Goal: Information Seeking & Learning: Compare options

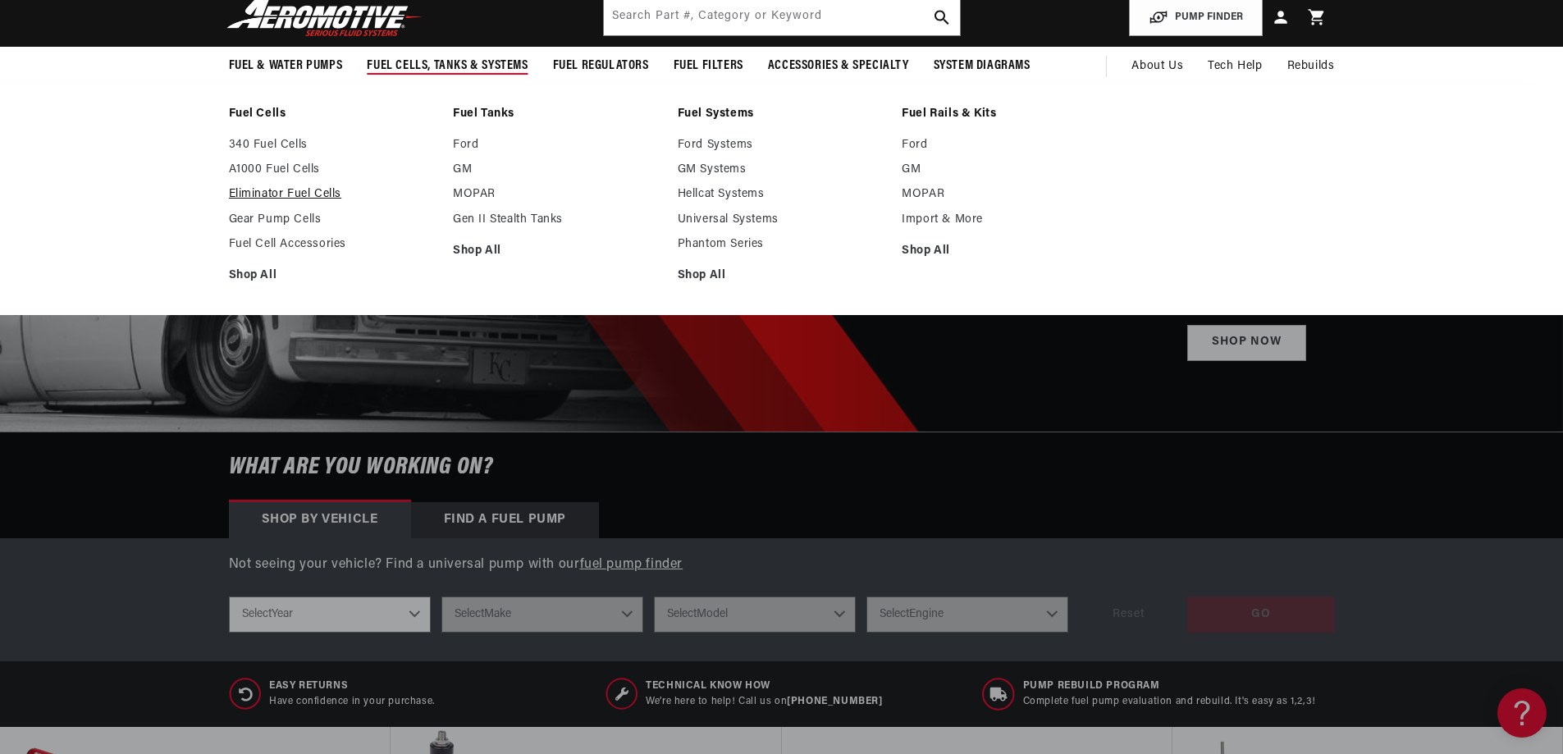
click at [306, 195] on link "Eliminator Fuel Cells" at bounding box center [333, 194] width 208 height 15
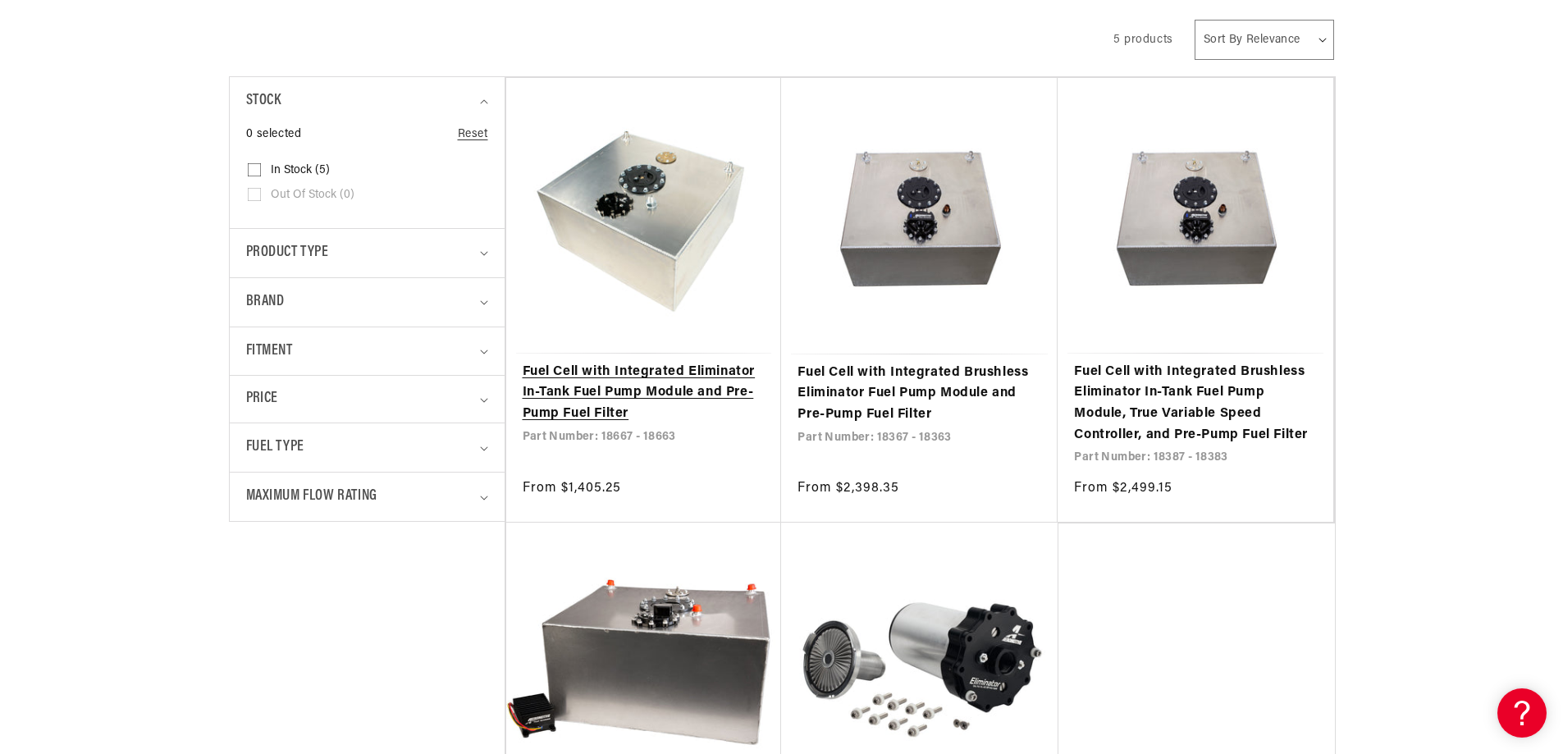
scroll to position [410, 0]
click at [686, 369] on link "Fuel Cell with Integrated Eliminator In-Tank Fuel Pump Module and Pre-Pump Fuel…" at bounding box center [643, 392] width 243 height 63
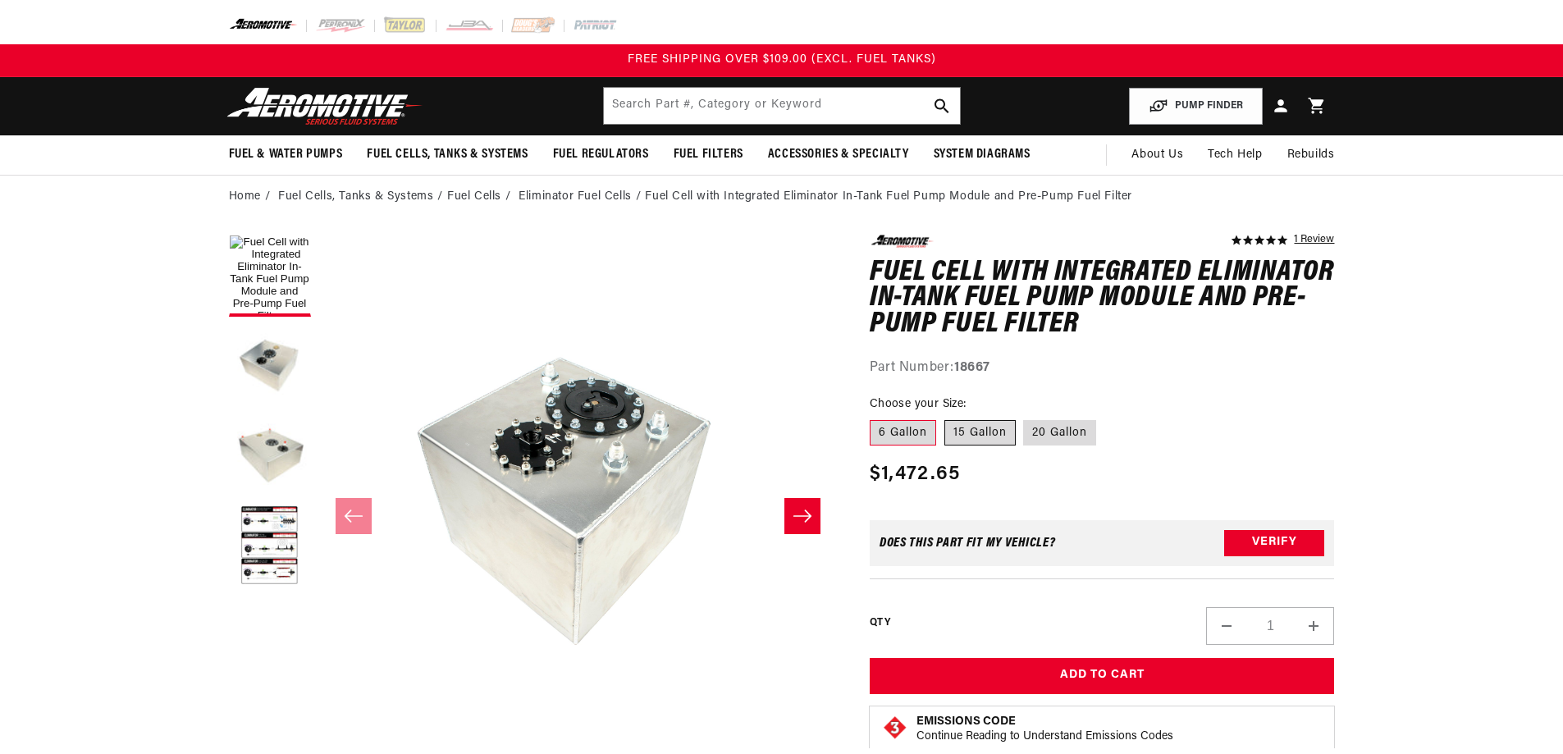
scroll to position [1, 0]
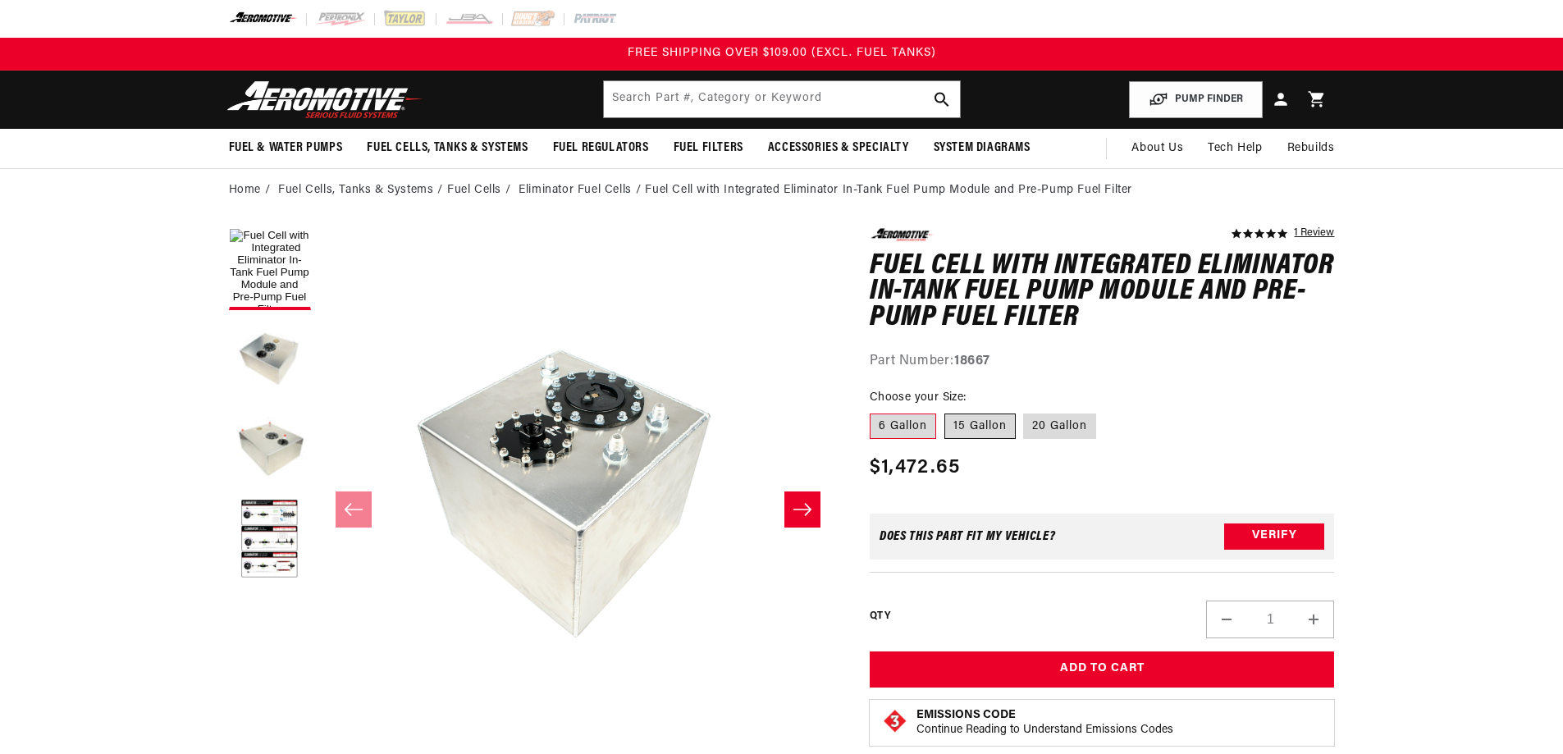
click at [996, 425] on label "15 Gallon" at bounding box center [979, 426] width 71 height 26
click at [945, 411] on input "15 Gallon" at bounding box center [944, 410] width 1 height 1
radio input "true"
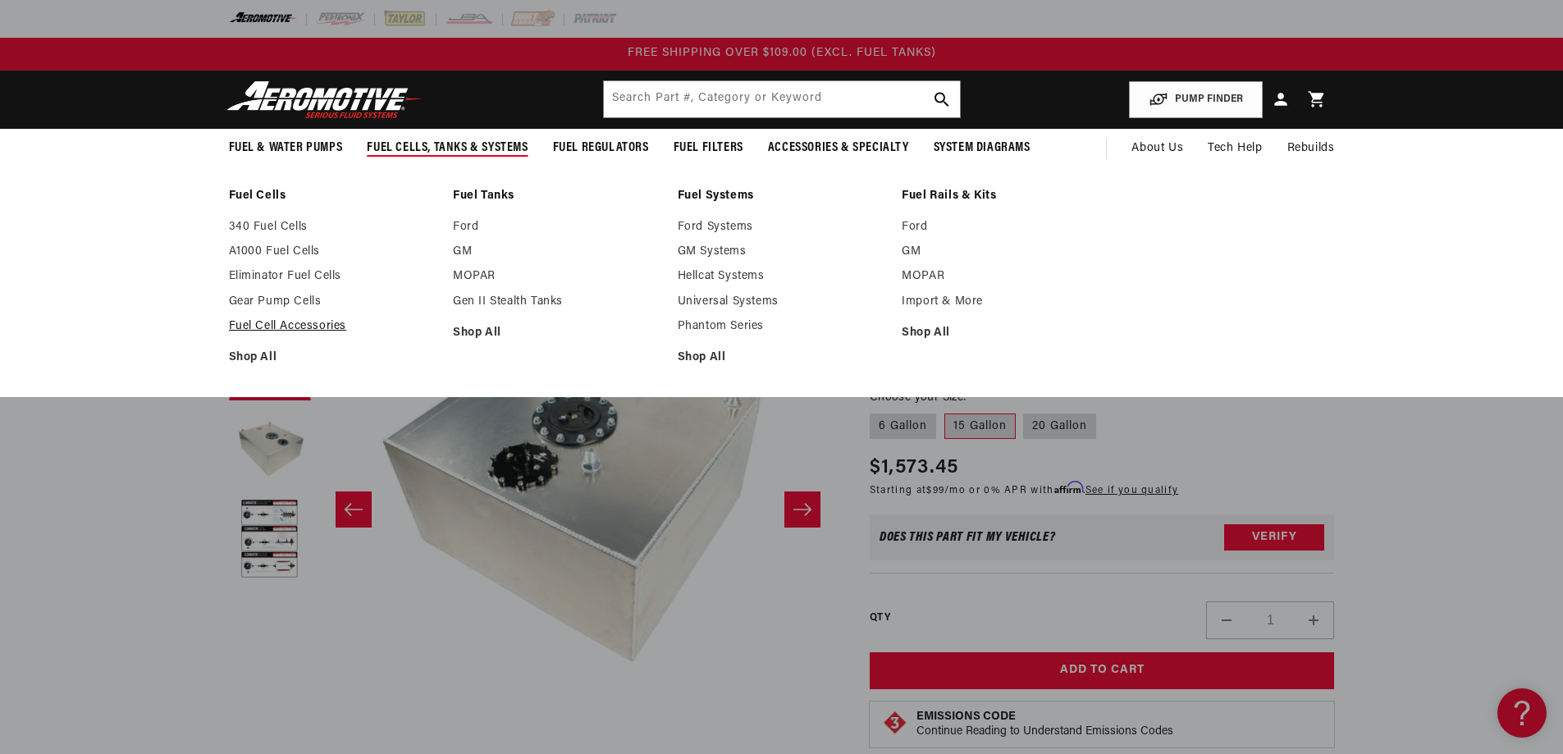
click at [299, 326] on link "Fuel Cell Accessories" at bounding box center [333, 326] width 208 height 15
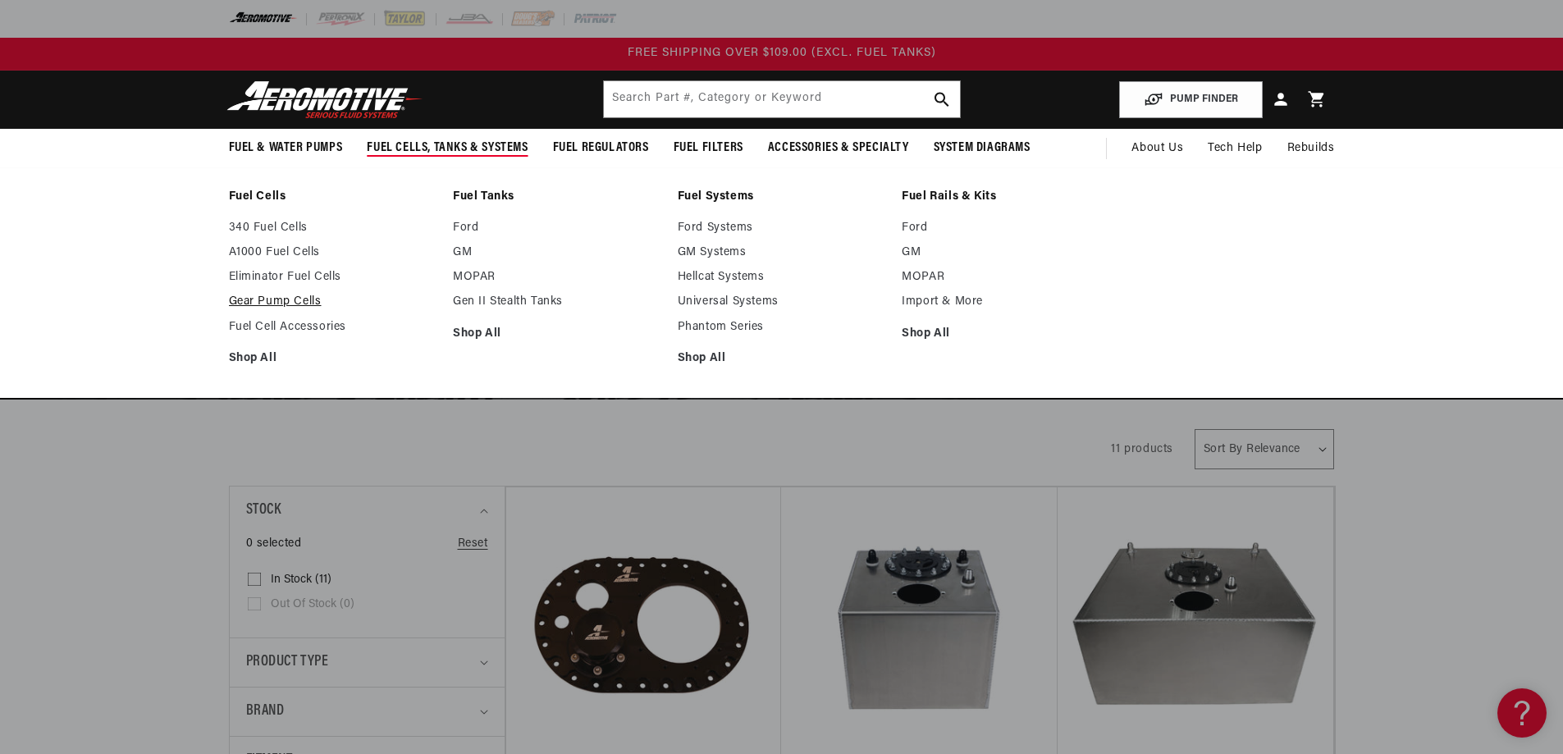
click at [304, 296] on link "Gear Pump Cells" at bounding box center [333, 301] width 208 height 15
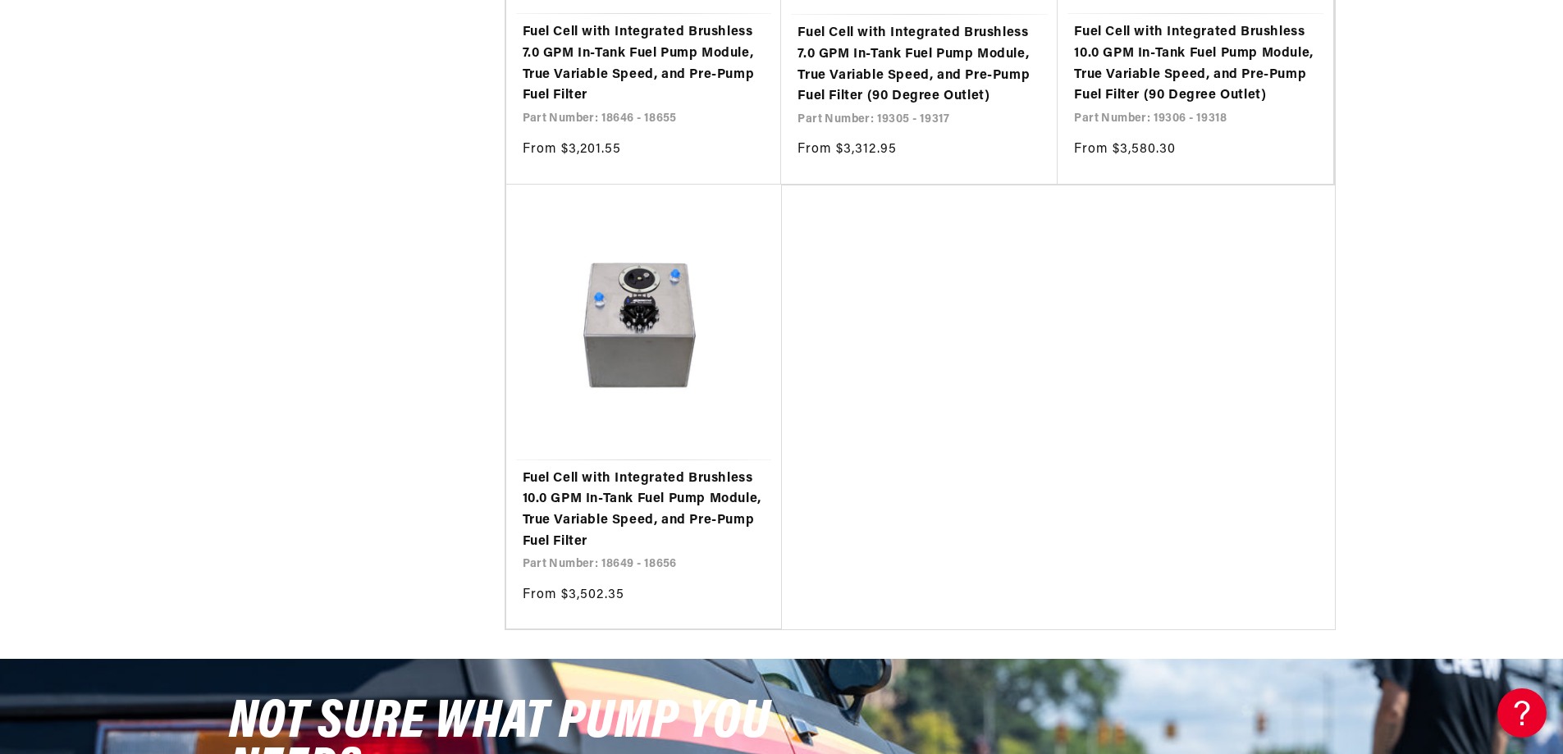
scroll to position [1640, 0]
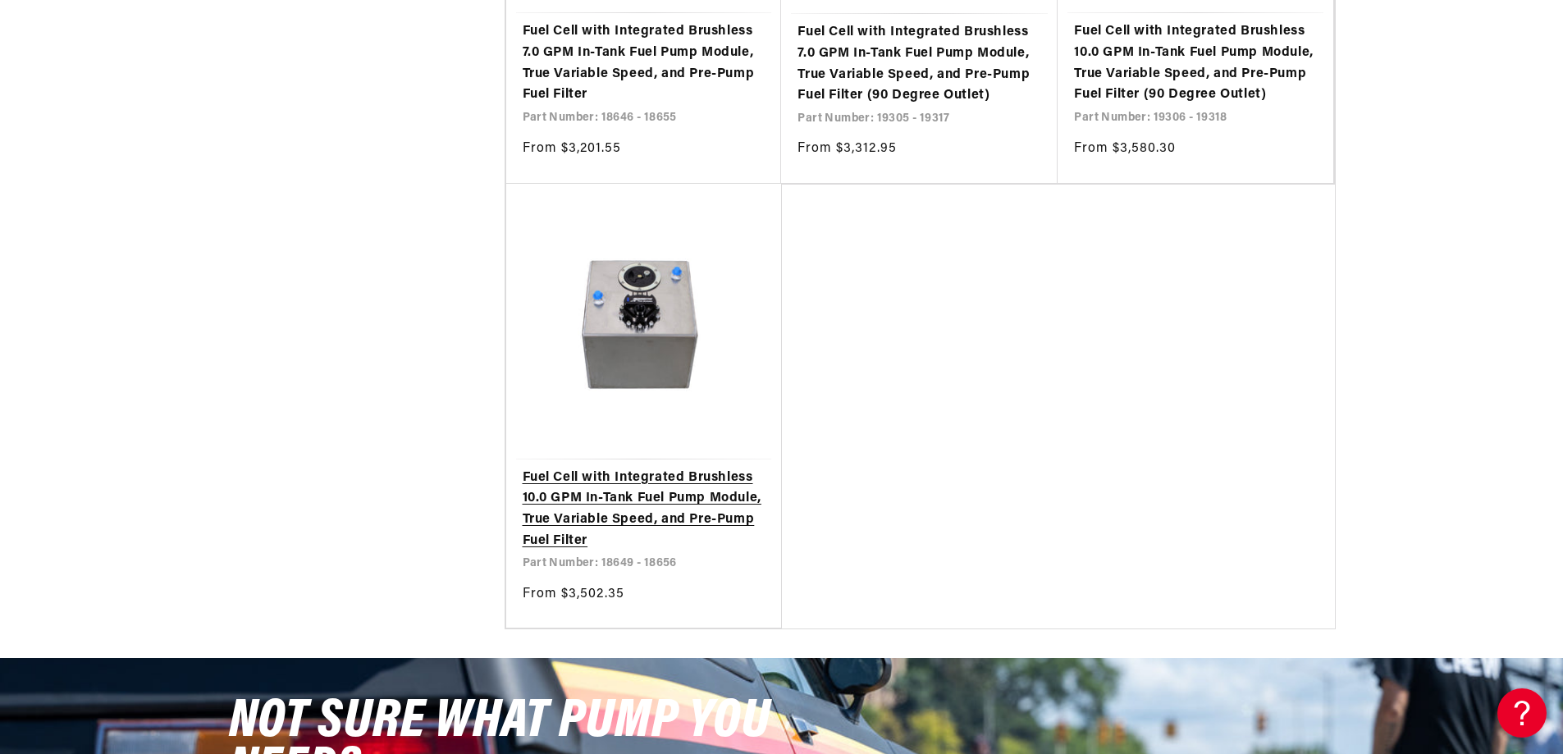
click at [664, 494] on link "Fuel Cell with Integrated Brushless 10.0 GPM In-Tank Fuel Pump Module, True Var…" at bounding box center [643, 510] width 243 height 84
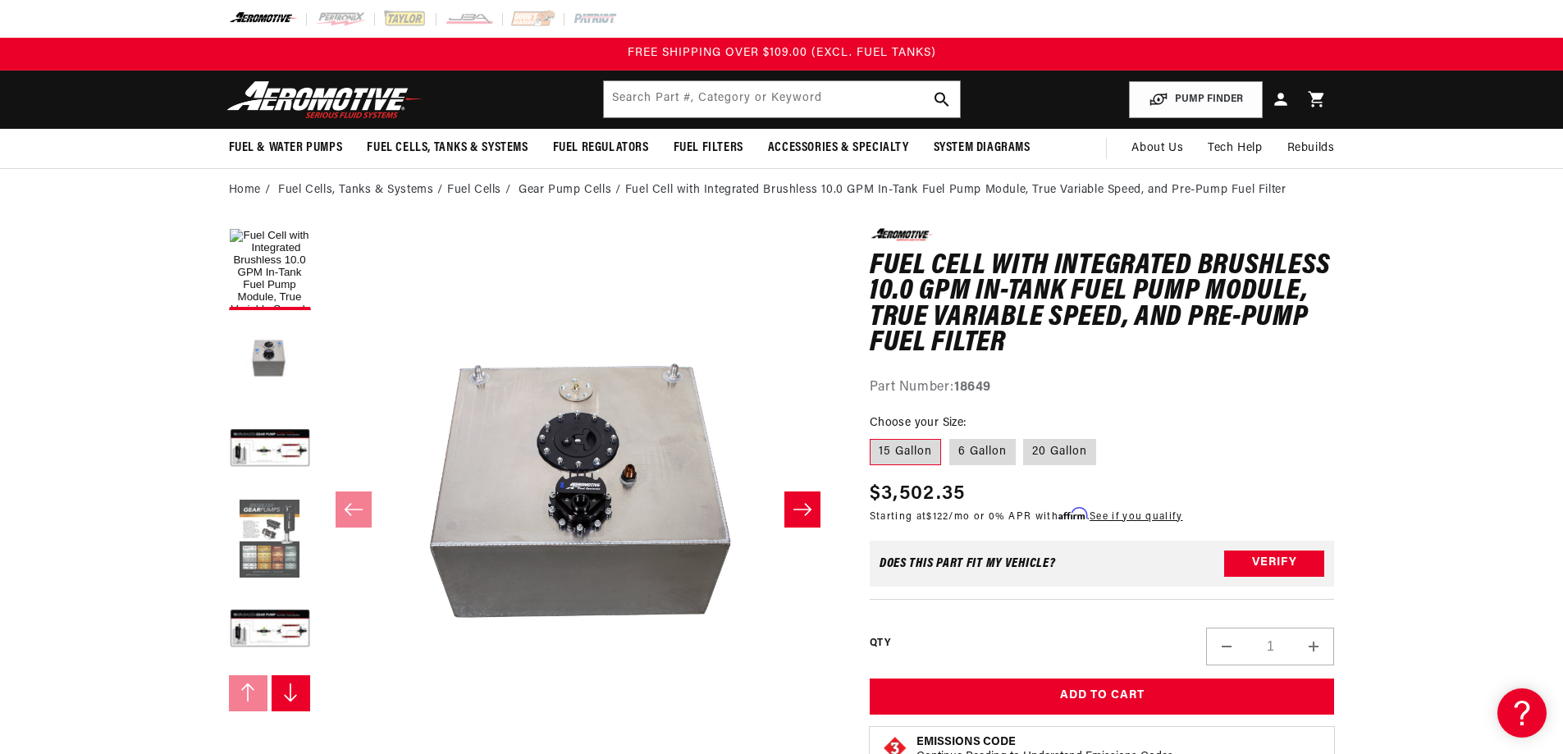
click at [281, 539] on button "Load image 4 in gallery view" at bounding box center [270, 540] width 82 height 82
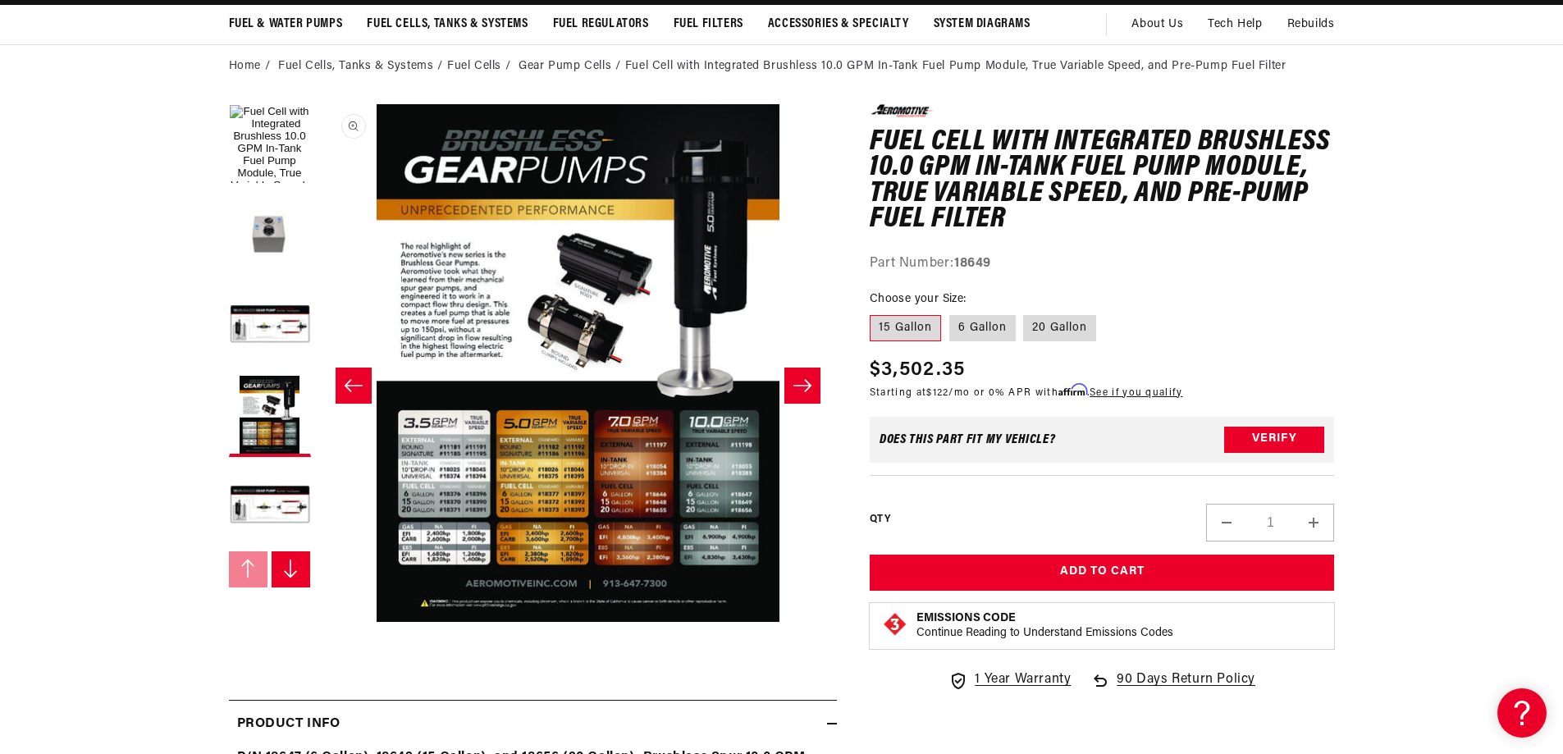
scroll to position [164, 0]
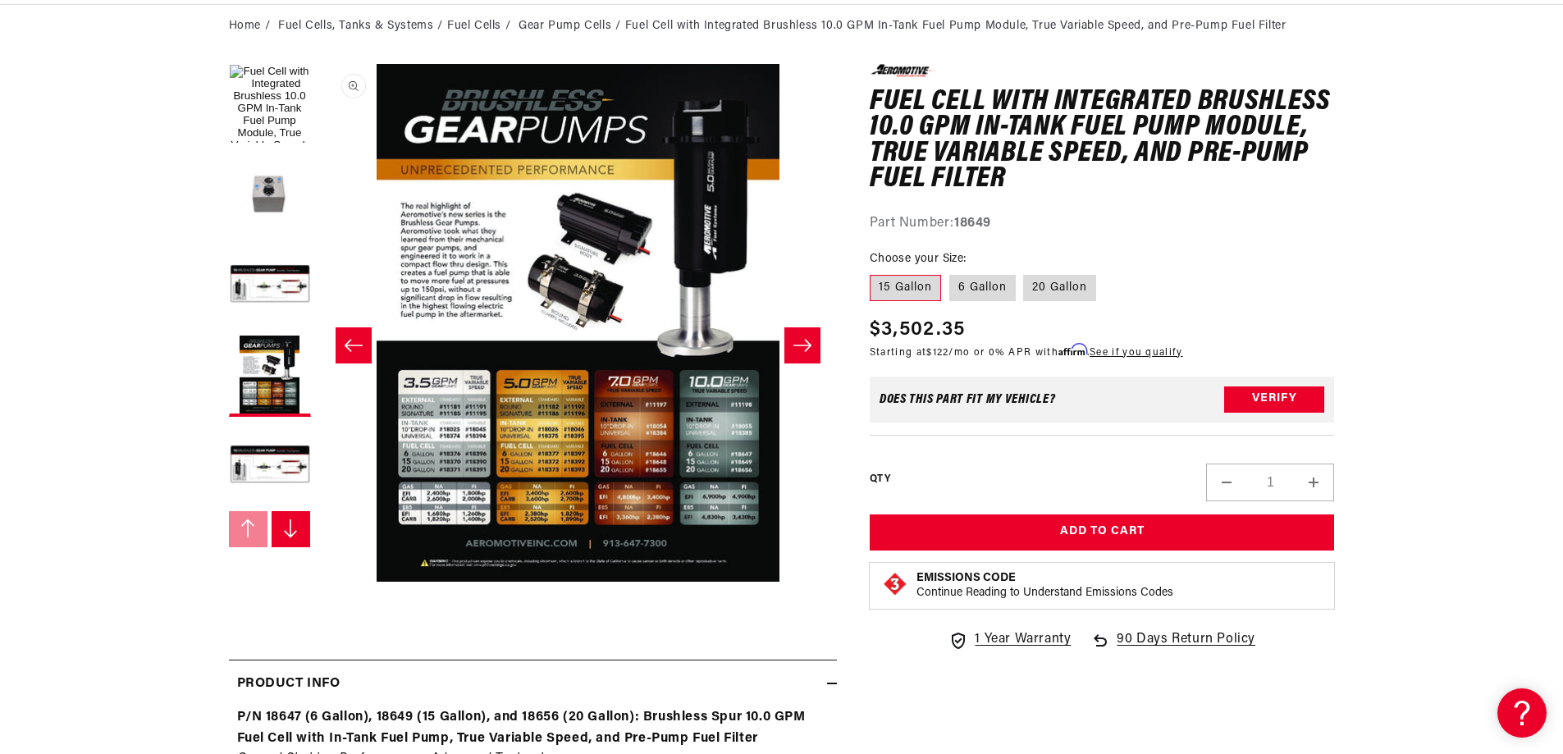
click at [319, 582] on button "Open media 4 in modal" at bounding box center [319, 582] width 0 height 0
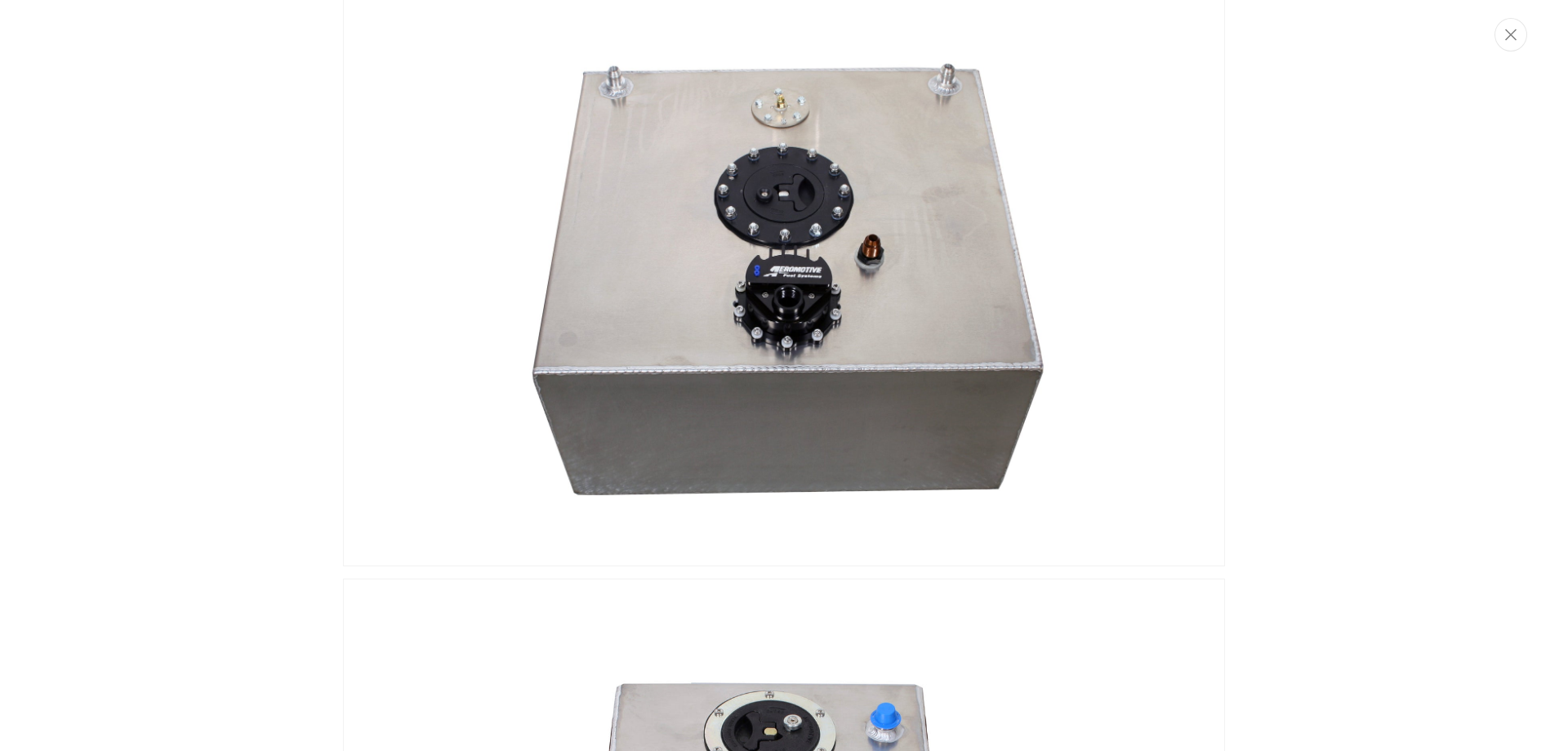
scroll to position [0, 0]
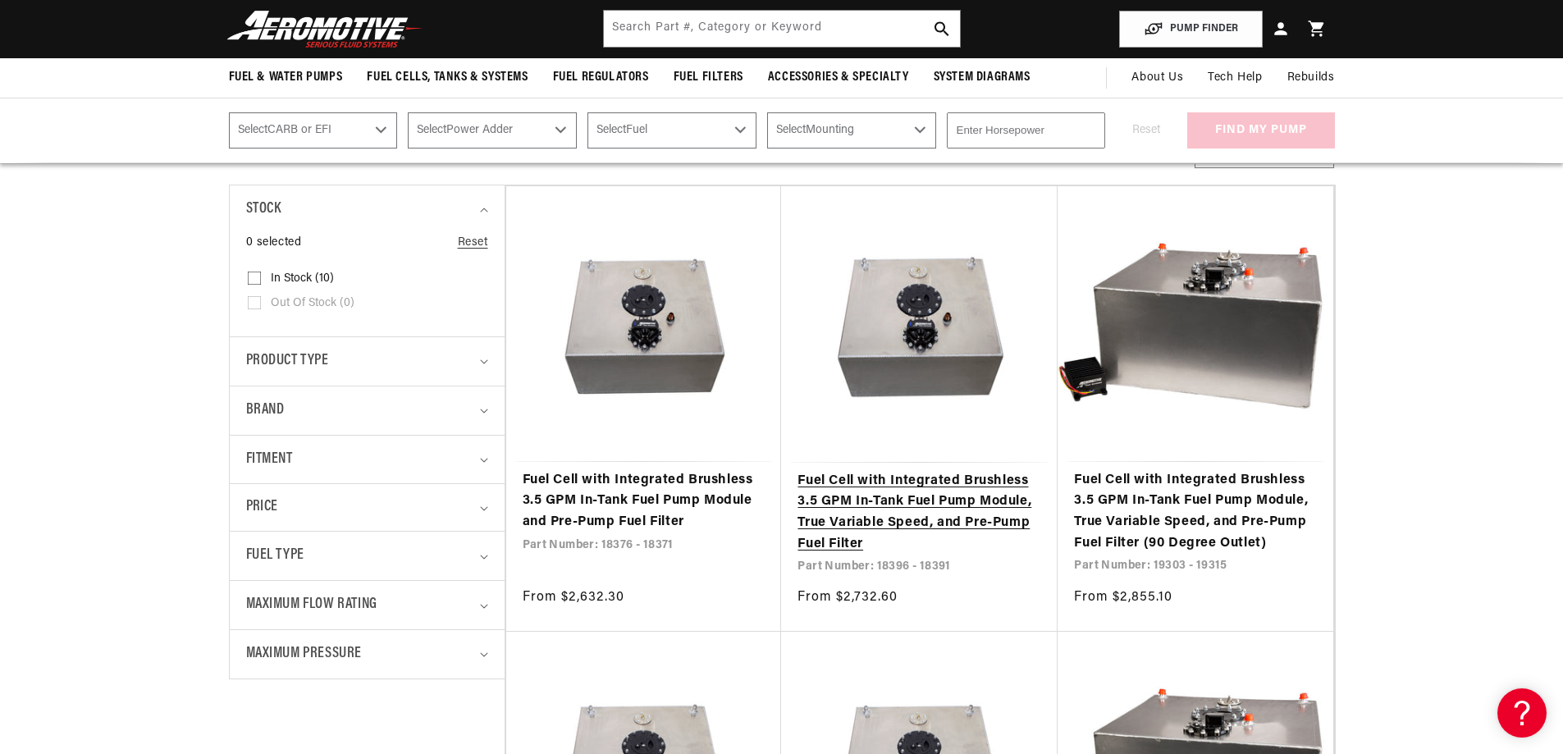
scroll to position [246, 0]
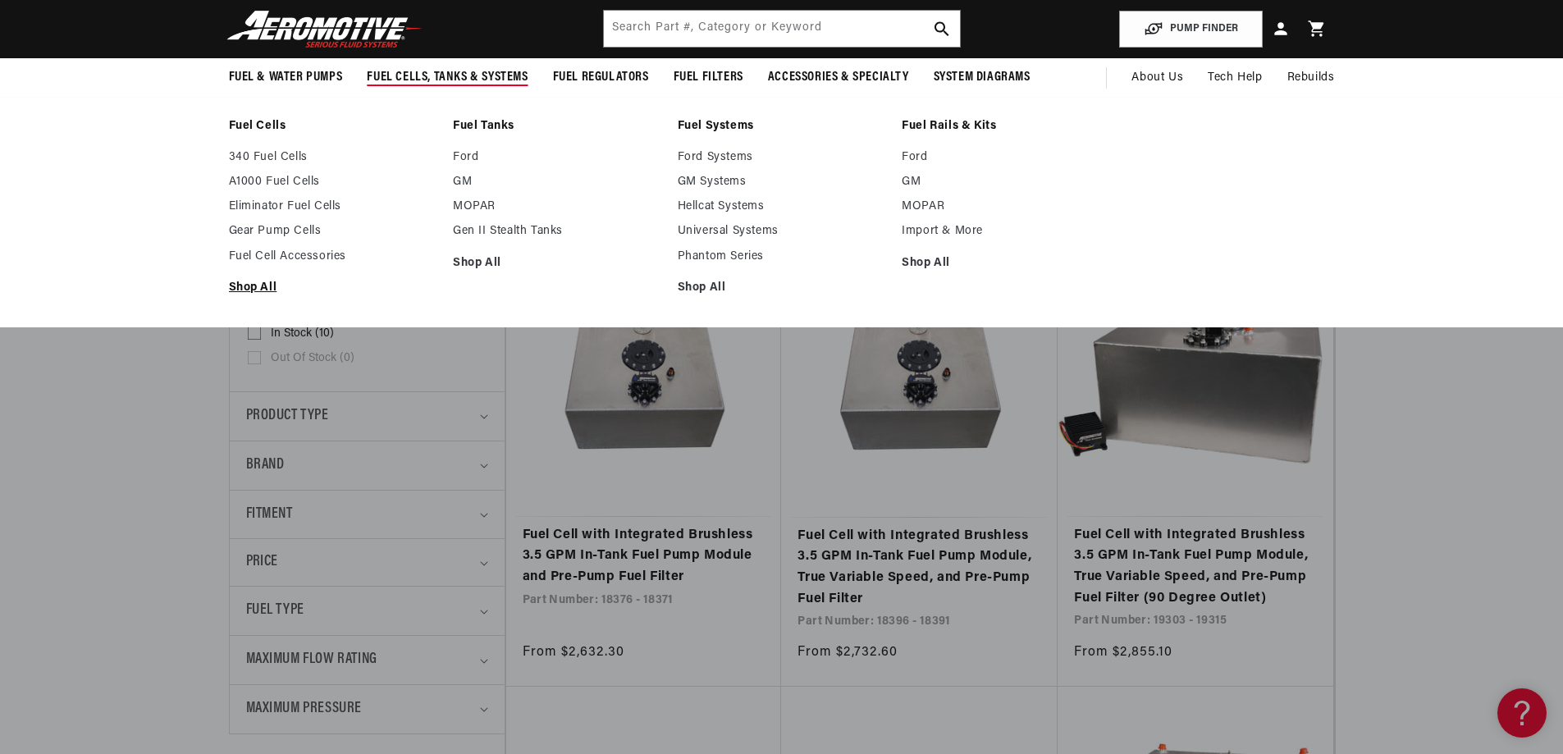
click at [261, 285] on link "Shop All" at bounding box center [333, 288] width 208 height 15
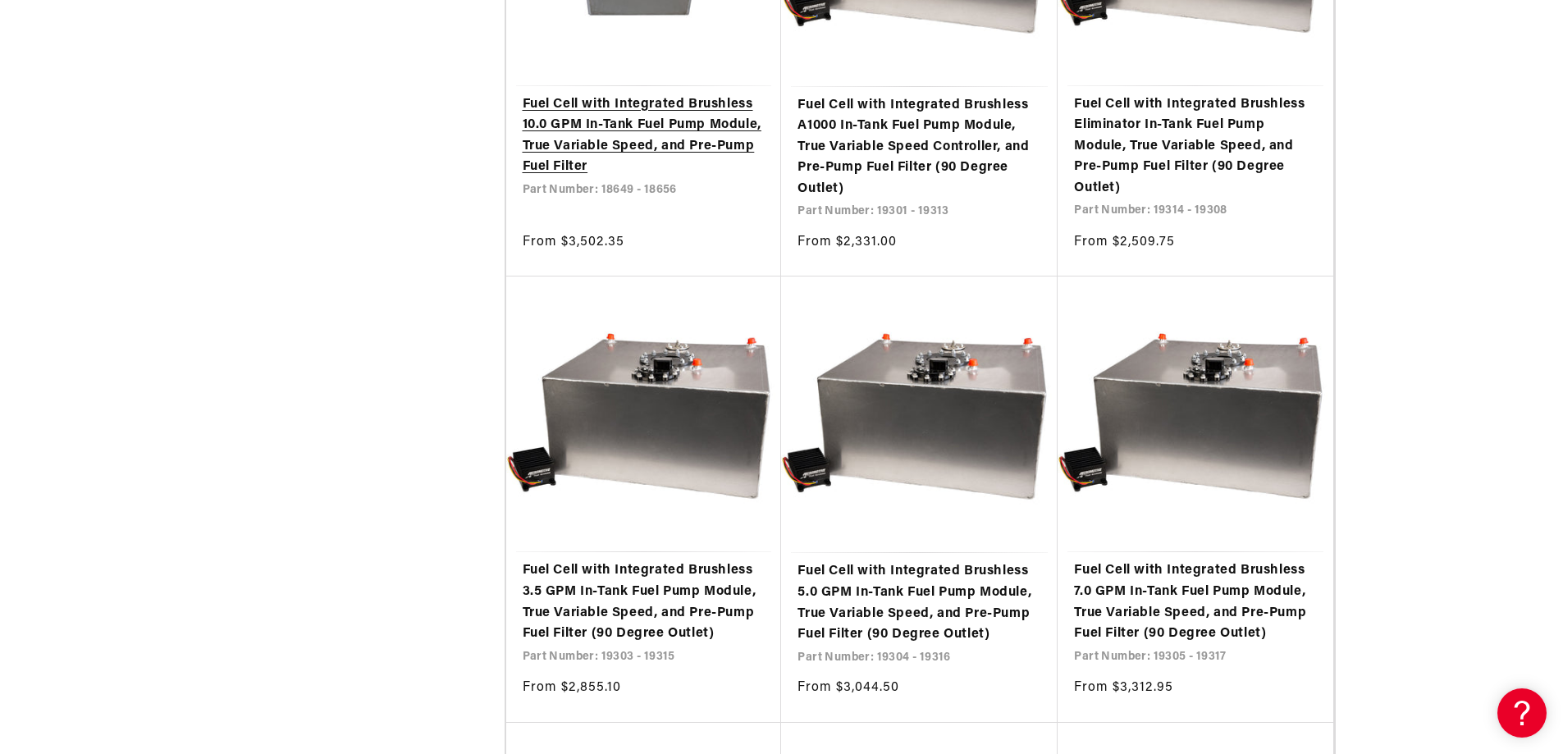
scroll to position [2461, 0]
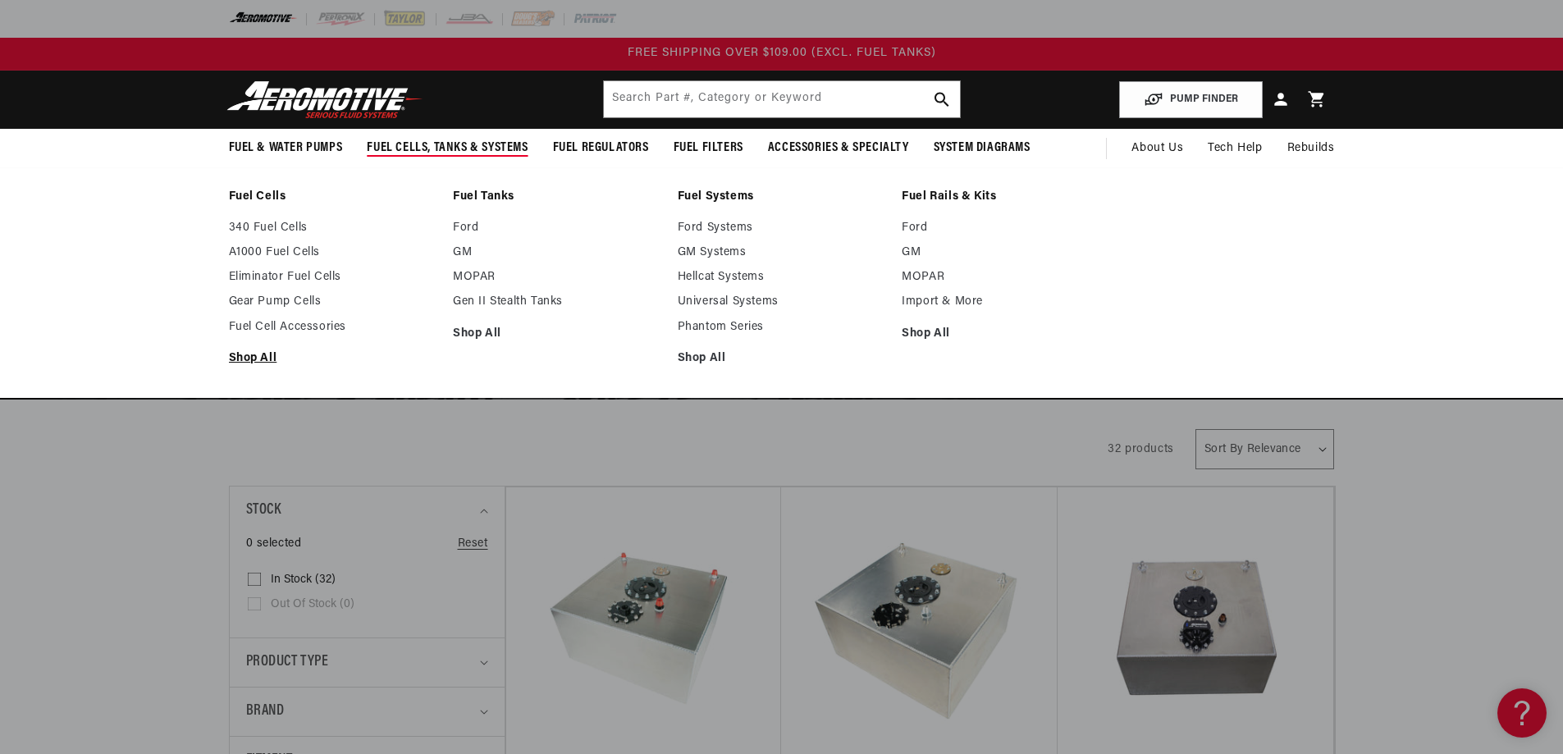
click at [254, 356] on link "Shop All" at bounding box center [333, 358] width 208 height 15
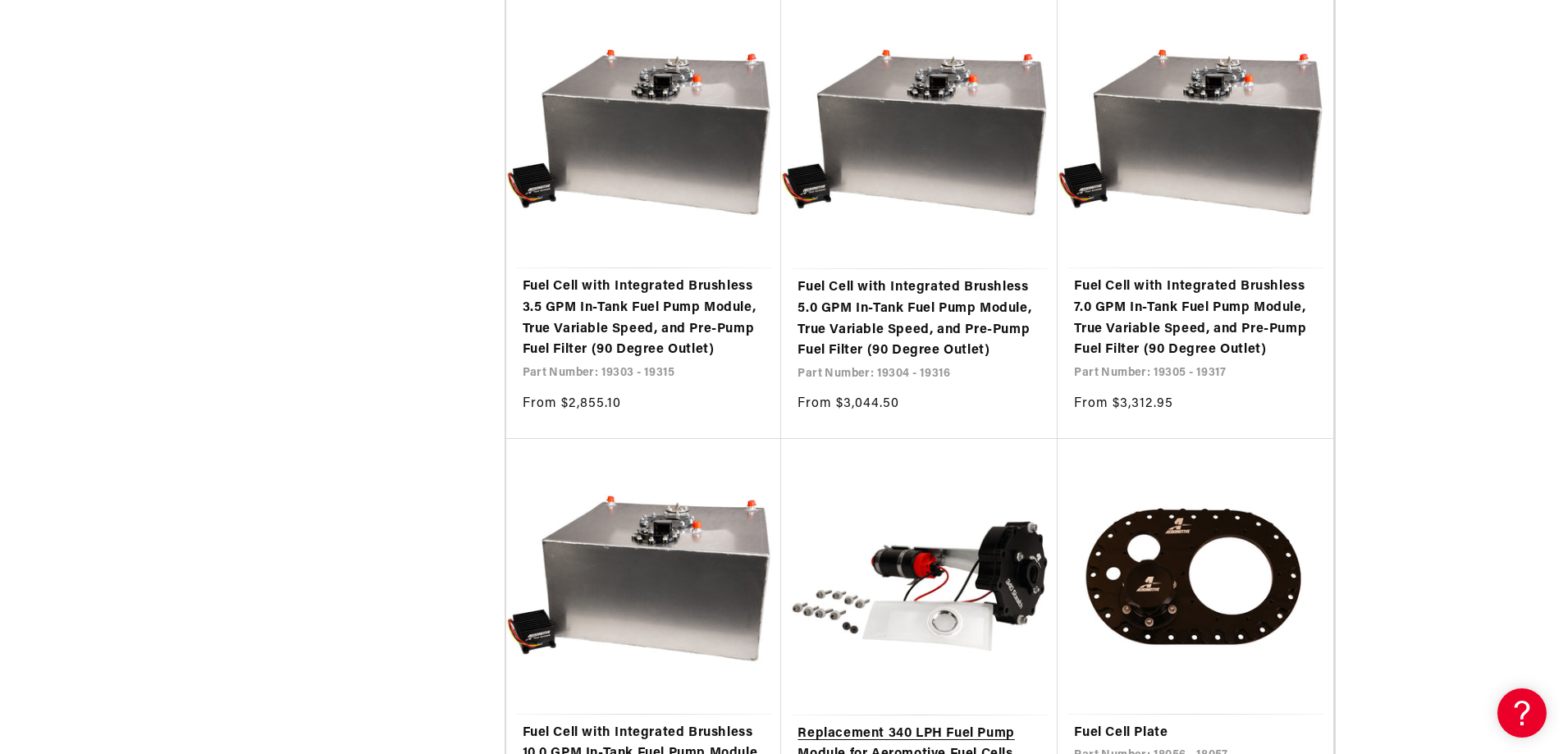
scroll to position [2789, 0]
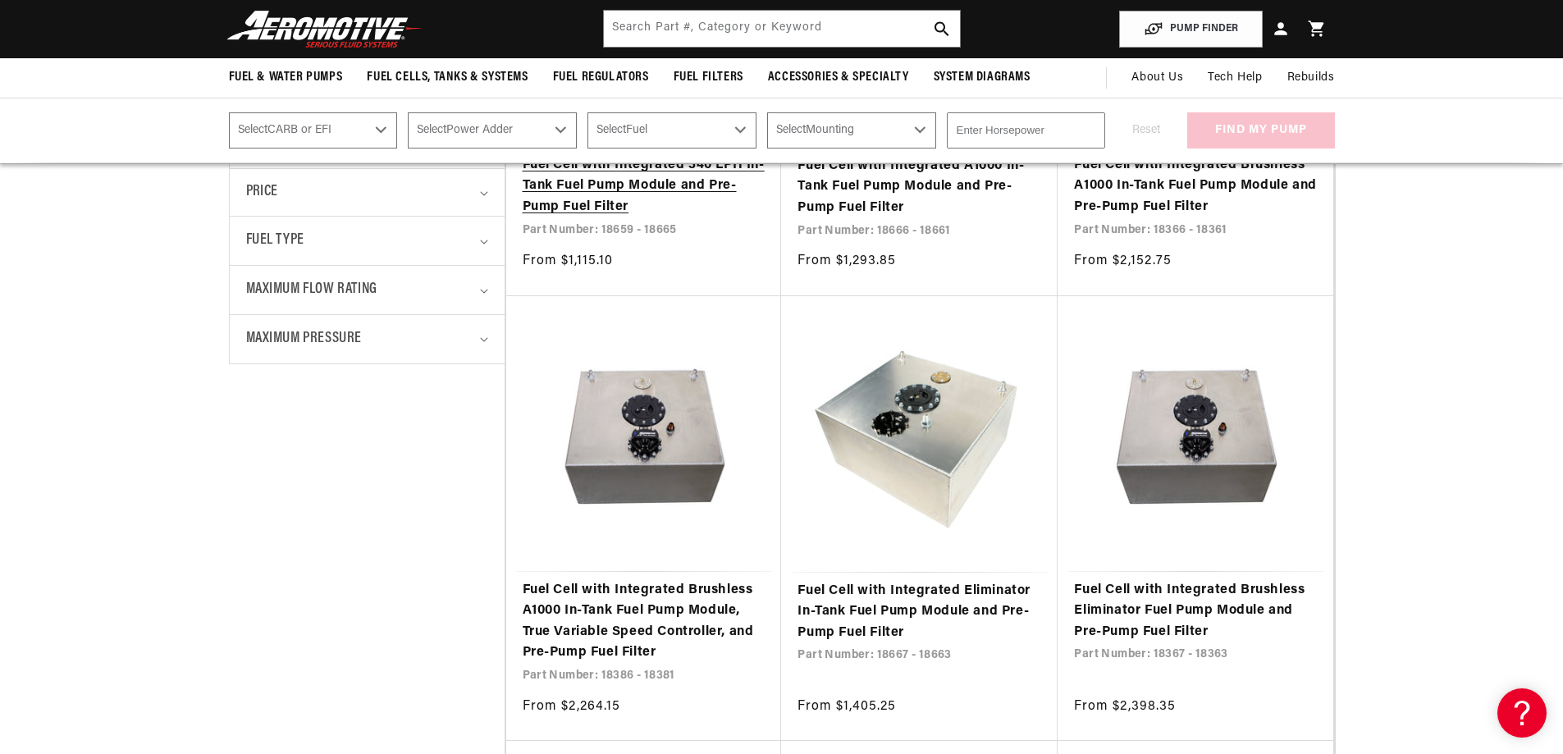
scroll to position [574, 0]
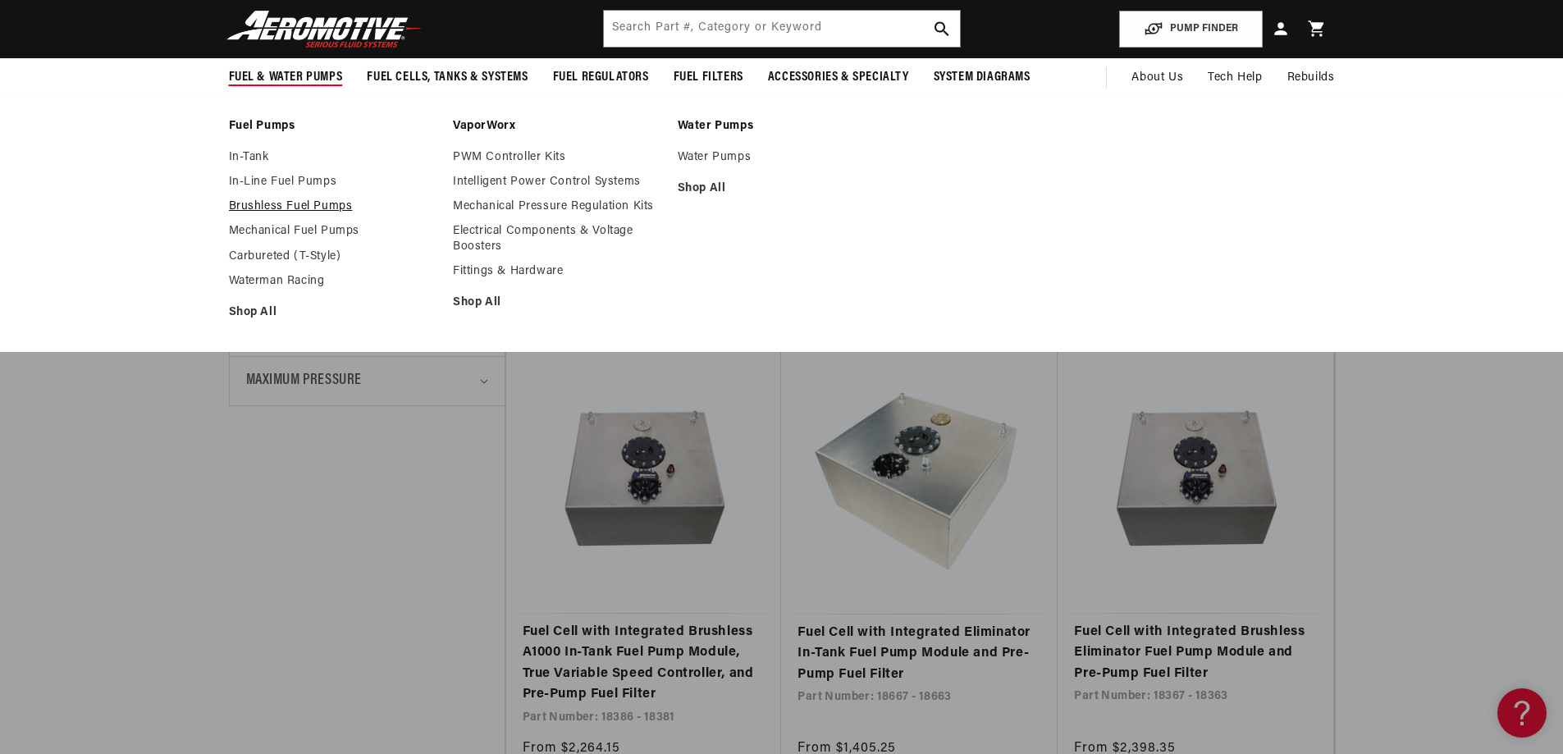
click at [263, 205] on link "Brushless Fuel Pumps" at bounding box center [333, 206] width 208 height 15
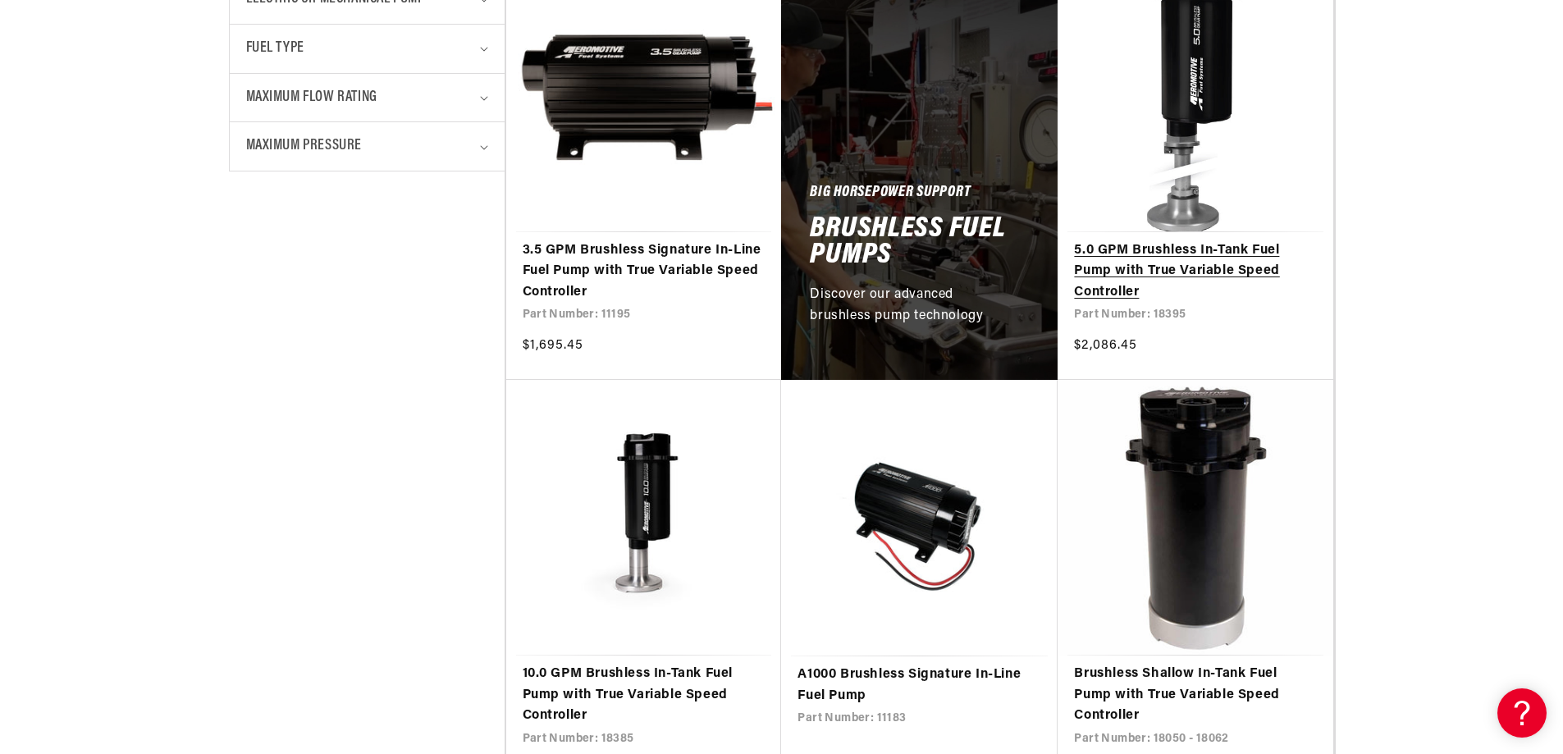
scroll to position [984, 0]
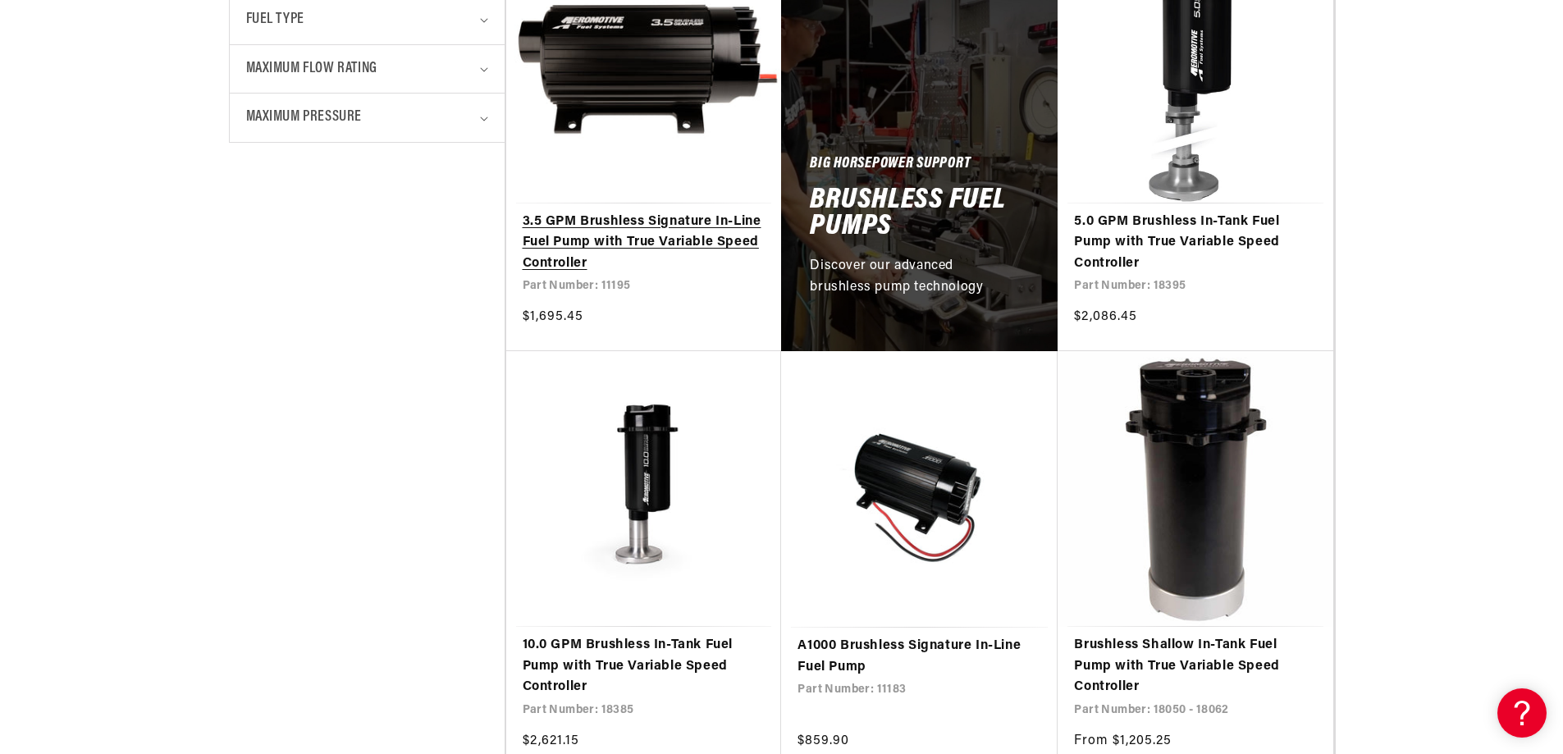
click at [637, 244] on link "3.5 GPM Brushless Signature In-Line Fuel Pump with True Variable Speed Controll…" at bounding box center [643, 243] width 243 height 63
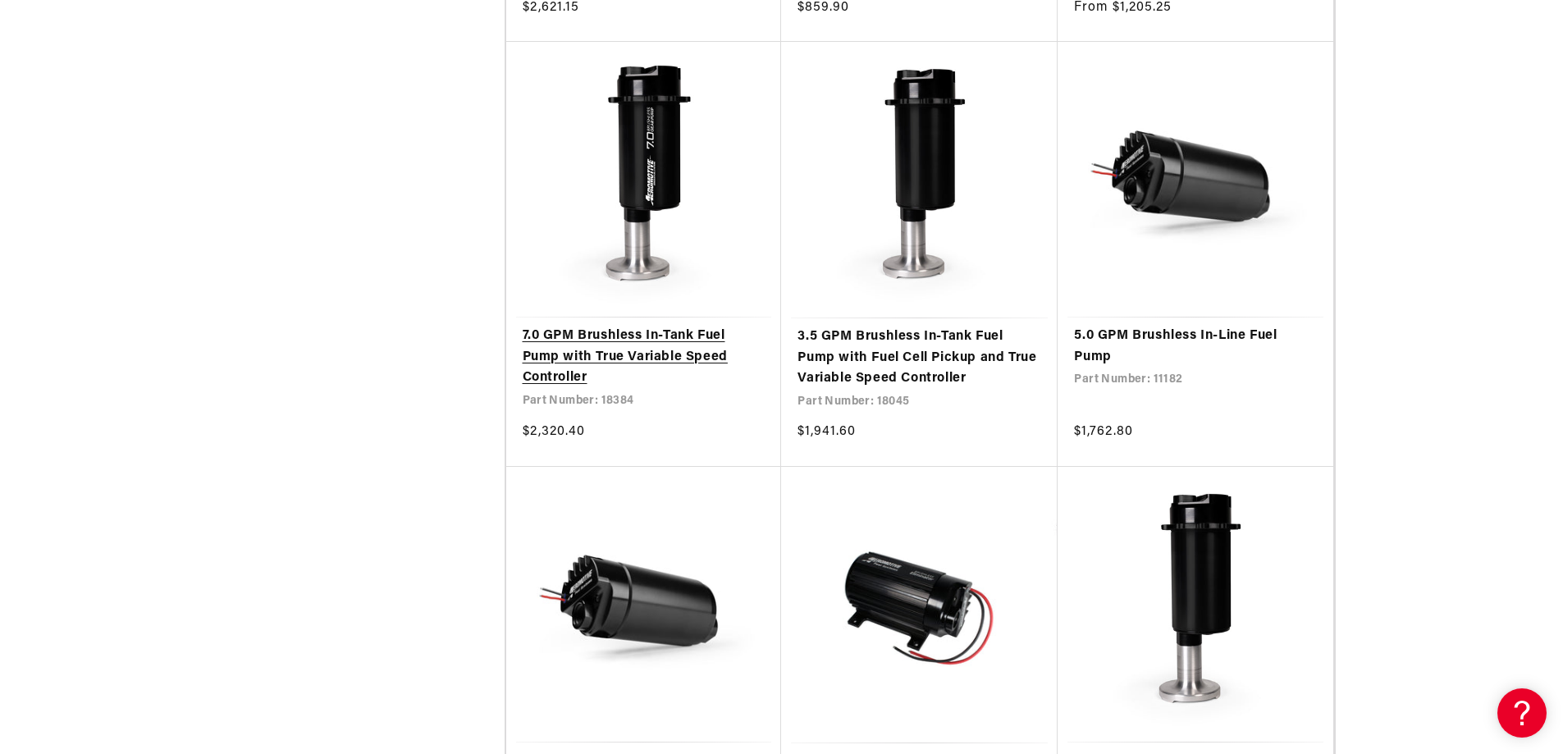
scroll to position [1805, 0]
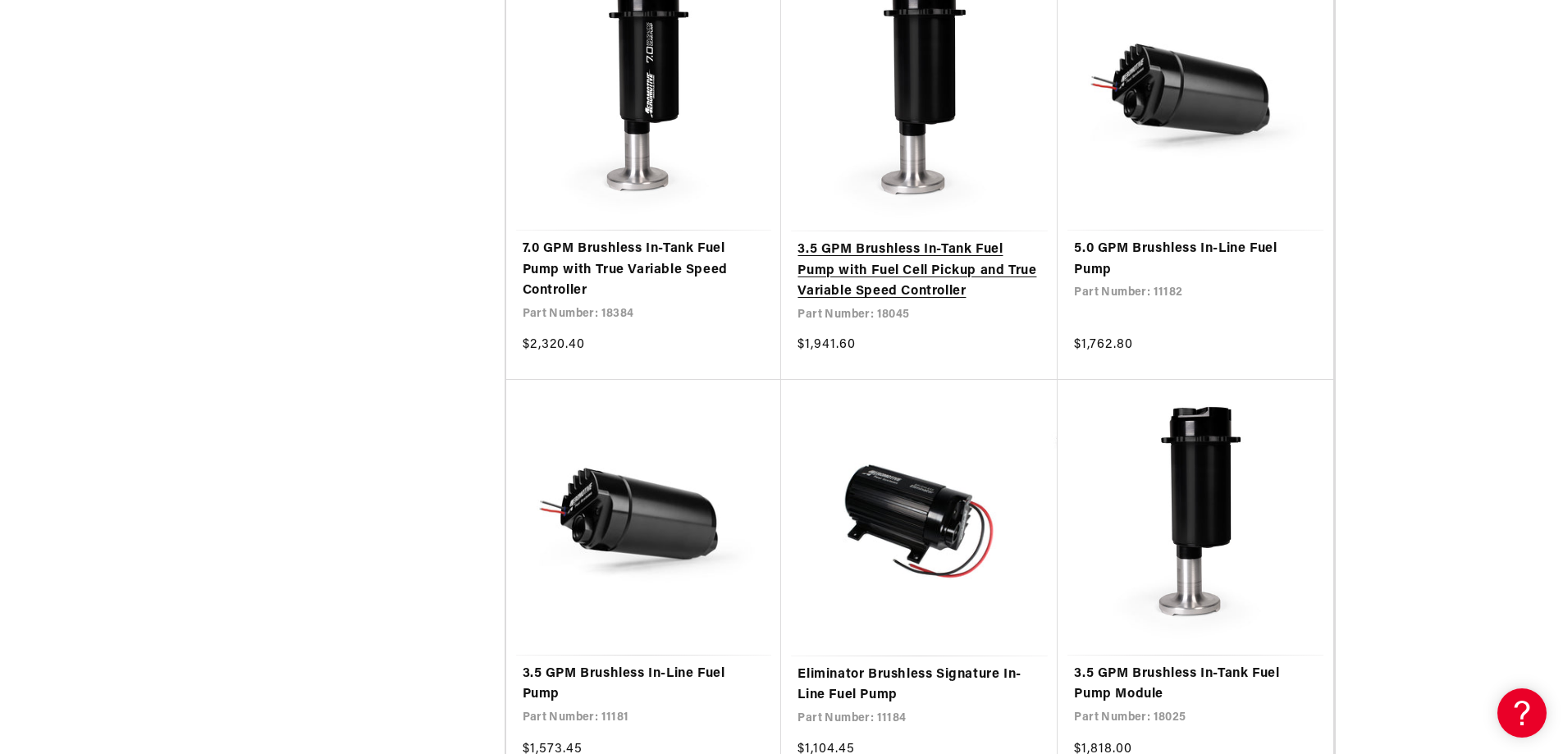
click at [886, 271] on link "3.5 GPM Brushless In-Tank Fuel Pump with Fuel Cell Pickup and True Variable Spe…" at bounding box center [919, 271] width 244 height 63
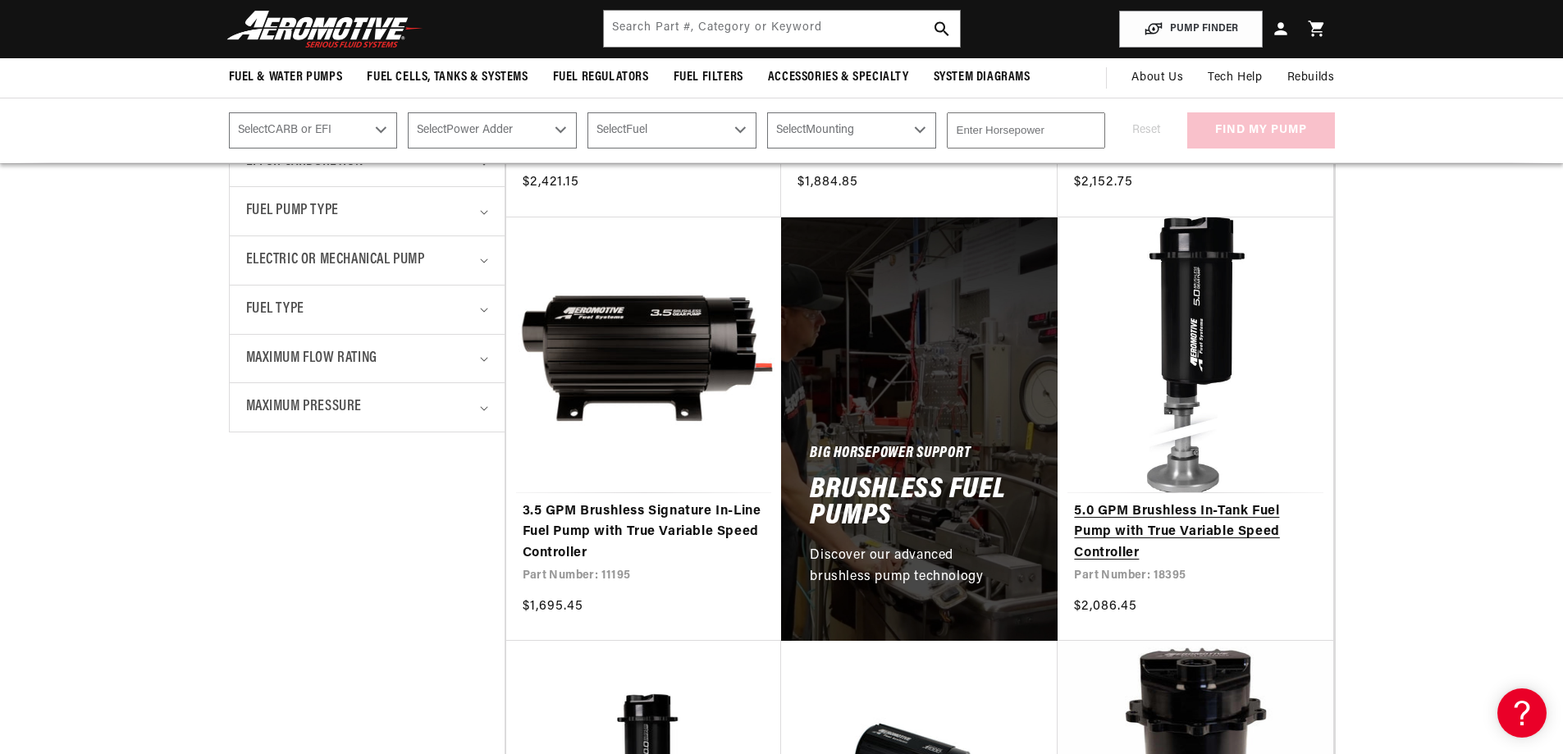
scroll to position [656, 0]
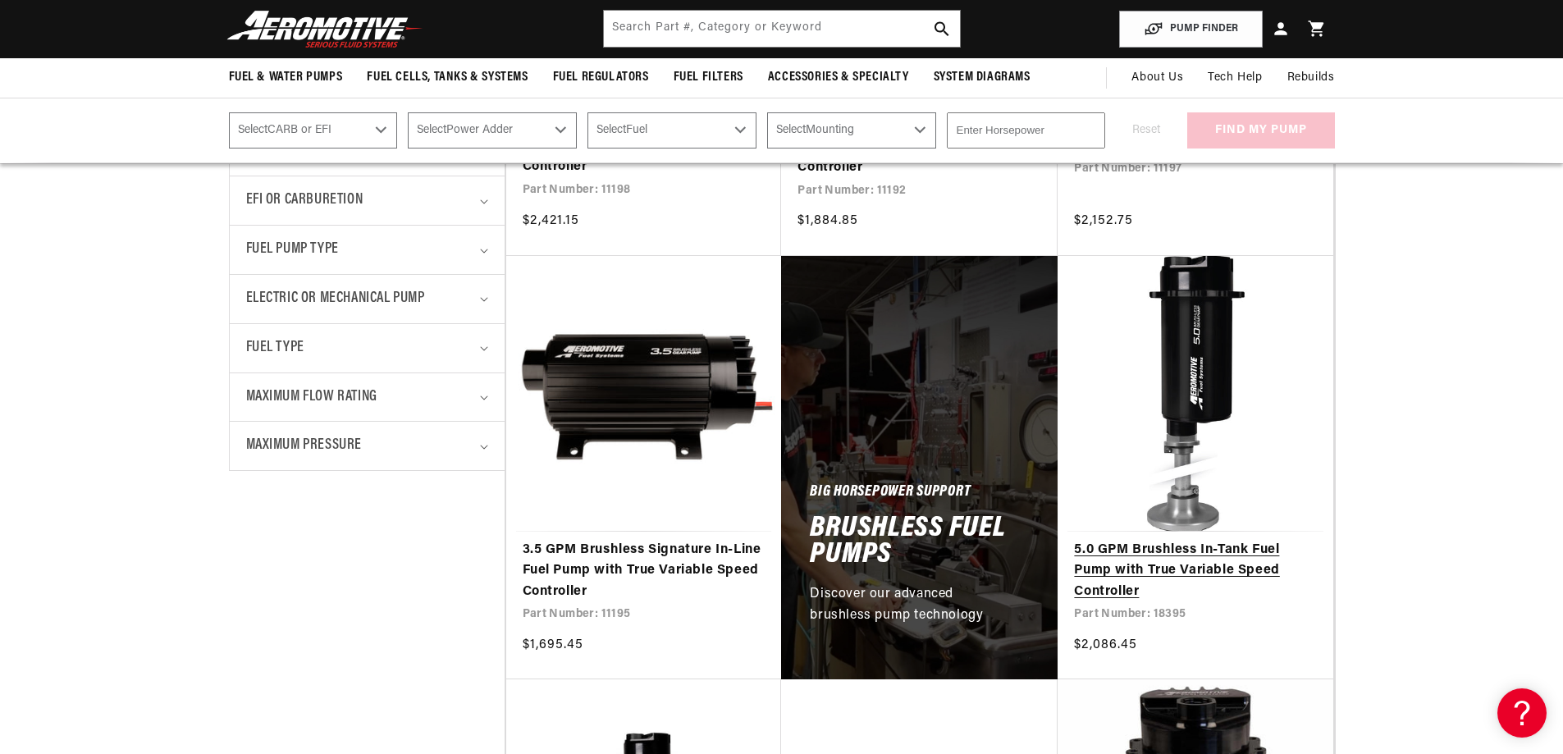
click at [1164, 547] on link "5.0 GPM Brushless In-Tank Fuel Pump with True Variable Speed Controller" at bounding box center [1195, 571] width 243 height 63
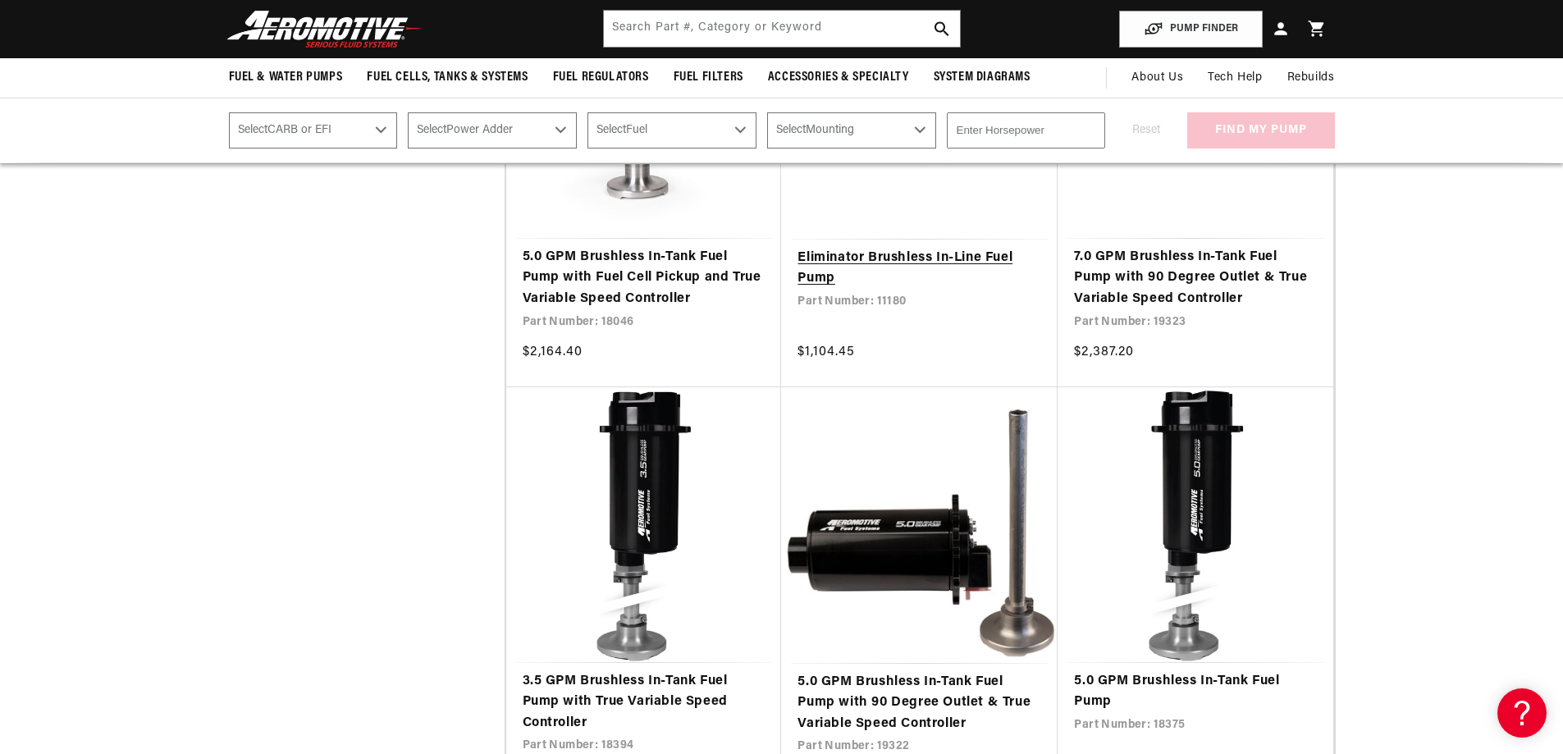
scroll to position [2543, 0]
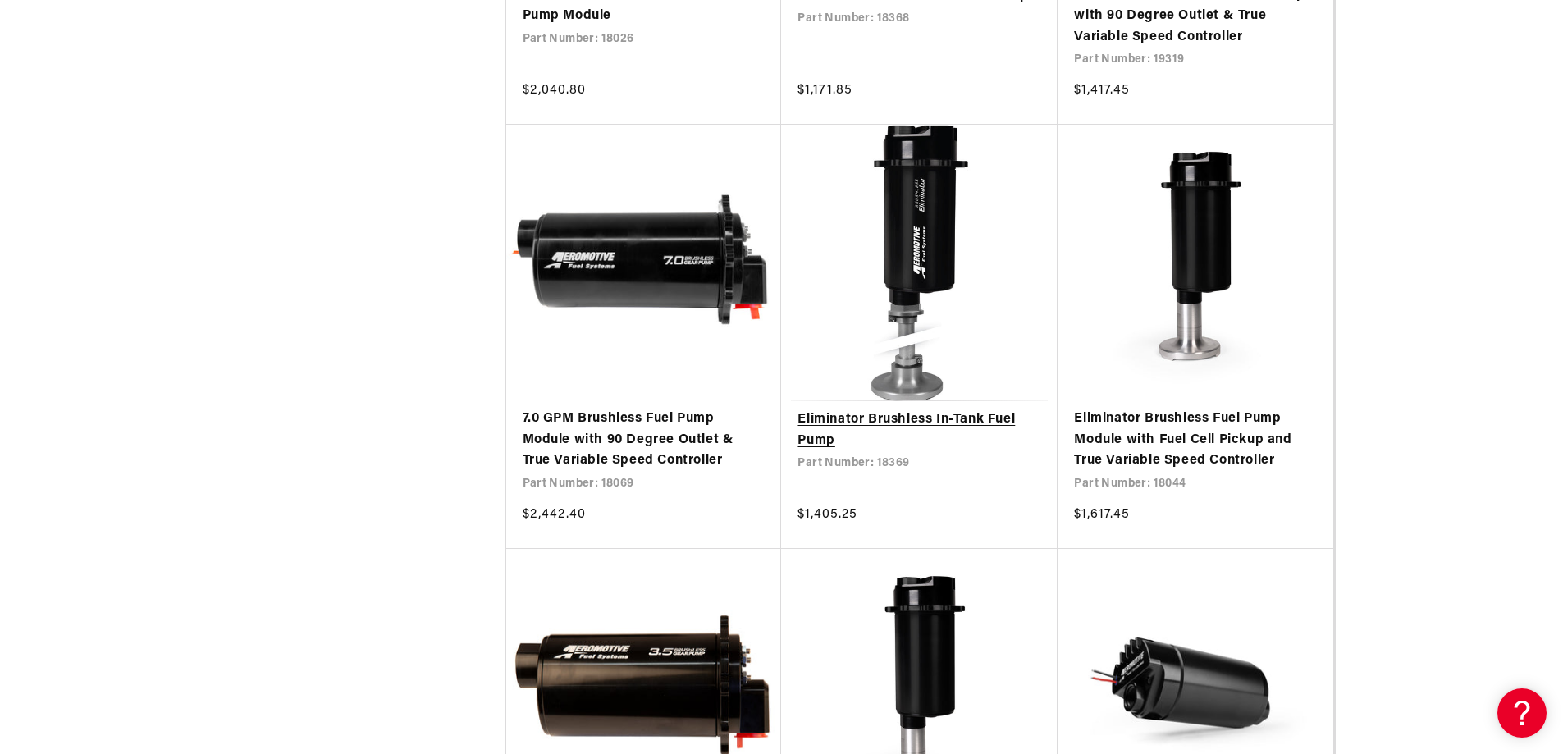
scroll to position [5086, 0]
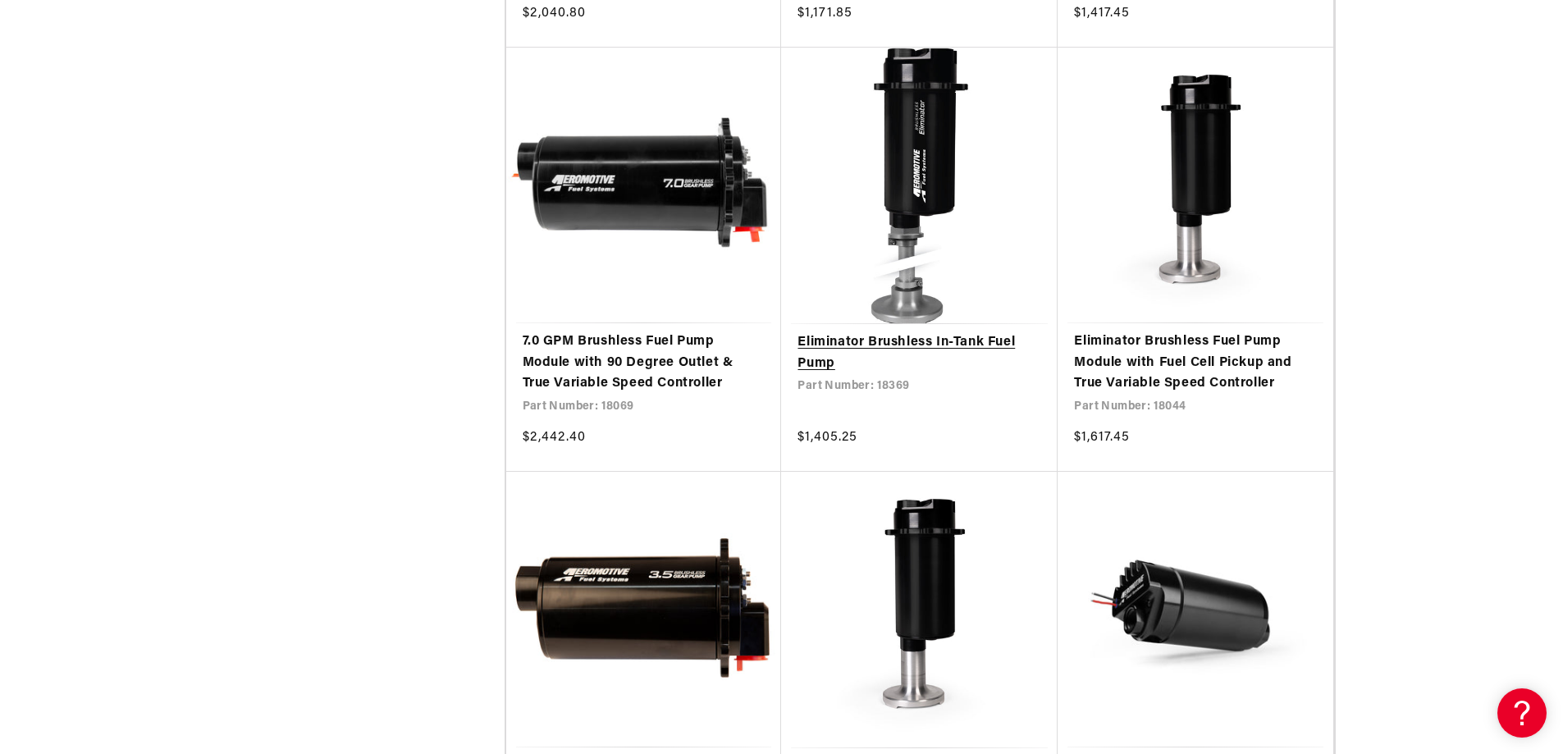
click at [916, 339] on link "Eliminator Brushless In-Tank Fuel Pump" at bounding box center [919, 353] width 244 height 42
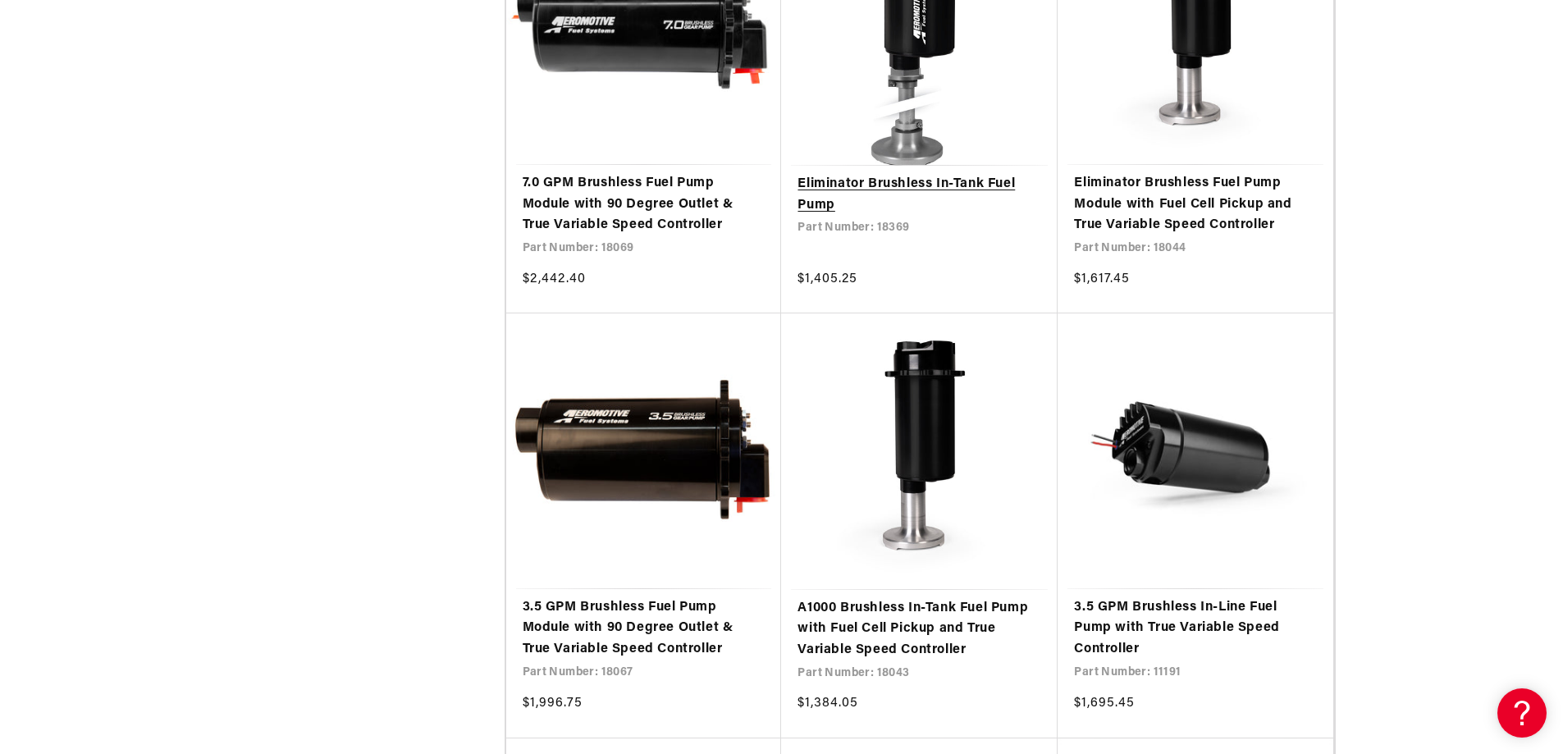
scroll to position [5250, 0]
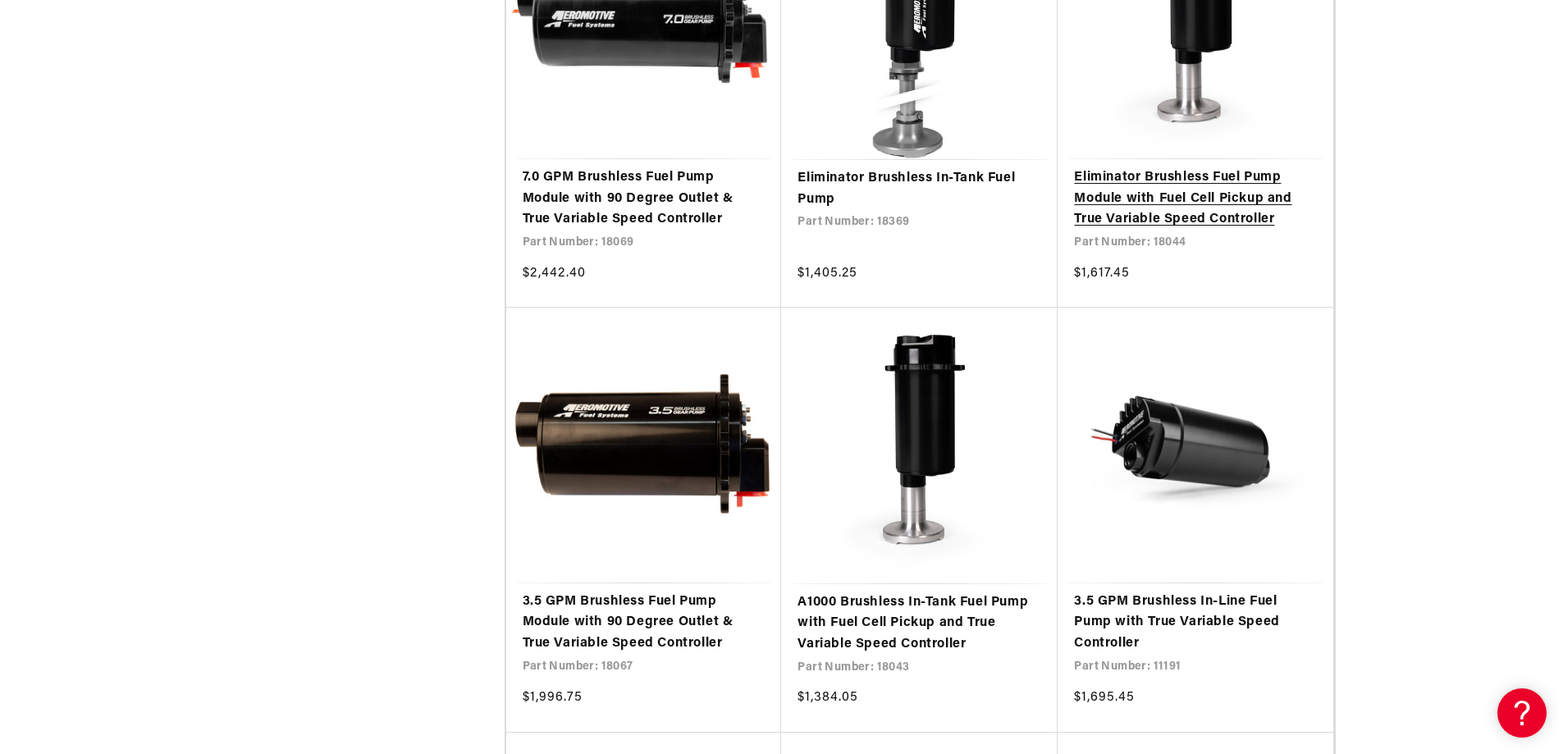
click at [1154, 192] on link "Eliminator Brushless Fuel Pump Module with Fuel Cell Pickup and True Variable S…" at bounding box center [1195, 198] width 243 height 63
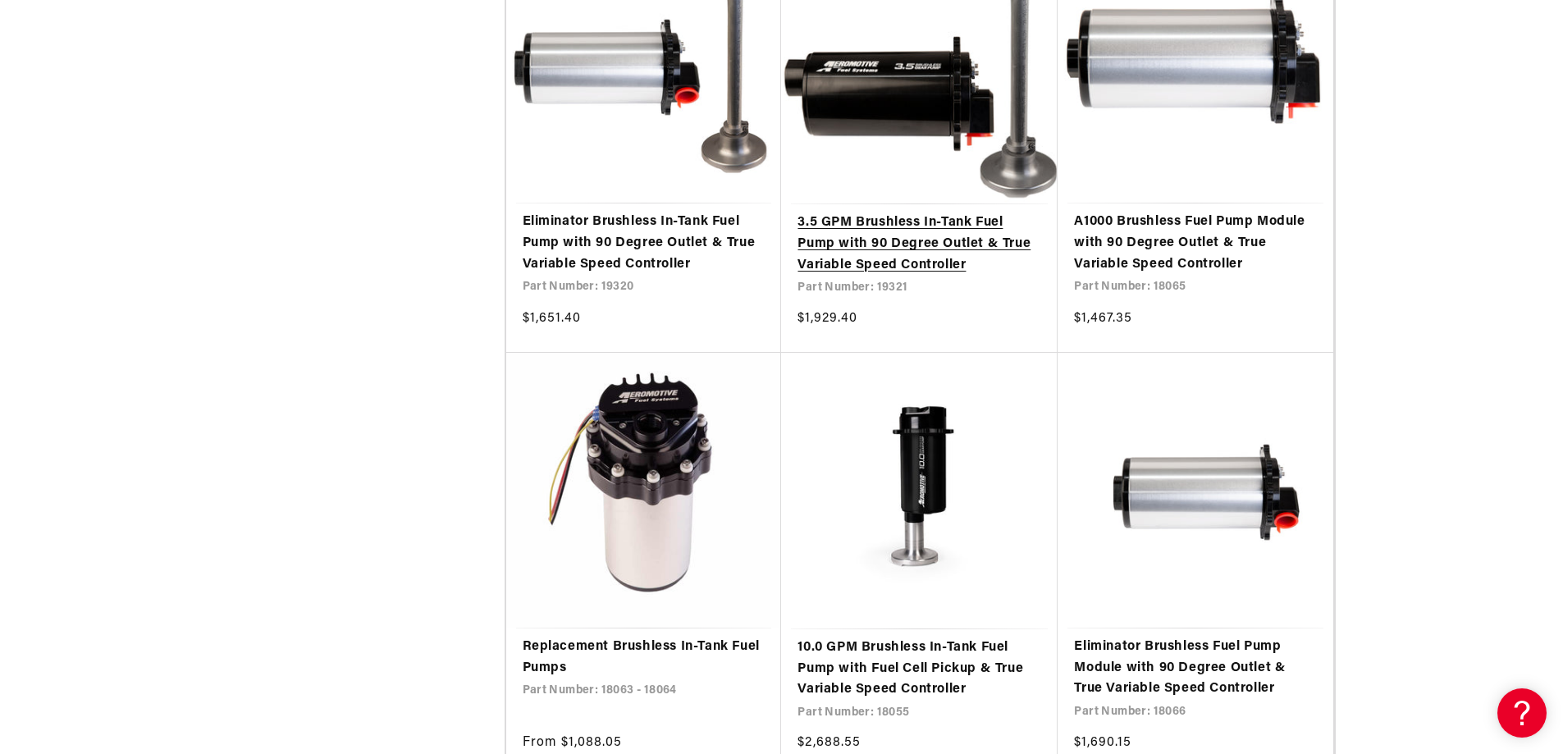
scroll to position [6480, 0]
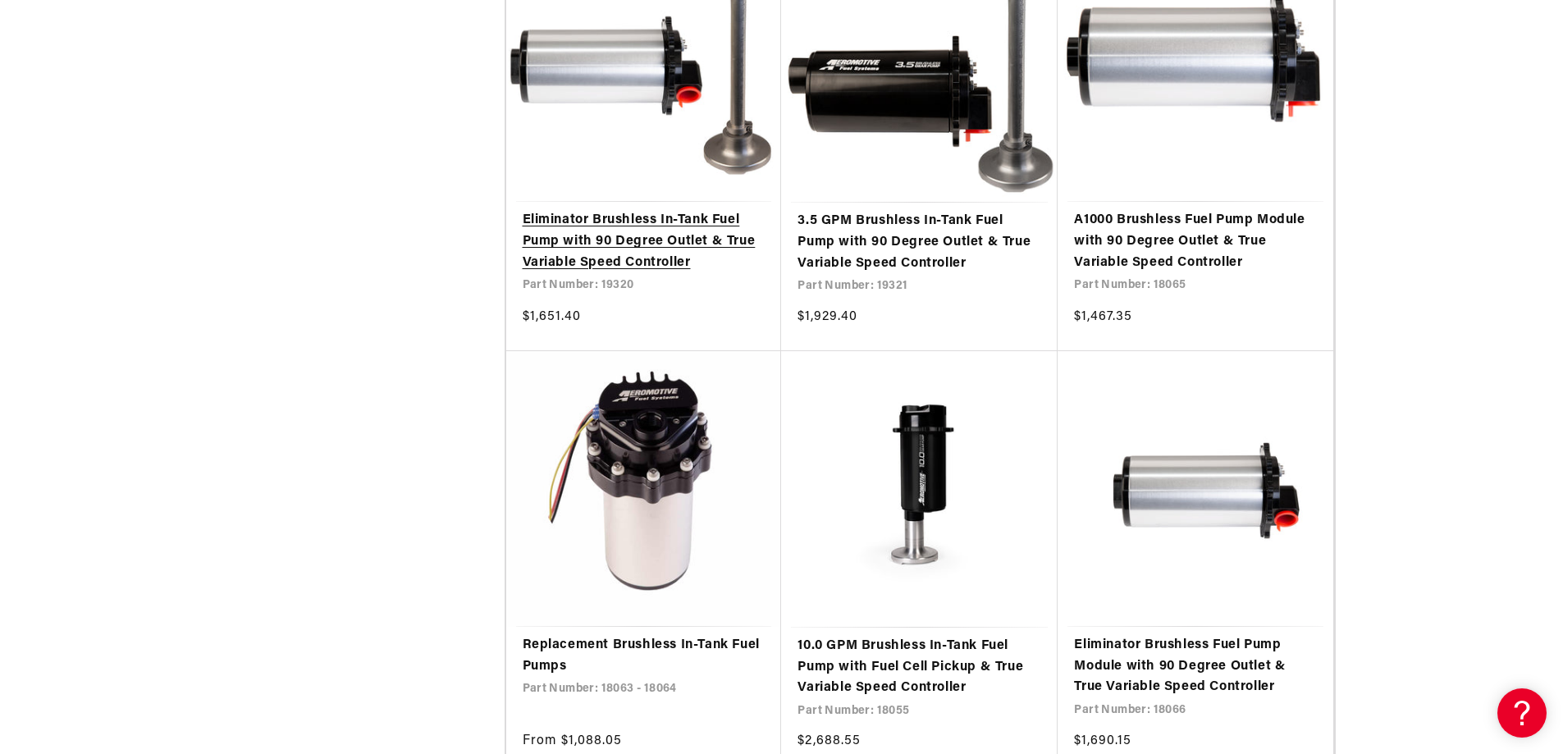
click at [609, 243] on link "Eliminator Brushless In-Tank Fuel Pump with 90 Degree Outlet & True Variable Sp…" at bounding box center [643, 241] width 243 height 63
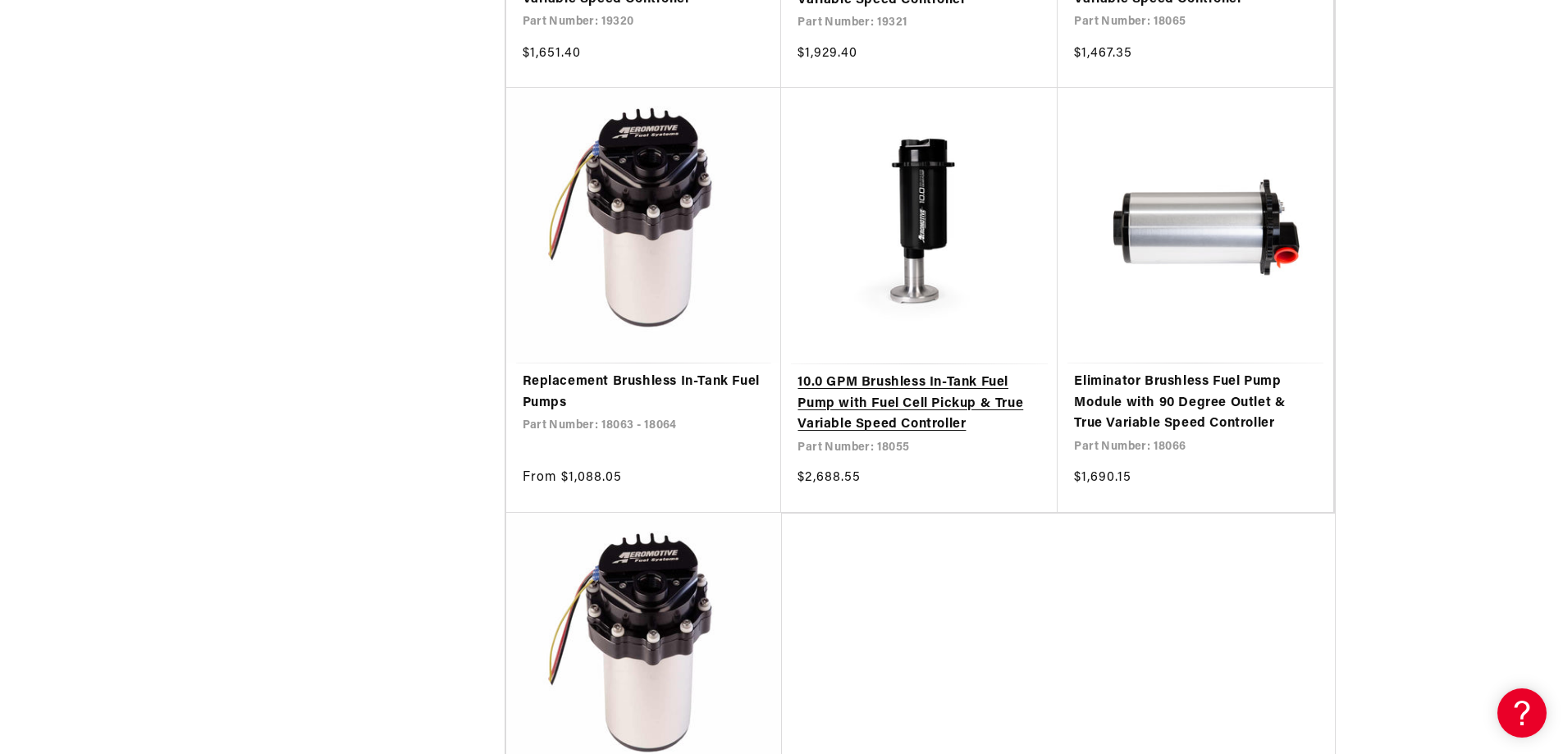
scroll to position [6808, 0]
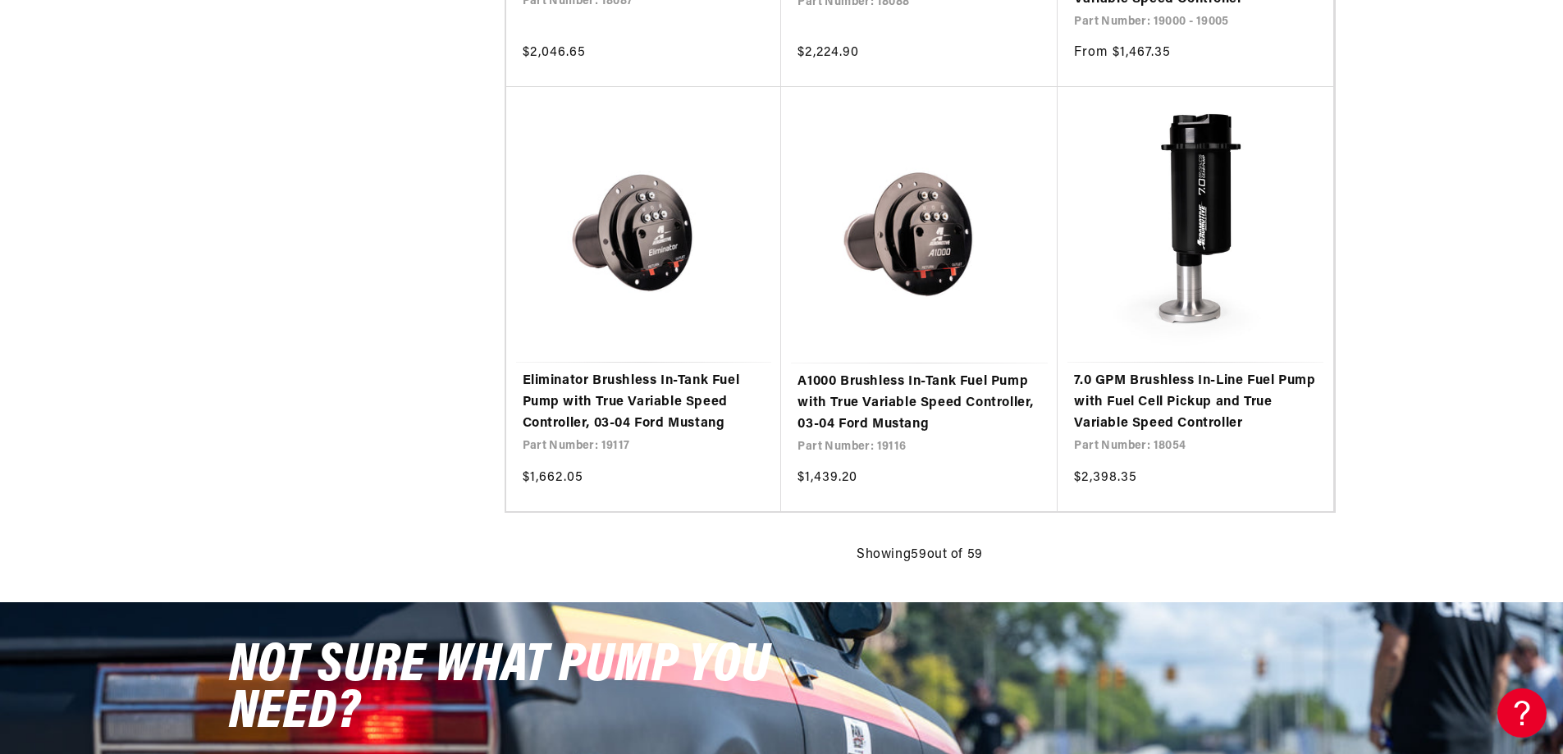
scroll to position [8449, 0]
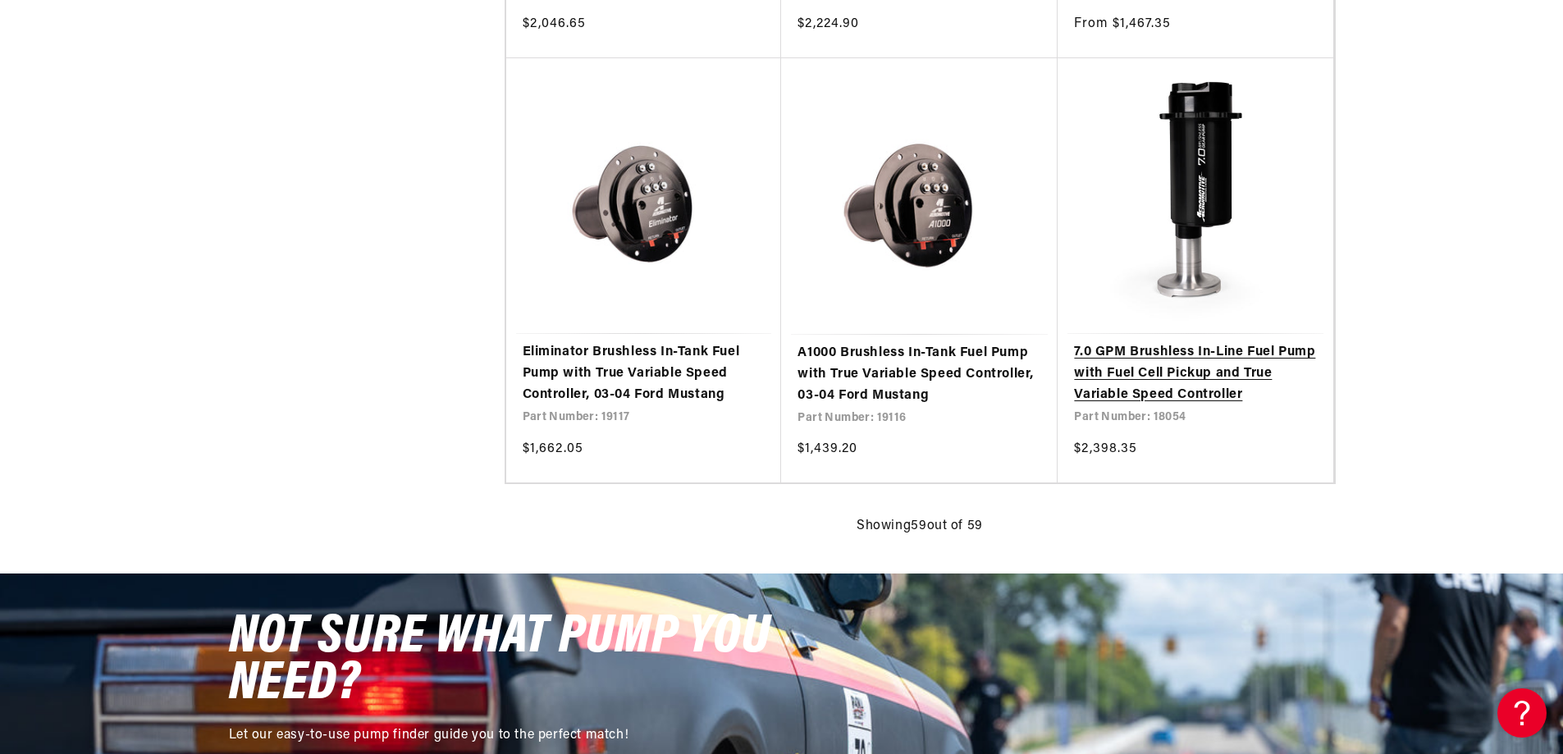
click at [1170, 363] on link "7.0 GPM Brushless In-Line Fuel Pump with Fuel Cell Pickup and True Variable Spe…" at bounding box center [1195, 373] width 243 height 63
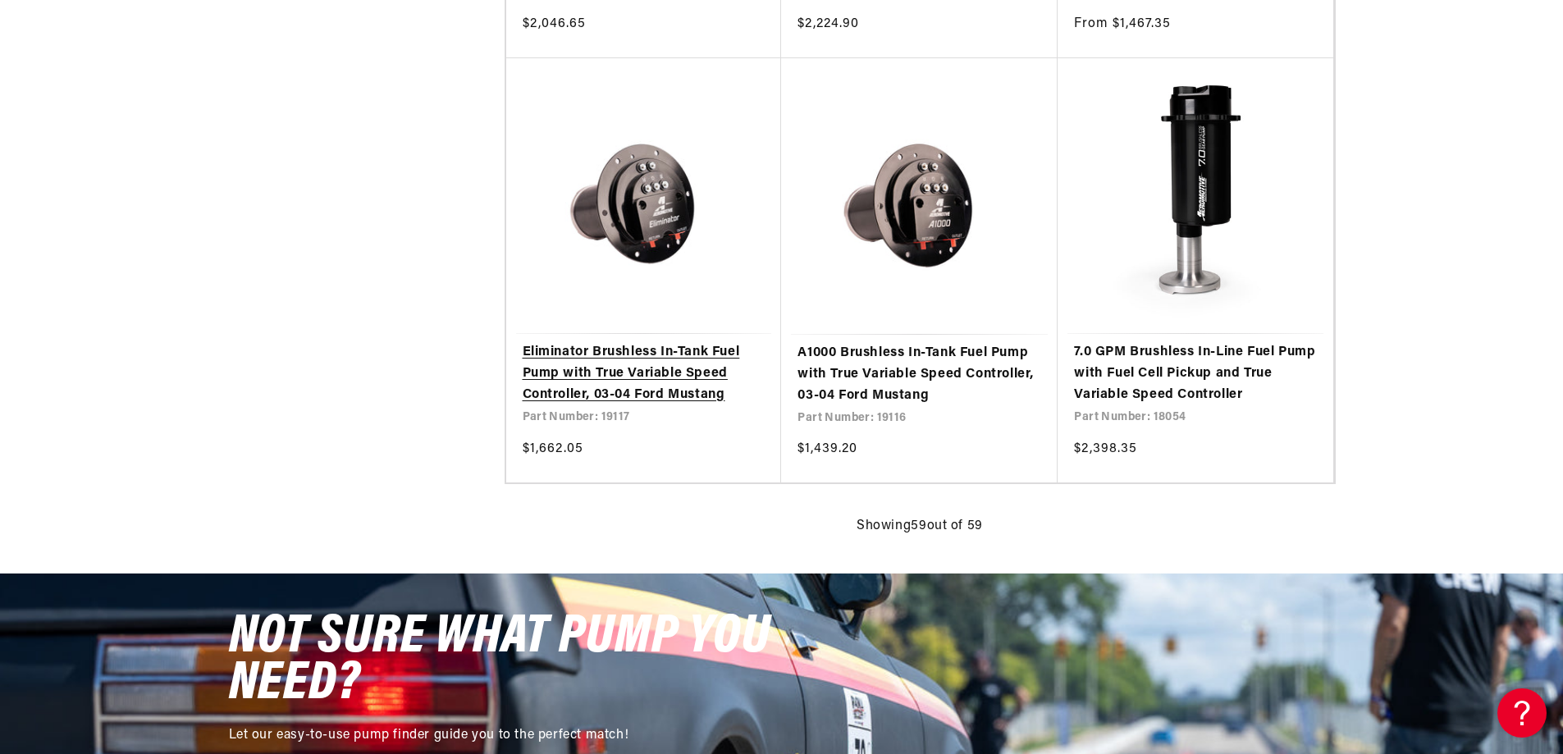
click at [608, 367] on link "Eliminator Brushless In-Tank Fuel Pump with True Variable Speed Controller, 03-…" at bounding box center [643, 373] width 243 height 63
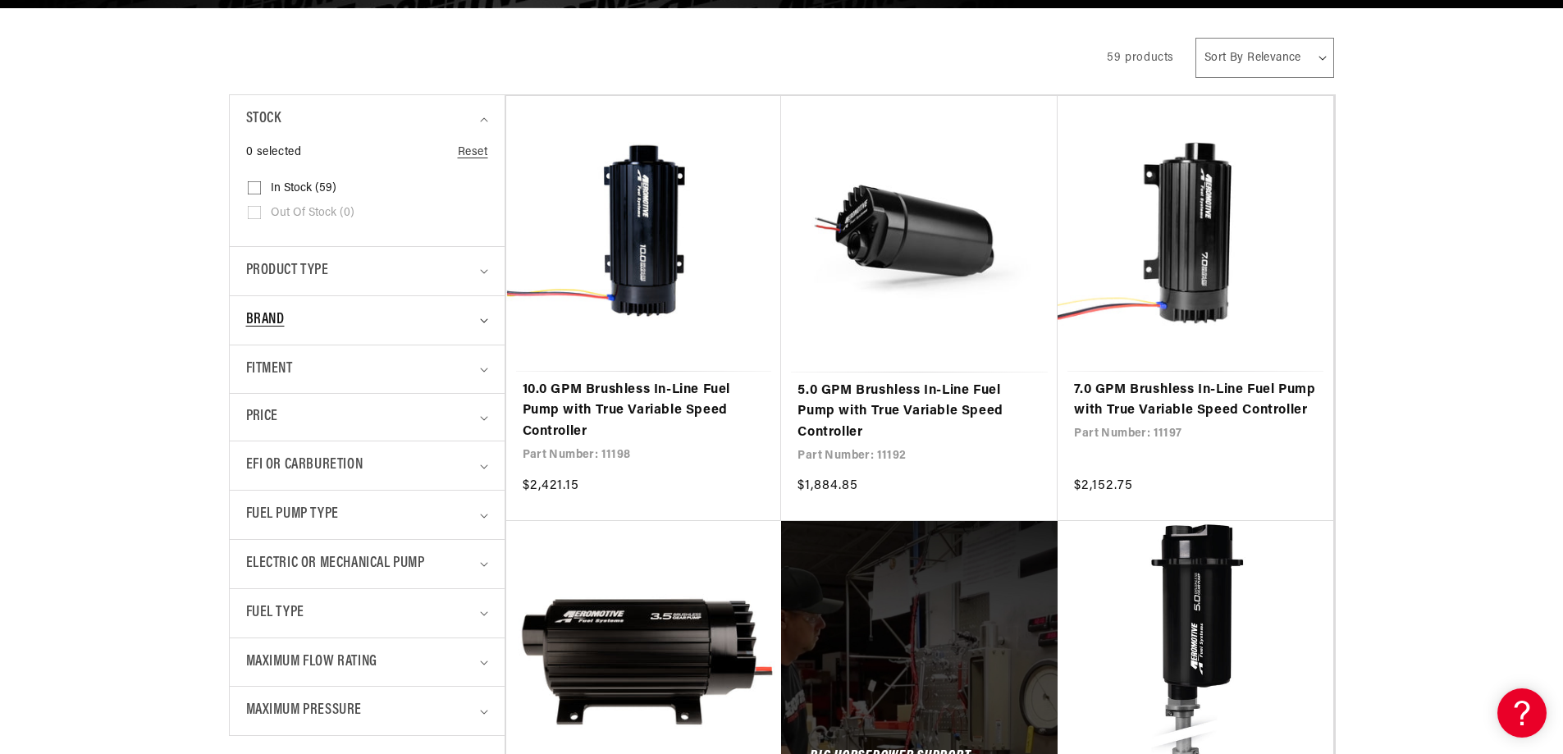
scroll to position [410, 0]
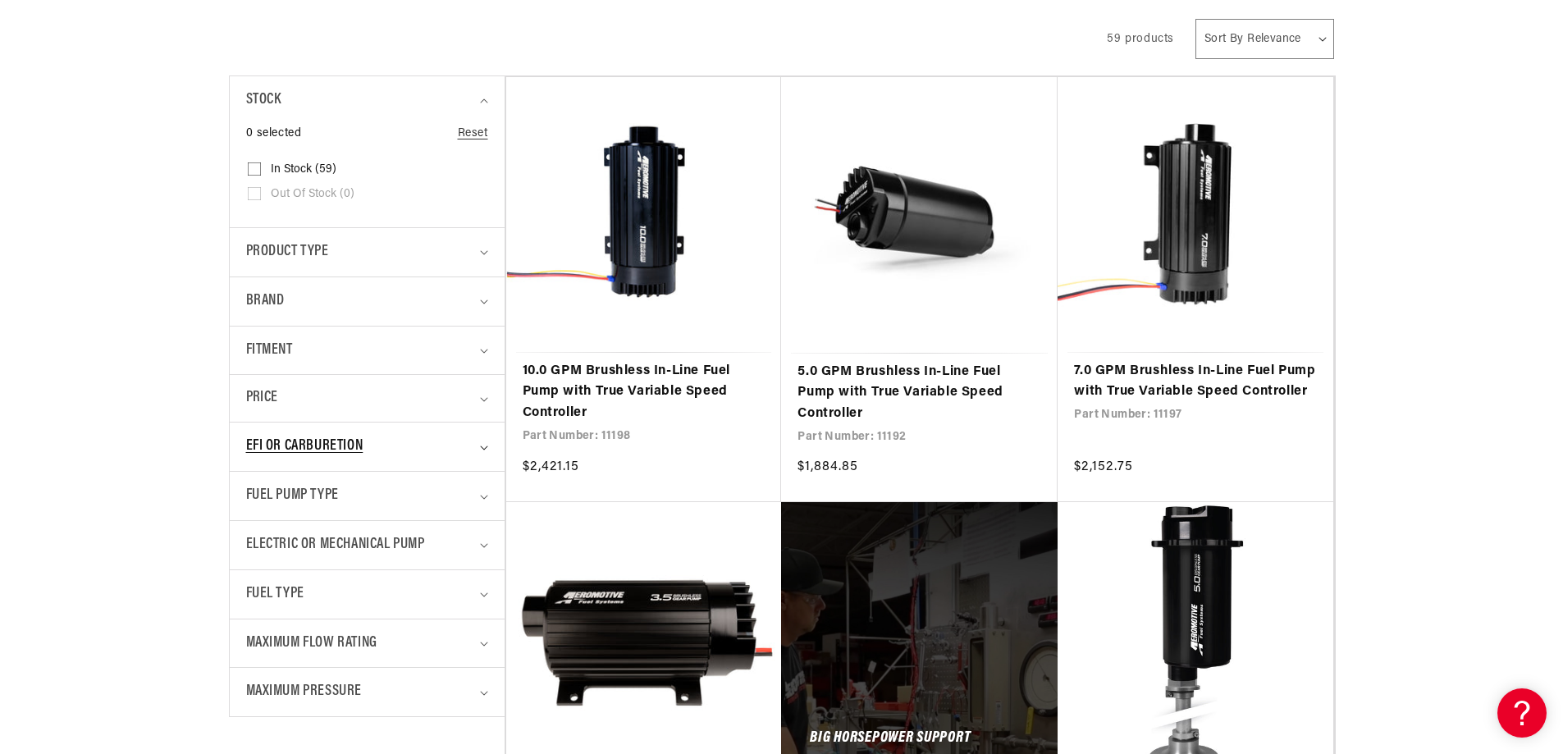
click at [487, 447] on icon "EFI or Carburetion (0 selected)" at bounding box center [484, 447] width 8 height 5
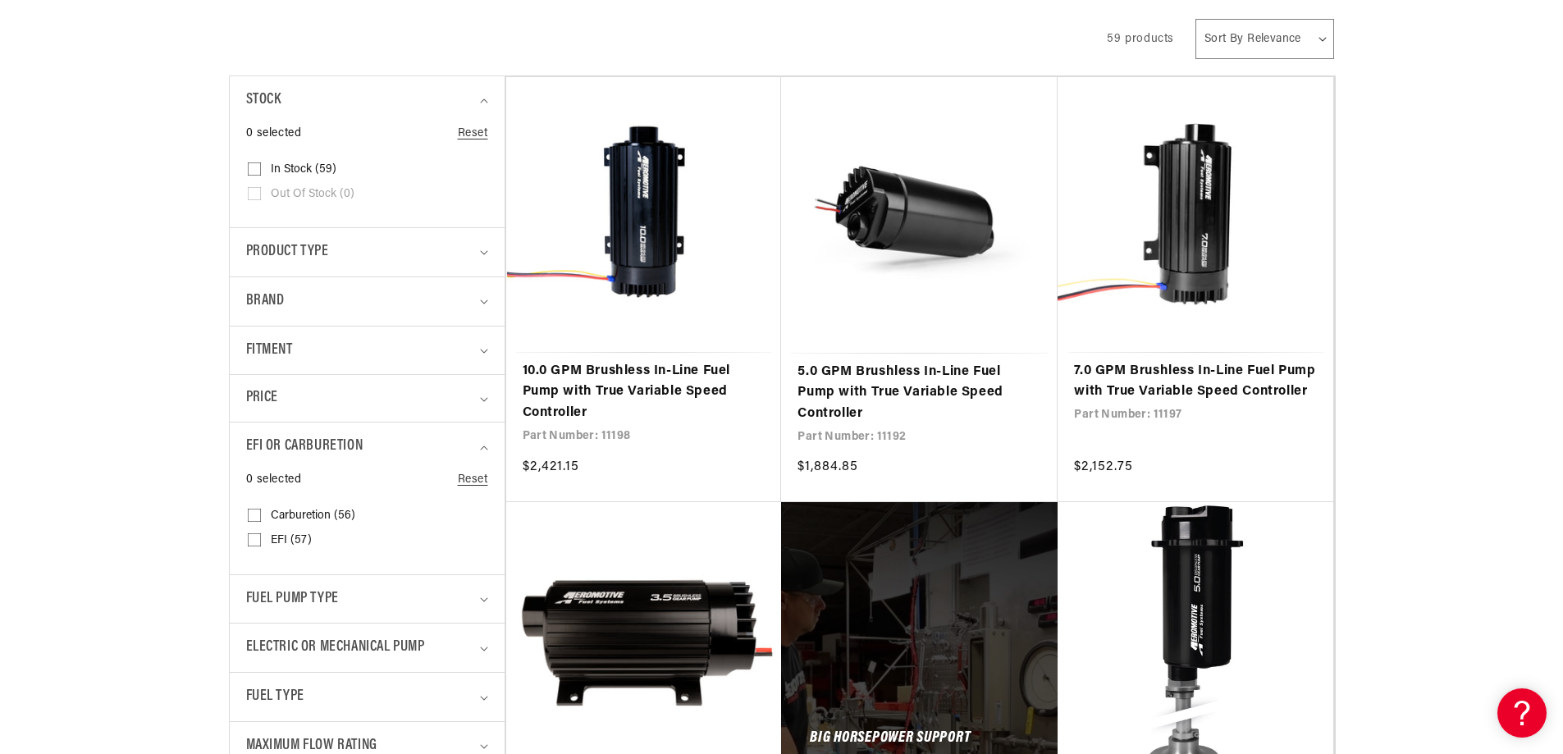
click at [253, 541] on input "EFI (57) EFI (57 products)" at bounding box center [254, 542] width 13 height 13
checkbox input "true"
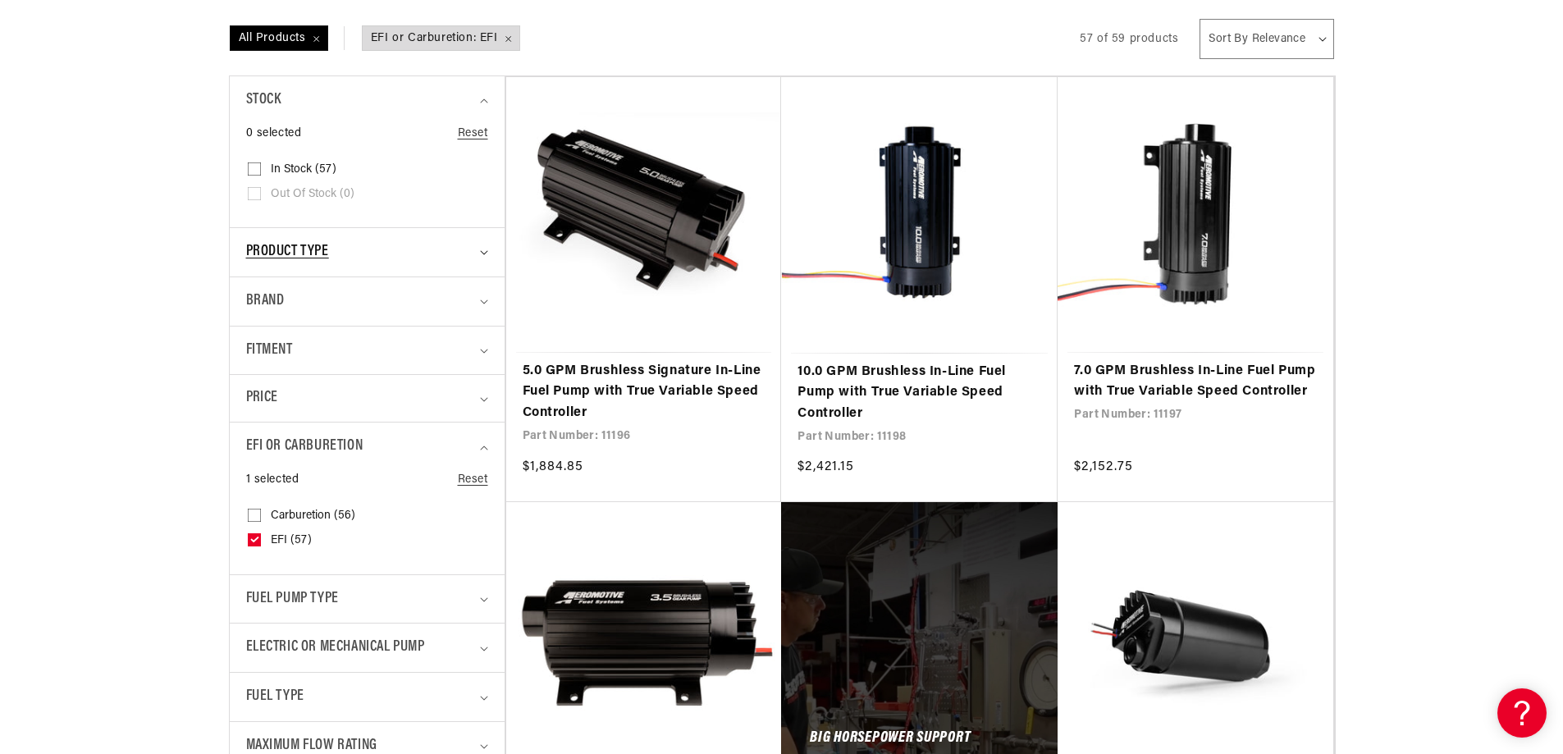
click at [487, 256] on summary "Product type" at bounding box center [367, 252] width 242 height 48
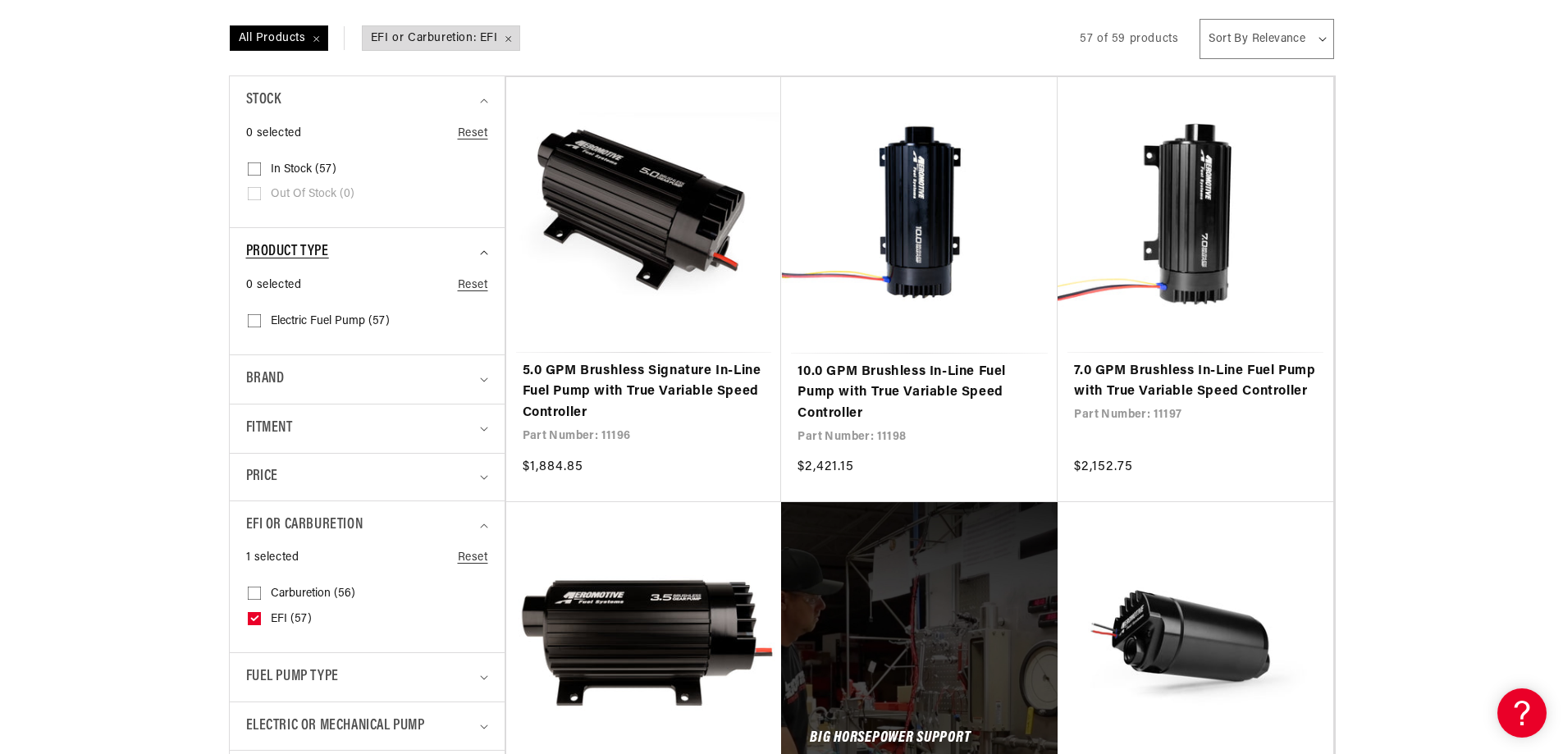
click at [487, 256] on summary "Product type" at bounding box center [367, 252] width 242 height 48
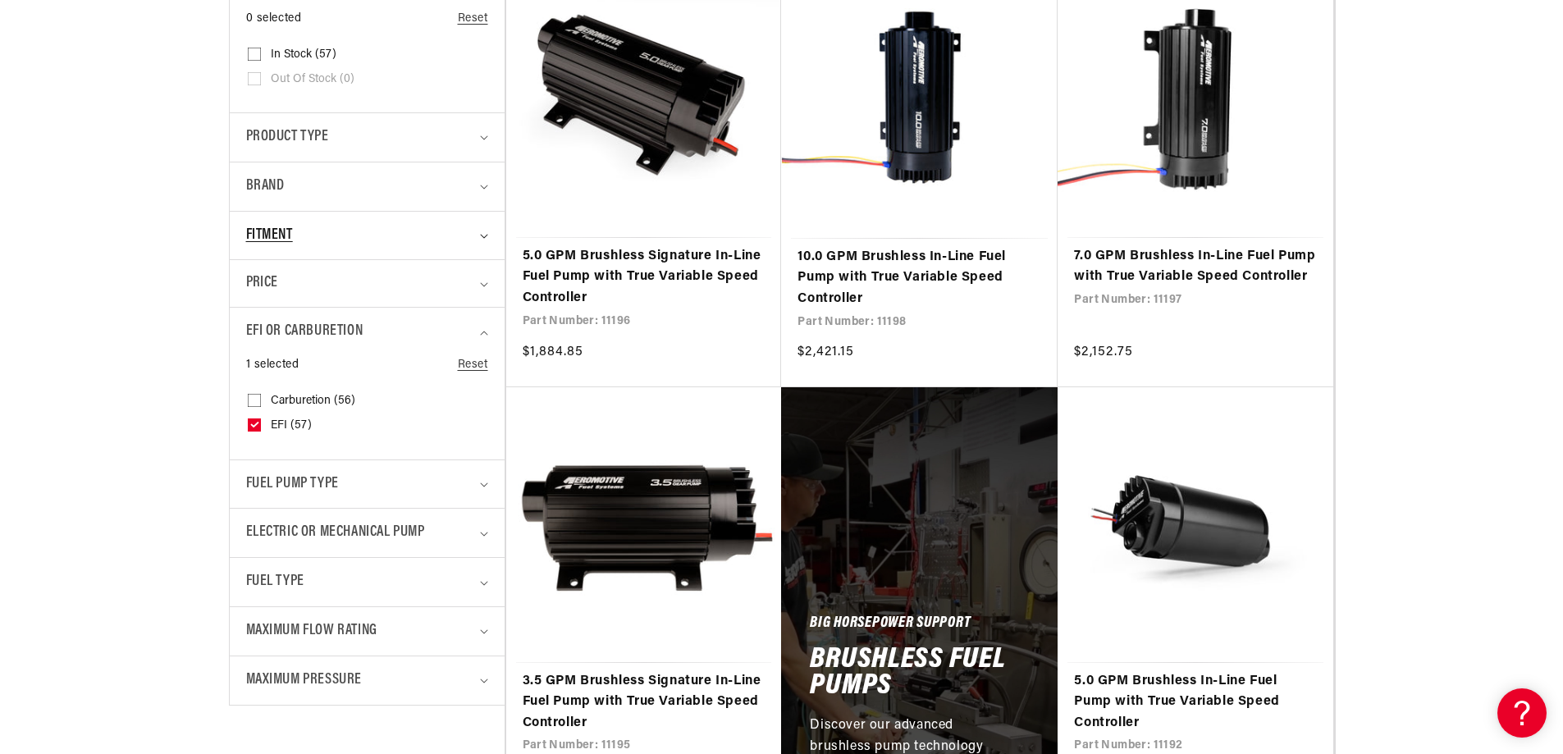
scroll to position [574, 0]
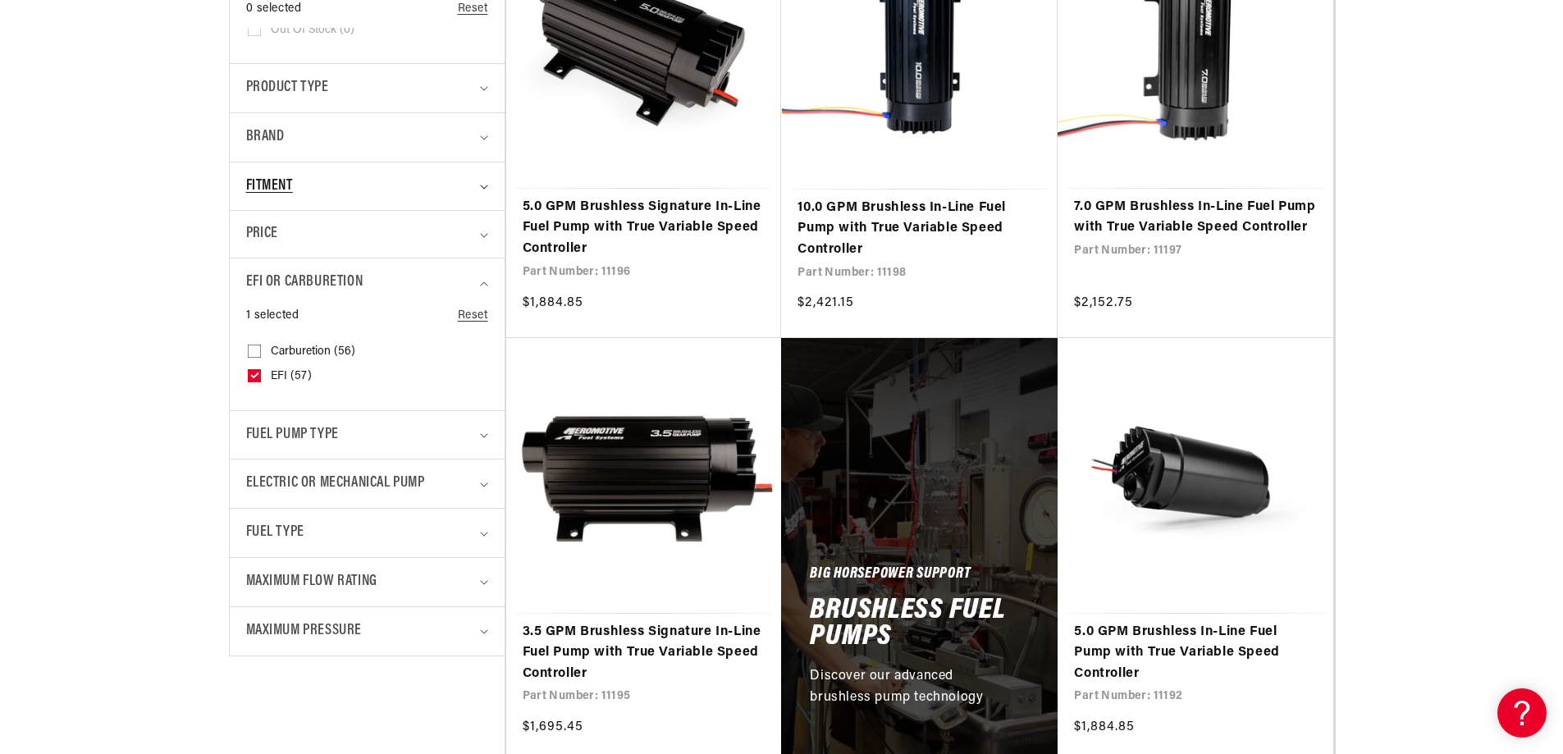
click at [487, 188] on icon "Fitment (0 selected)" at bounding box center [484, 187] width 8 height 5
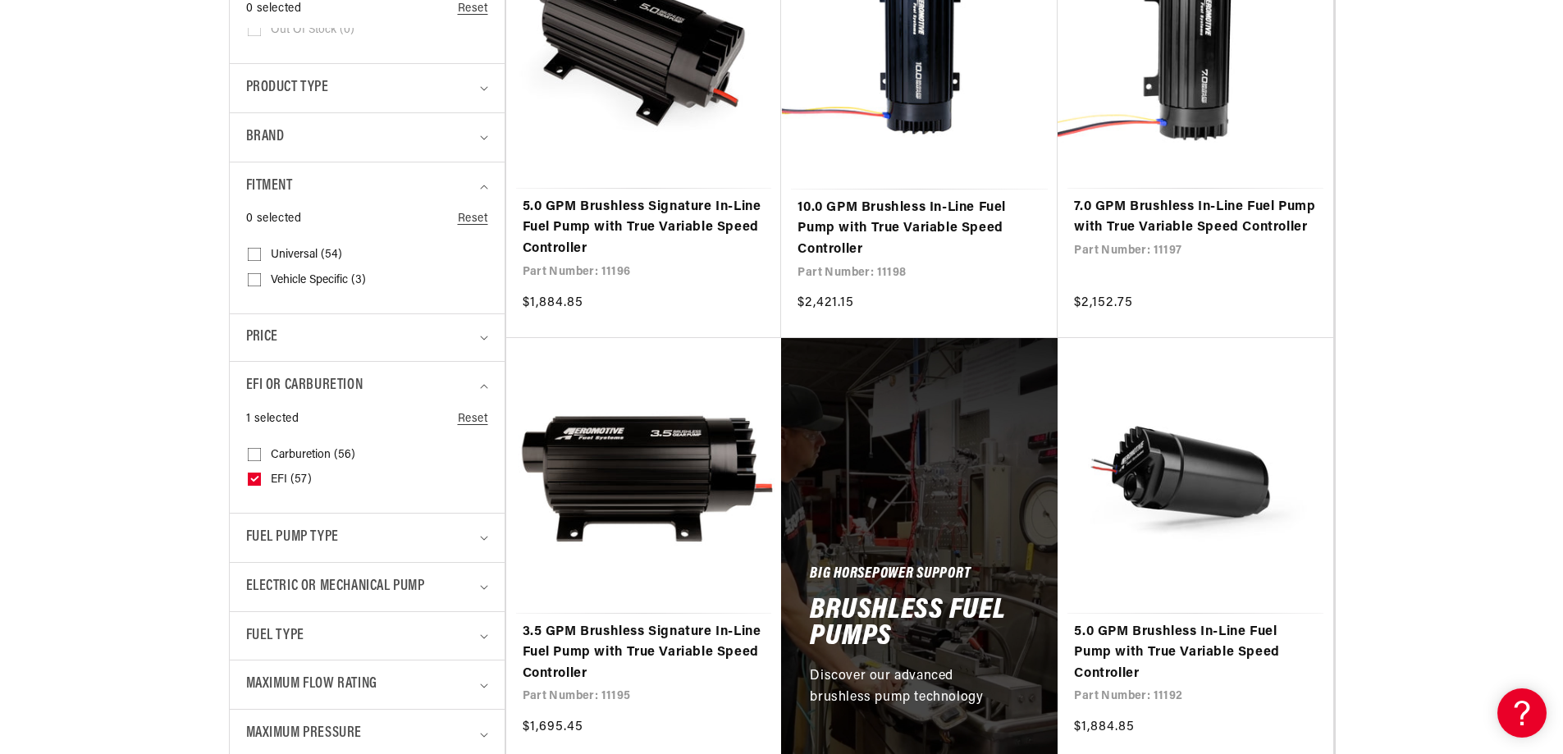
click at [261, 253] on label "Universal (54) Universal (54 products)" at bounding box center [362, 255] width 229 height 25
click at [261, 253] on input "Universal (54) Universal (54 products)" at bounding box center [254, 257] width 13 height 13
checkbox input "true"
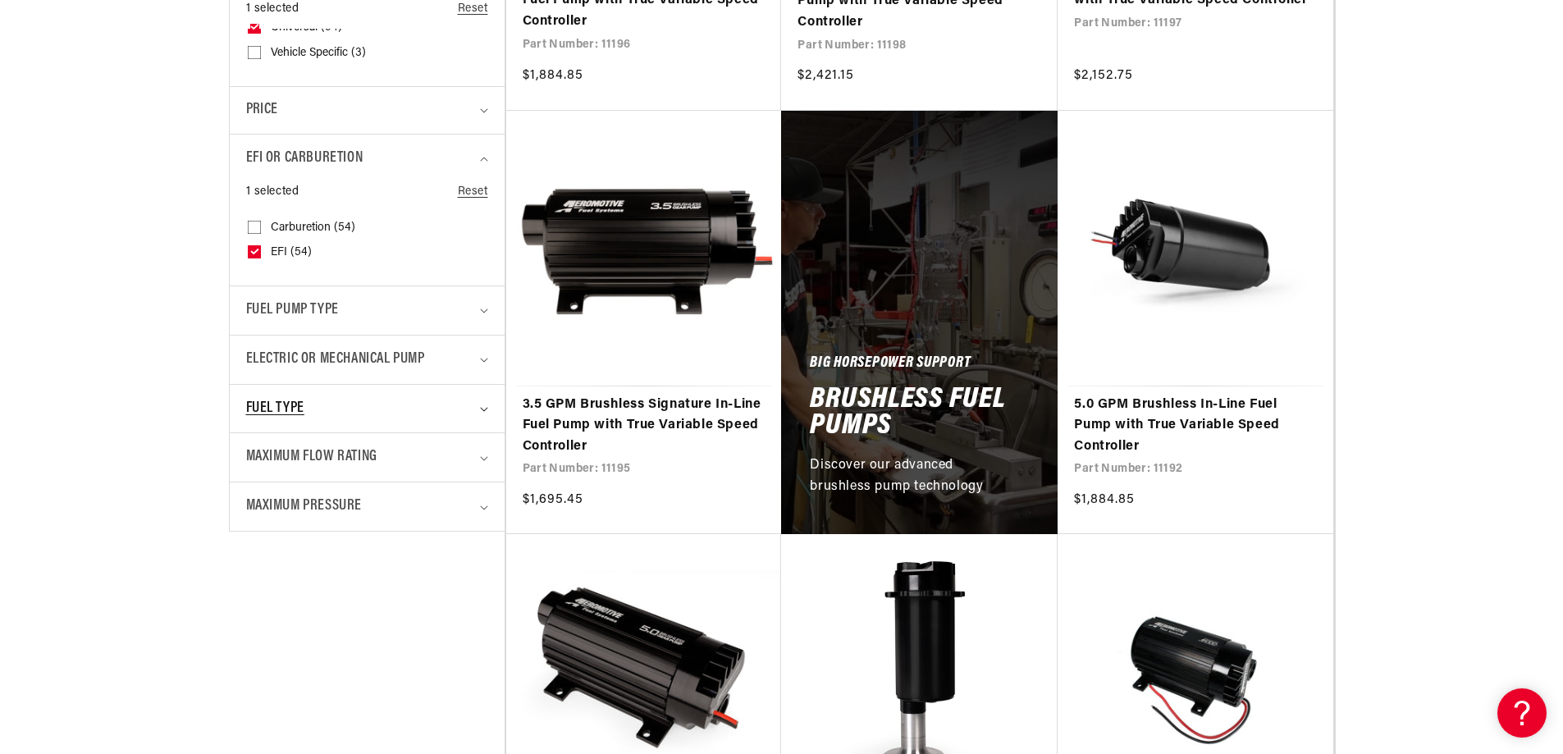
scroll to position [902, 0]
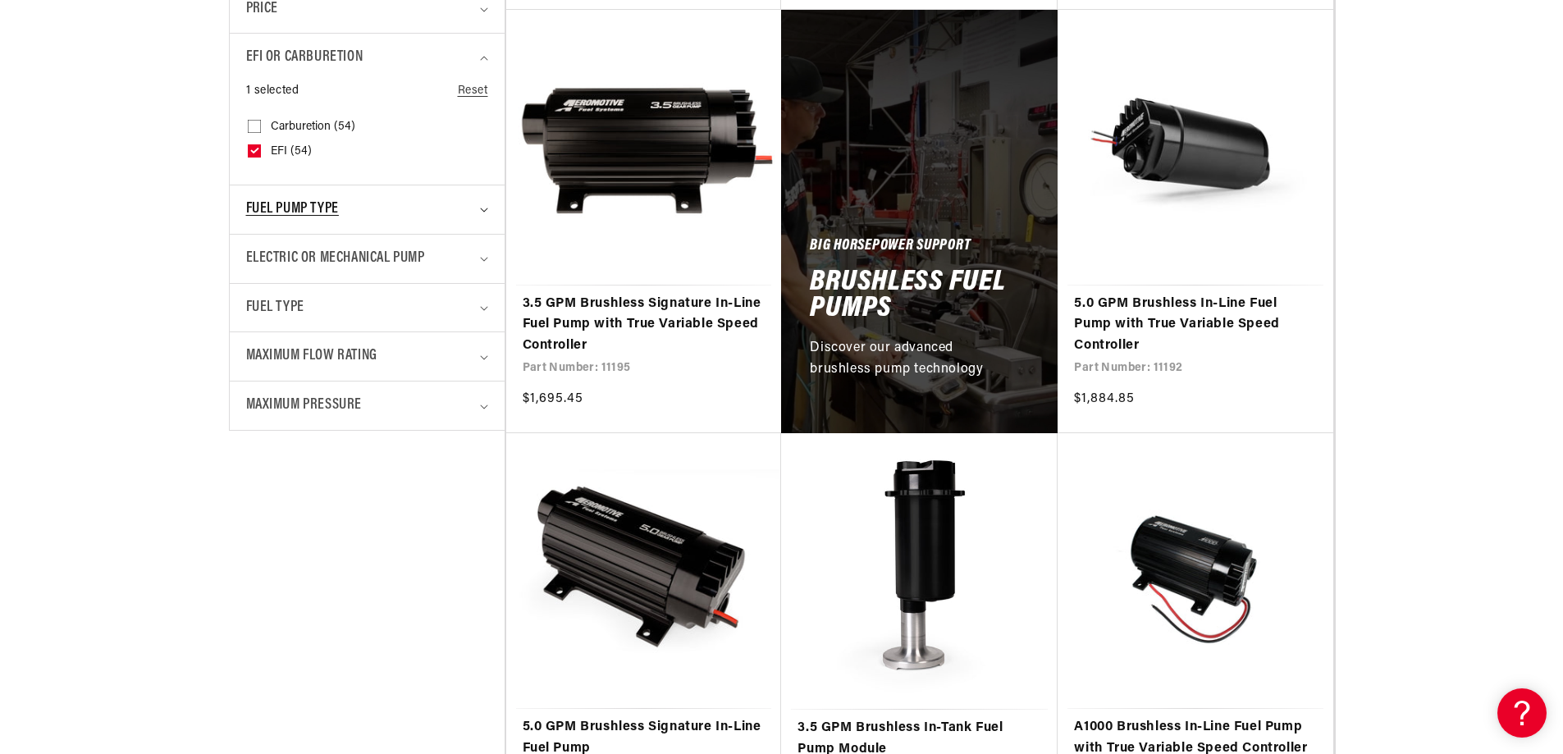
click at [481, 208] on icon "Fuel Pump Type (0 selected)" at bounding box center [484, 210] width 8 height 5
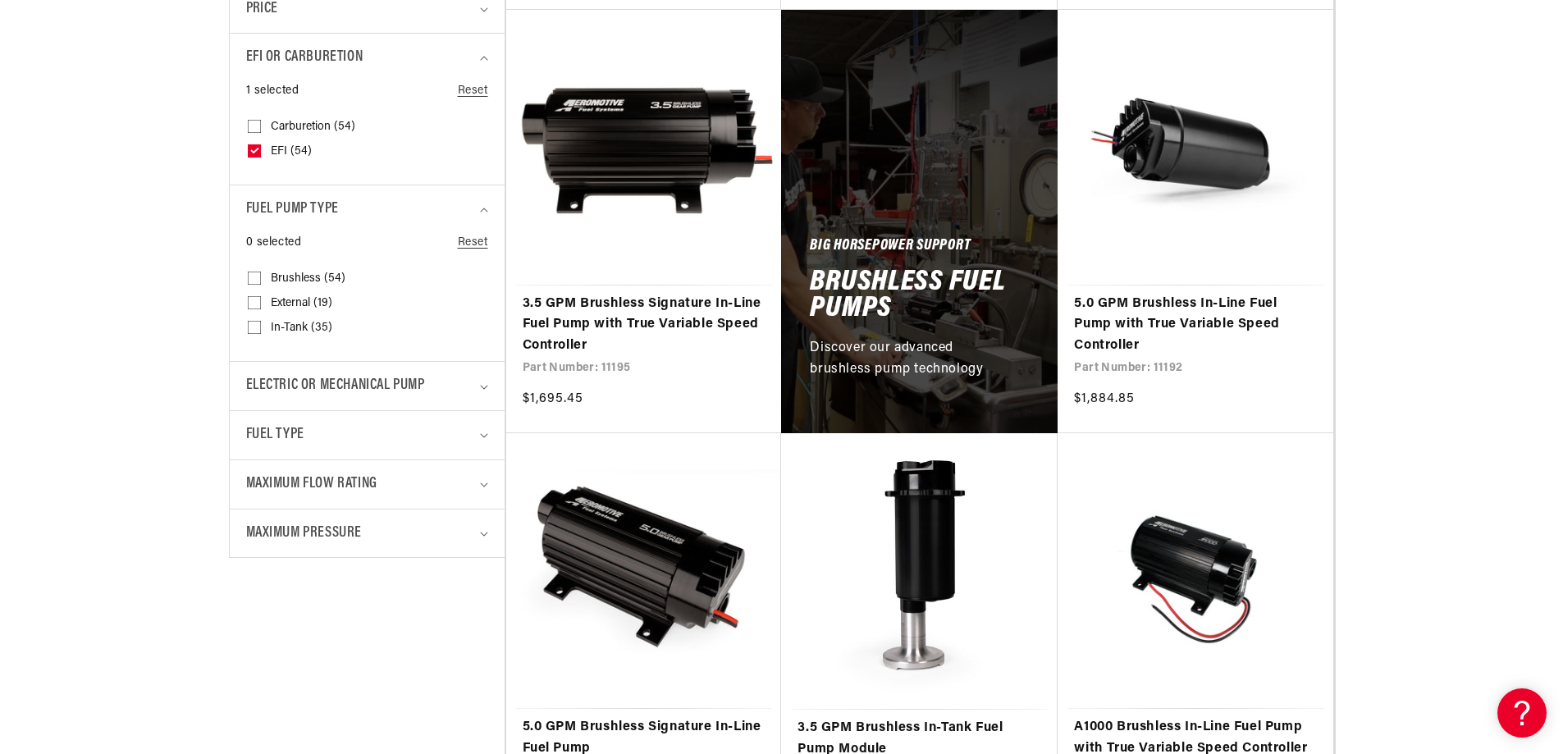
click at [251, 328] on input "In-Tank (35) In-Tank (35 products)" at bounding box center [254, 330] width 13 height 13
checkbox input "true"
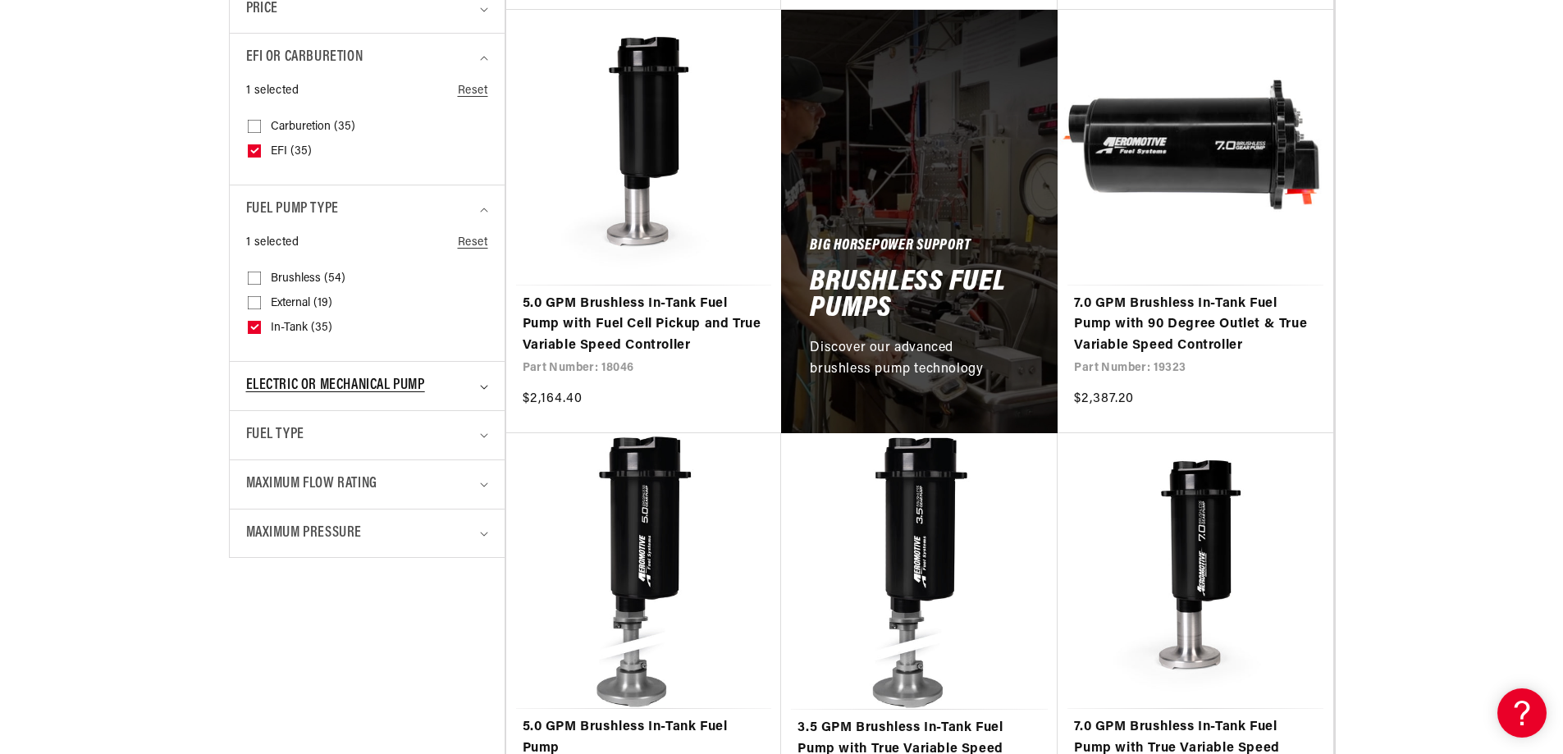
click at [485, 393] on summary "Electric or Mechanical Pump" at bounding box center [367, 386] width 242 height 48
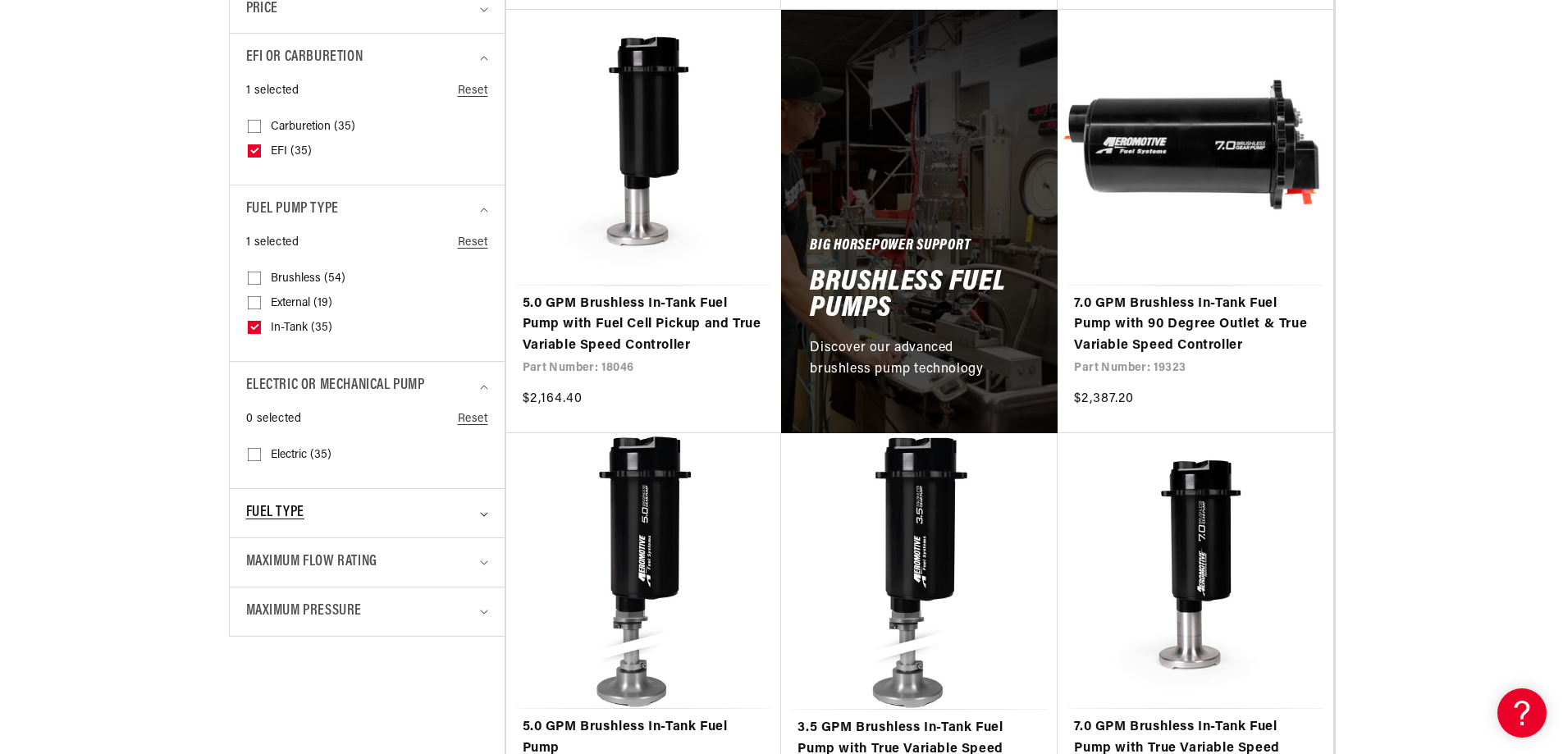
drag, startPoint x: 484, startPoint y: 517, endPoint x: 473, endPoint y: 519, distance: 10.9
click at [484, 516] on summary "Fuel Type" at bounding box center [367, 513] width 242 height 48
click at [485, 669] on summary "Maximum Flow Rating" at bounding box center [367, 665] width 242 height 48
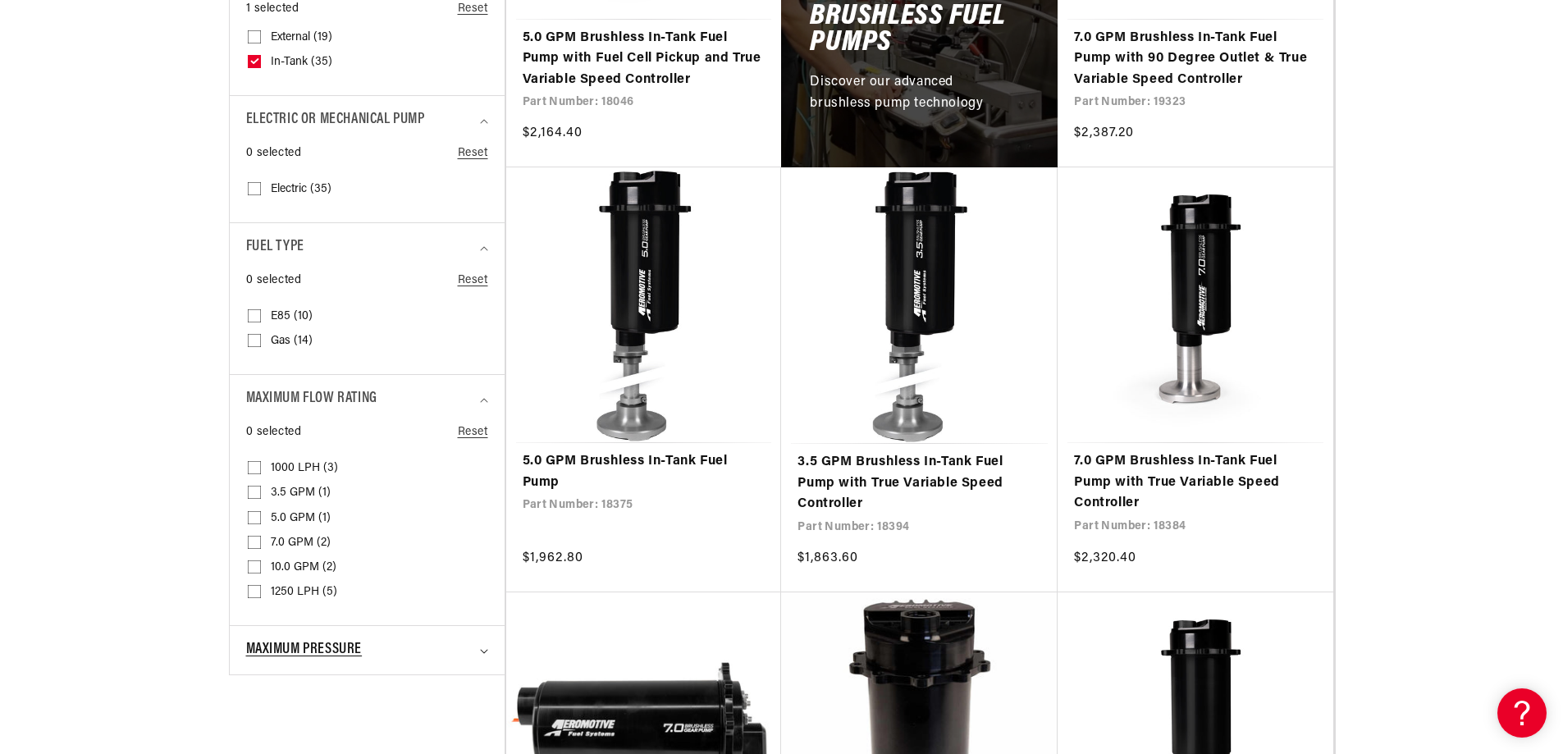
scroll to position [1230, 0]
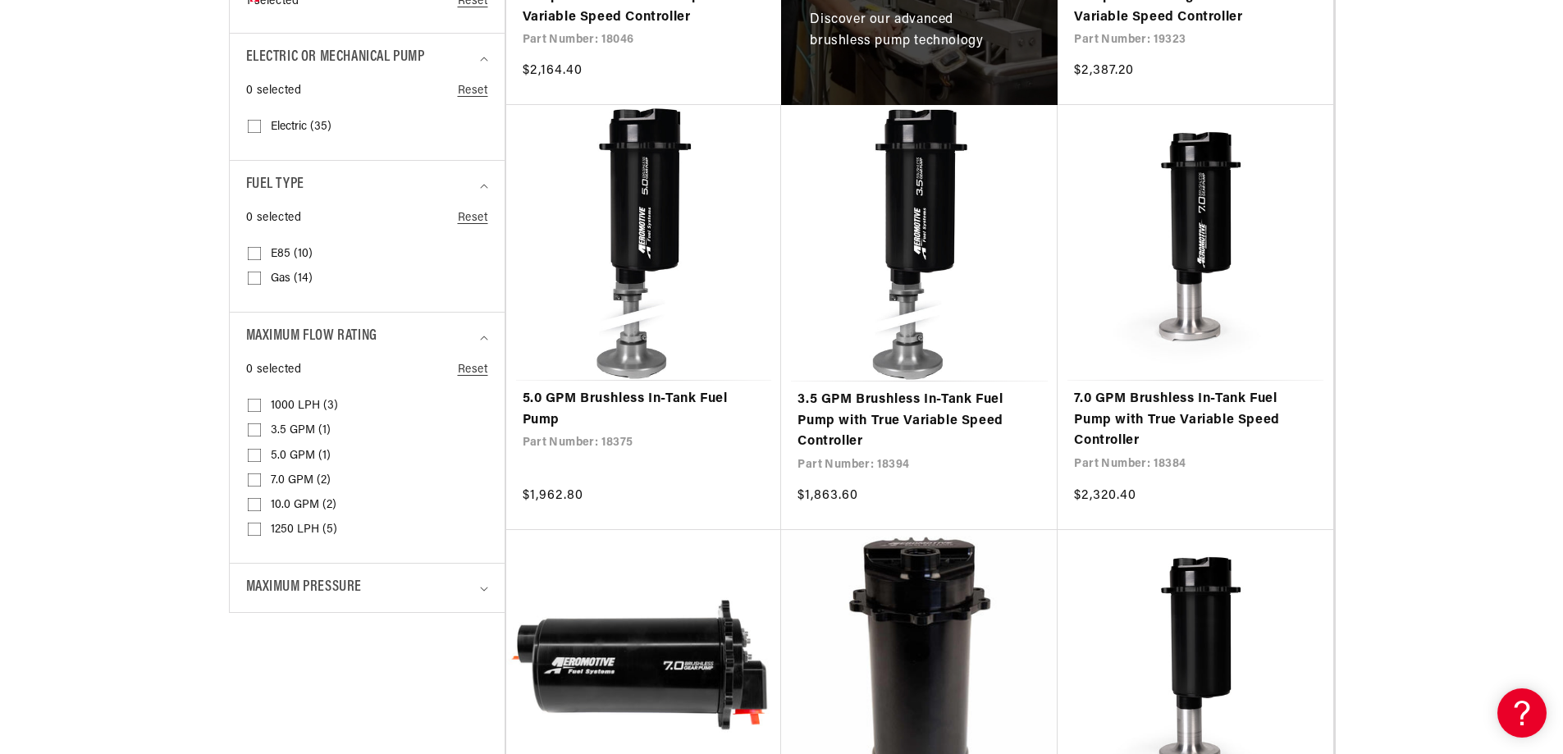
click at [250, 532] on input "1250 LPH (5) 1250 LPH (5 products)" at bounding box center [254, 532] width 13 height 13
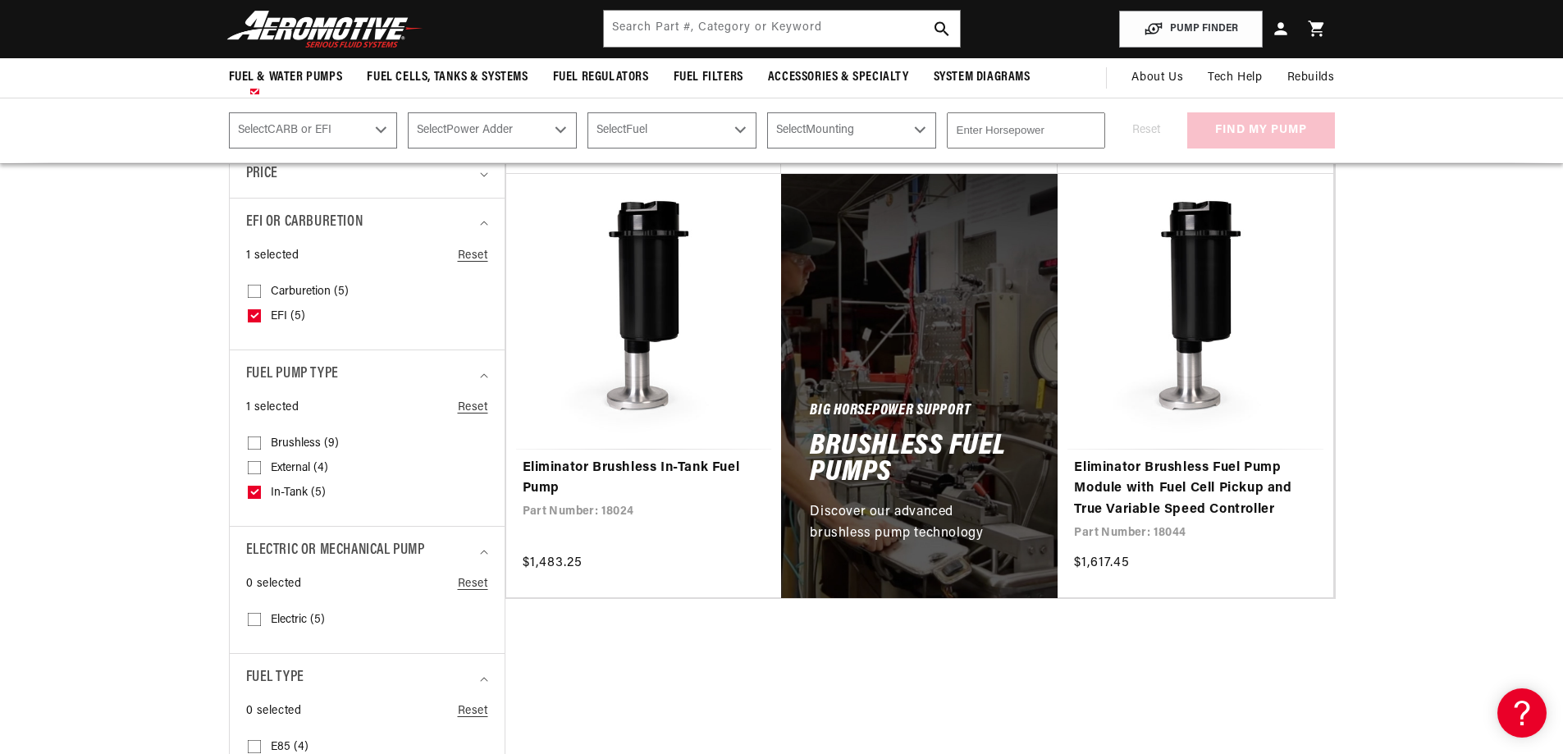
scroll to position [738, 0]
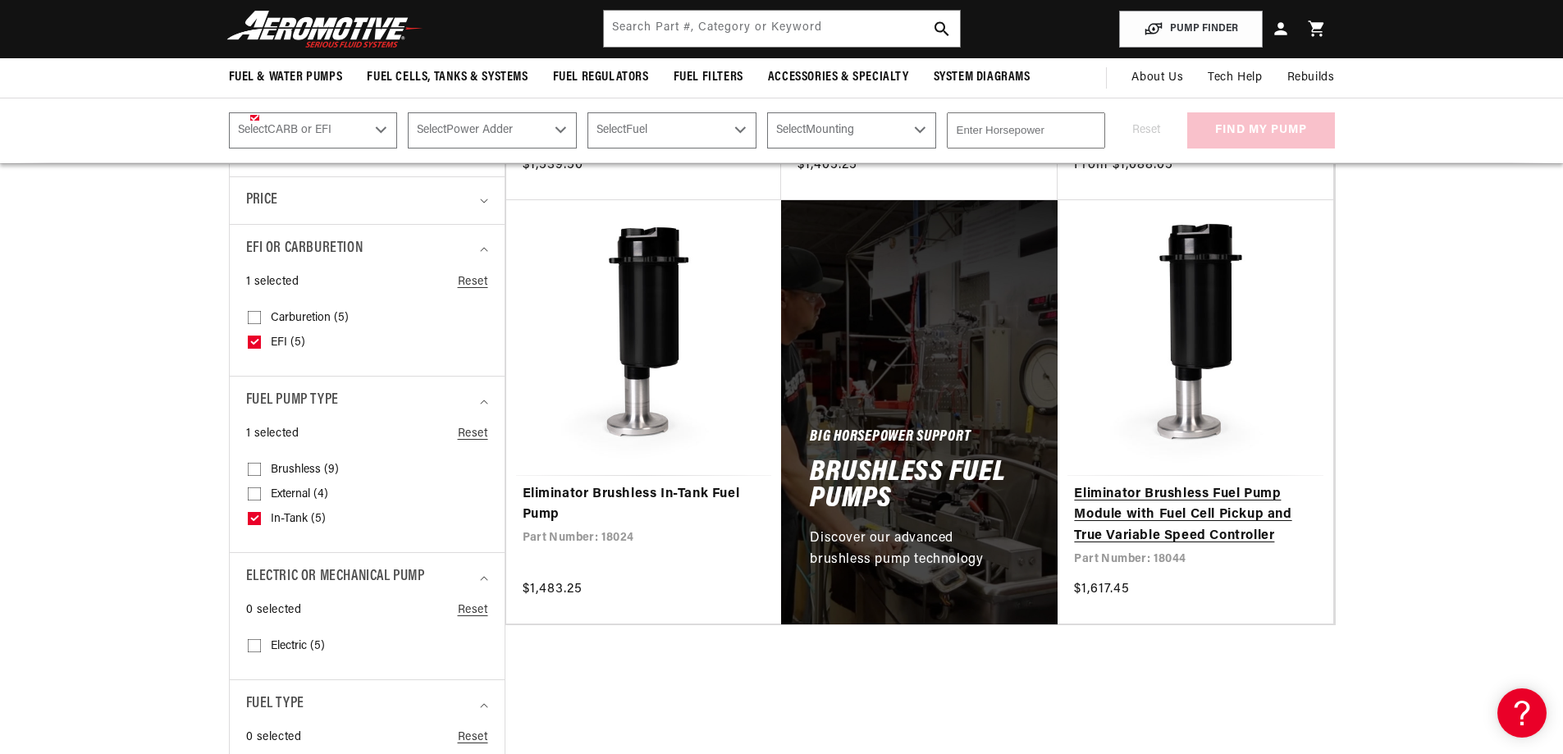
click at [1136, 513] on link "Eliminator Brushless Fuel Pump Module with Fuel Cell Pickup and True Variable S…" at bounding box center [1195, 515] width 243 height 63
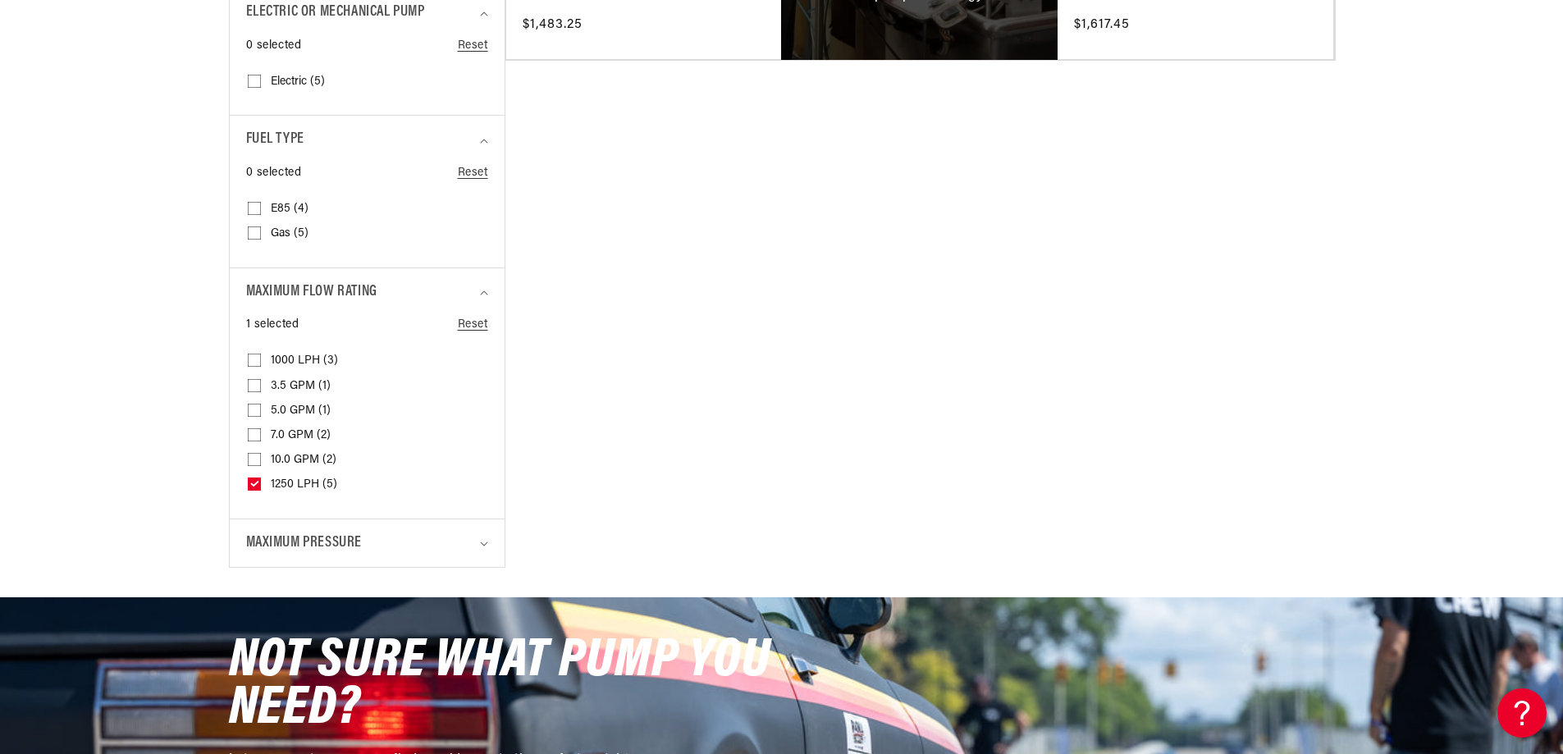
scroll to position [1312, 0]
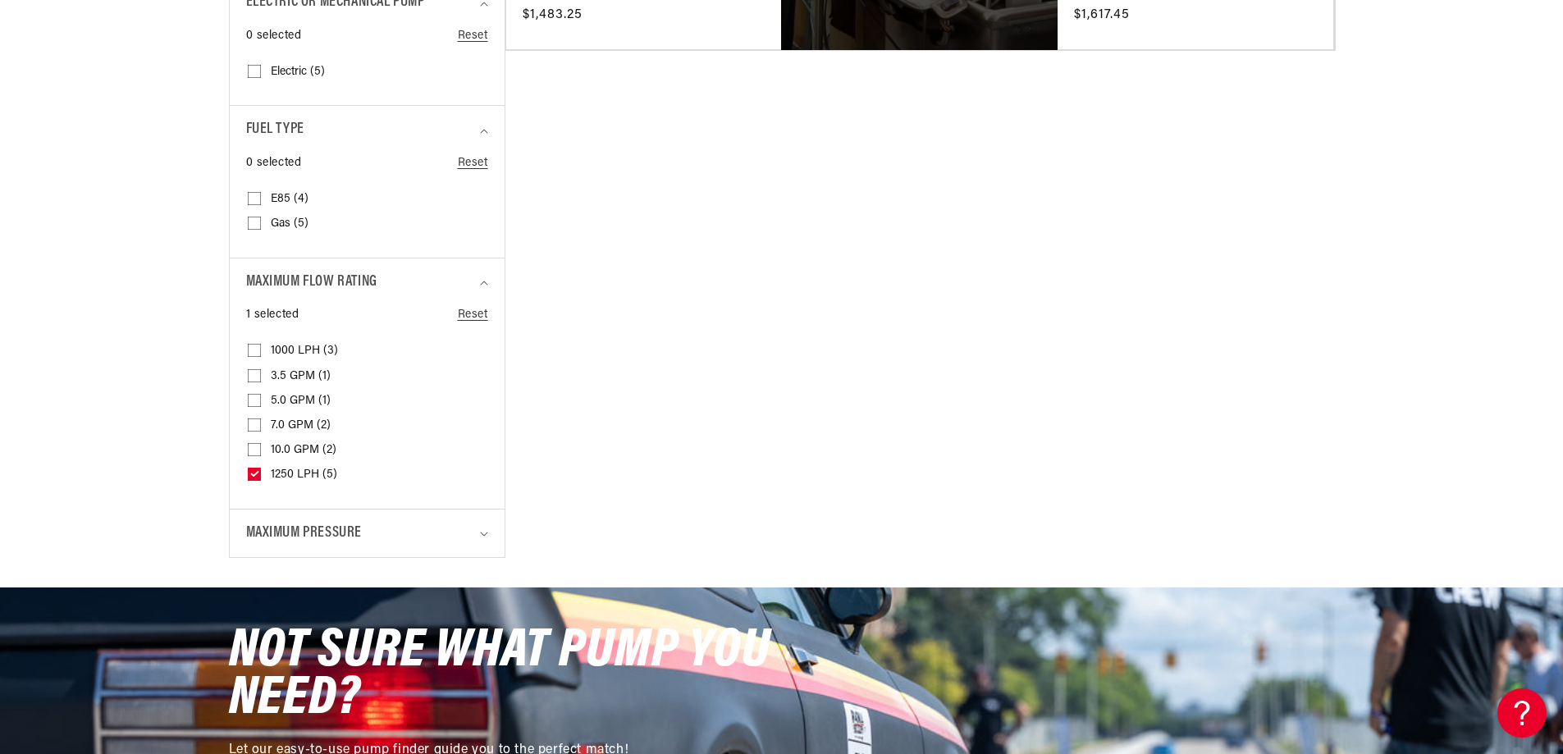
click at [255, 473] on icon at bounding box center [254, 474] width 7 height 4
click at [255, 473] on input "1250 LPH (5) 1250 LPH (5 products)" at bounding box center [254, 477] width 13 height 13
checkbox input "false"
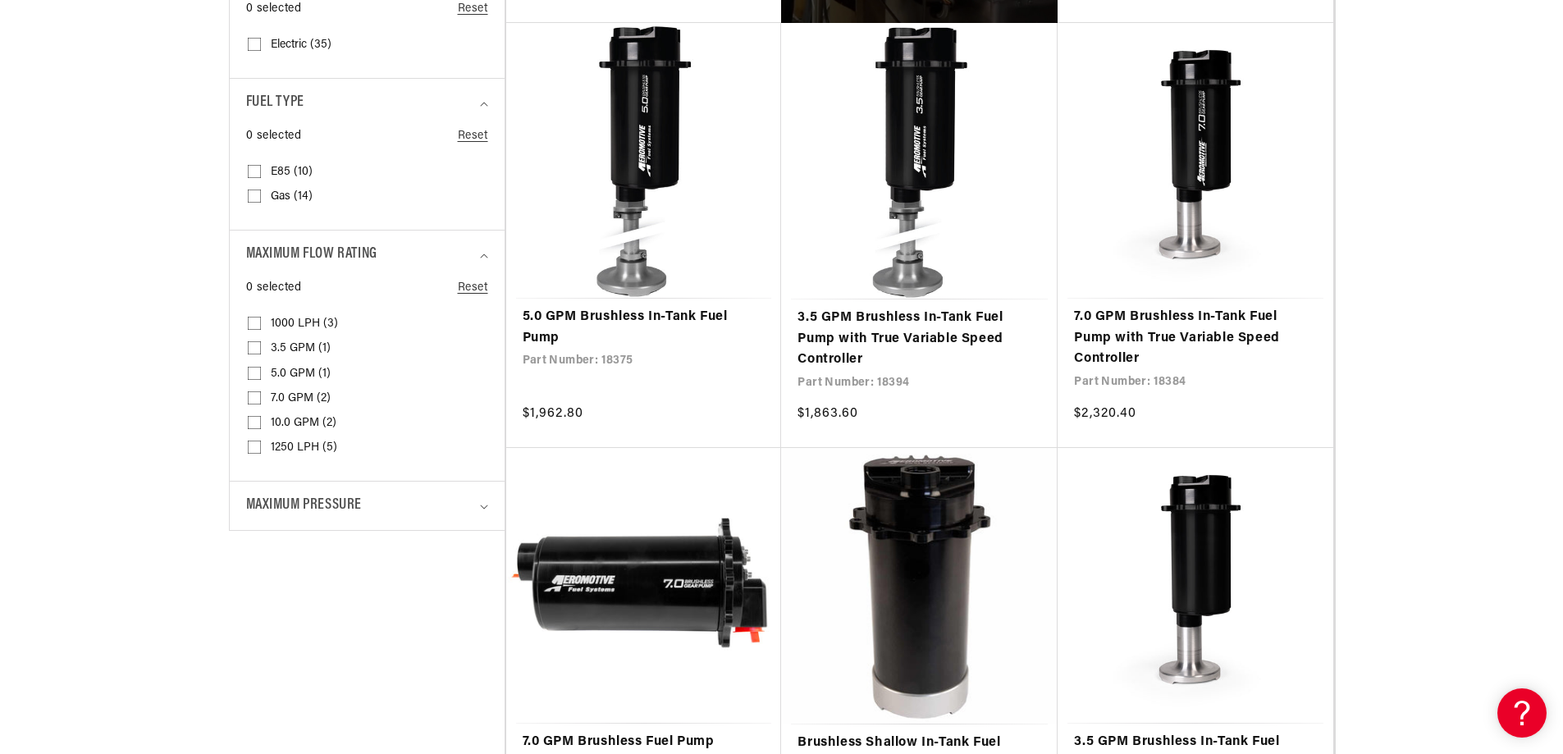
click at [252, 348] on input "3.5 GPM (1) 3.5 GPM (1 product)" at bounding box center [254, 351] width 13 height 13
checkbox input "true"
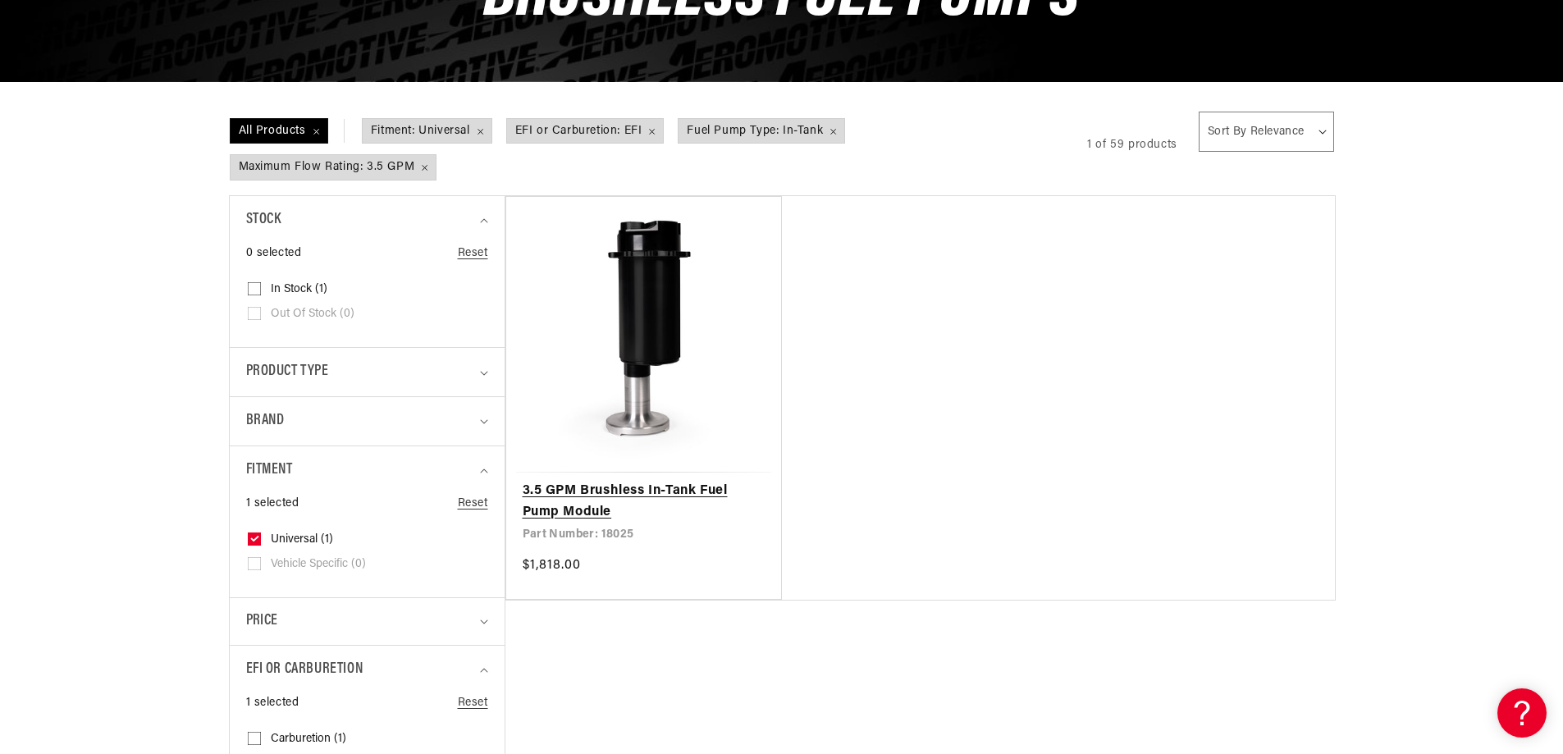
scroll to position [328, 0]
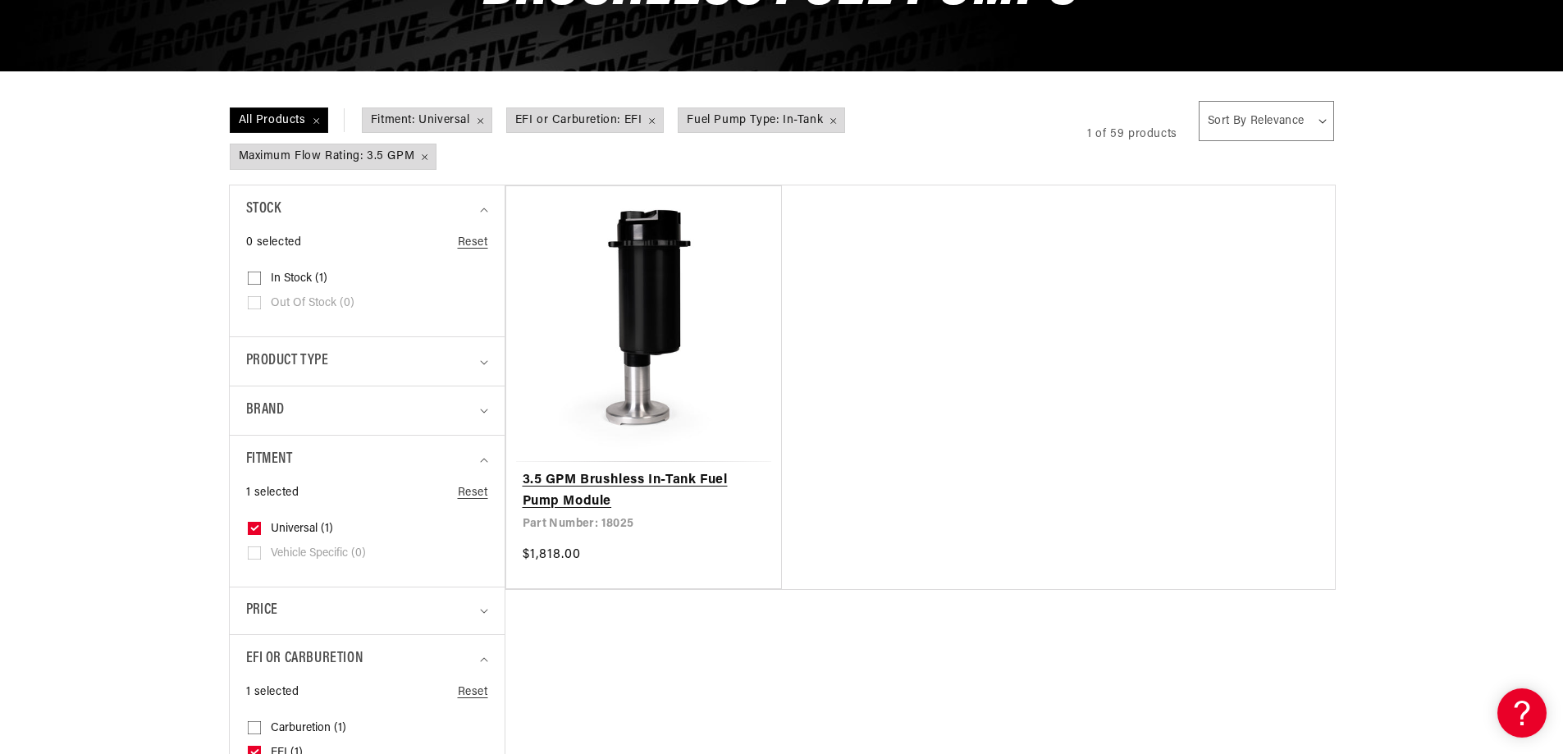
click at [607, 476] on link "3.5 GPM Brushless In-Tank Fuel Pump Module" at bounding box center [643, 491] width 243 height 42
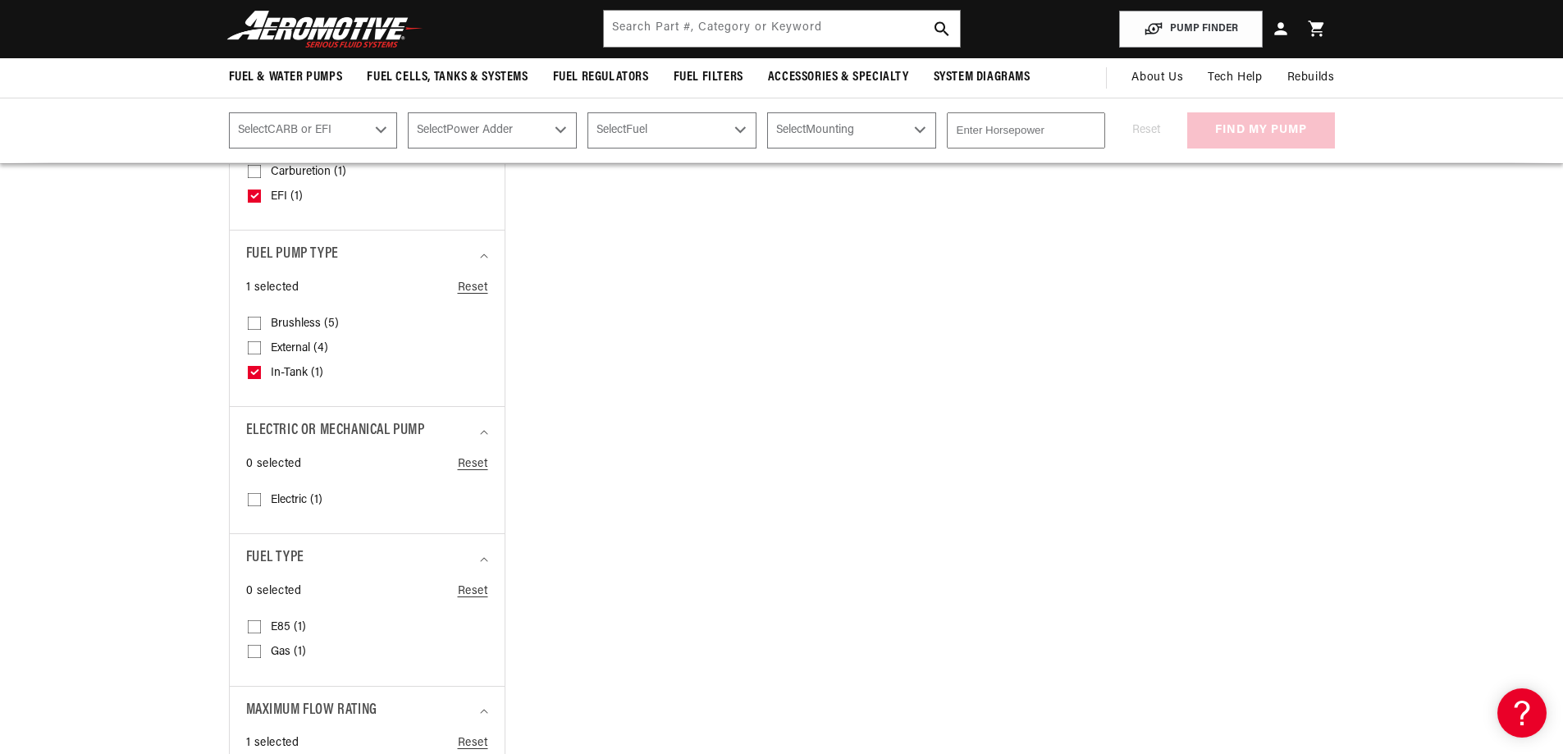
scroll to position [820, 0]
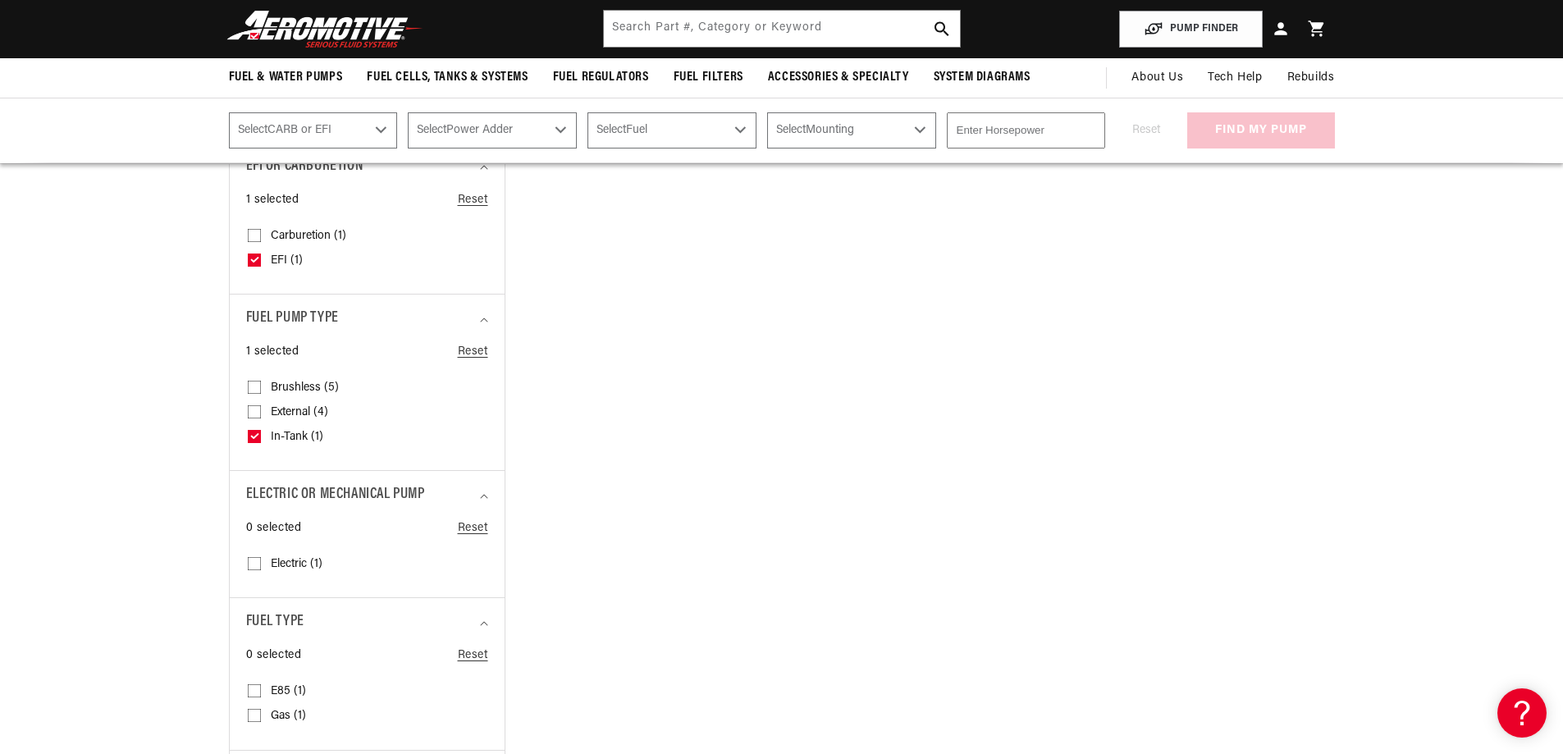
click at [253, 438] on icon at bounding box center [254, 436] width 7 height 4
click at [253, 438] on input "In-Tank (1) In-Tank (1 product)" at bounding box center [254, 439] width 13 height 13
checkbox input "false"
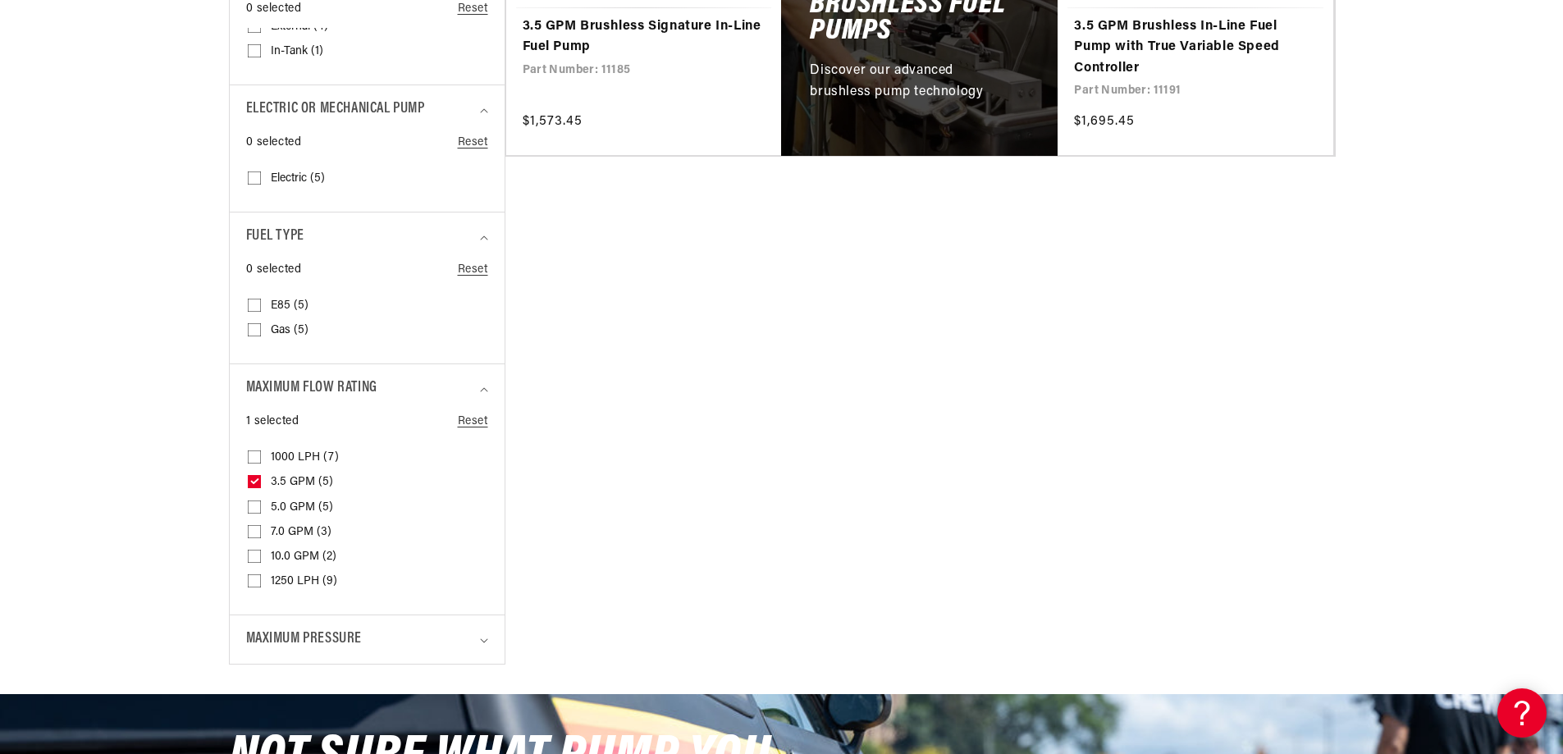
scroll to position [1230, 0]
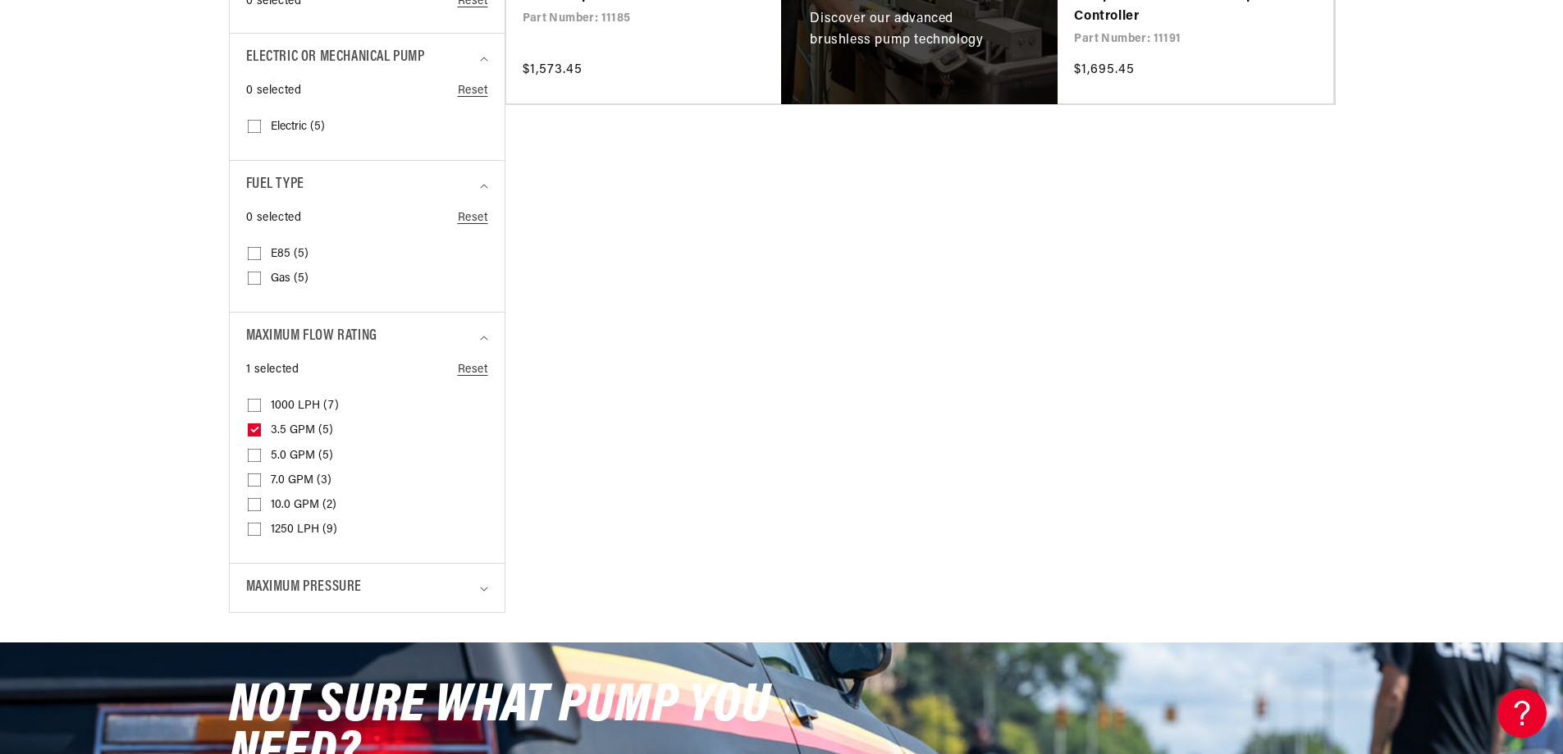
click at [255, 457] on input "5.0 GPM (5) 5.0 GPM (5 products)" at bounding box center [254, 458] width 13 height 13
checkbox input "true"
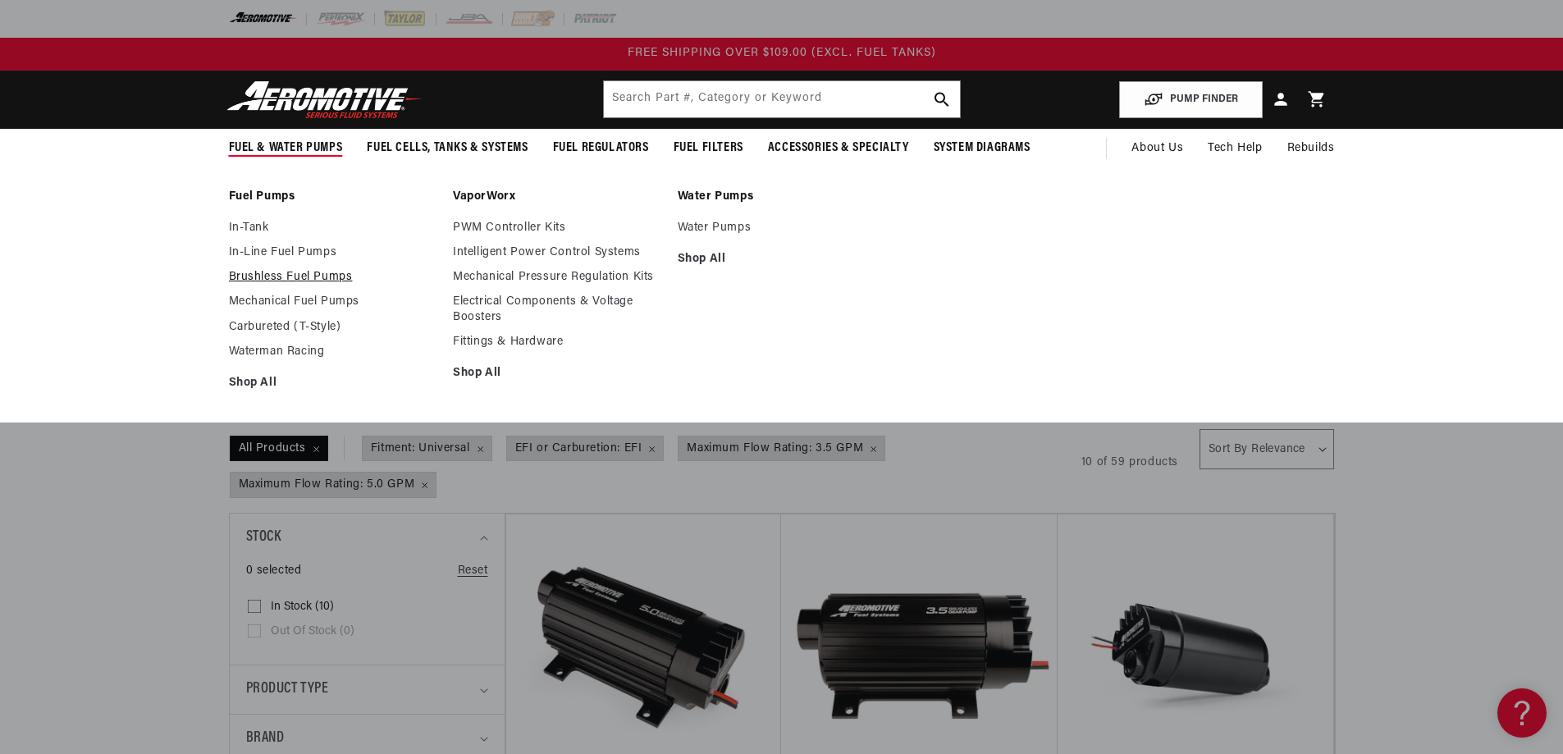
click at [276, 276] on link "Brushless Fuel Pumps" at bounding box center [333, 277] width 208 height 15
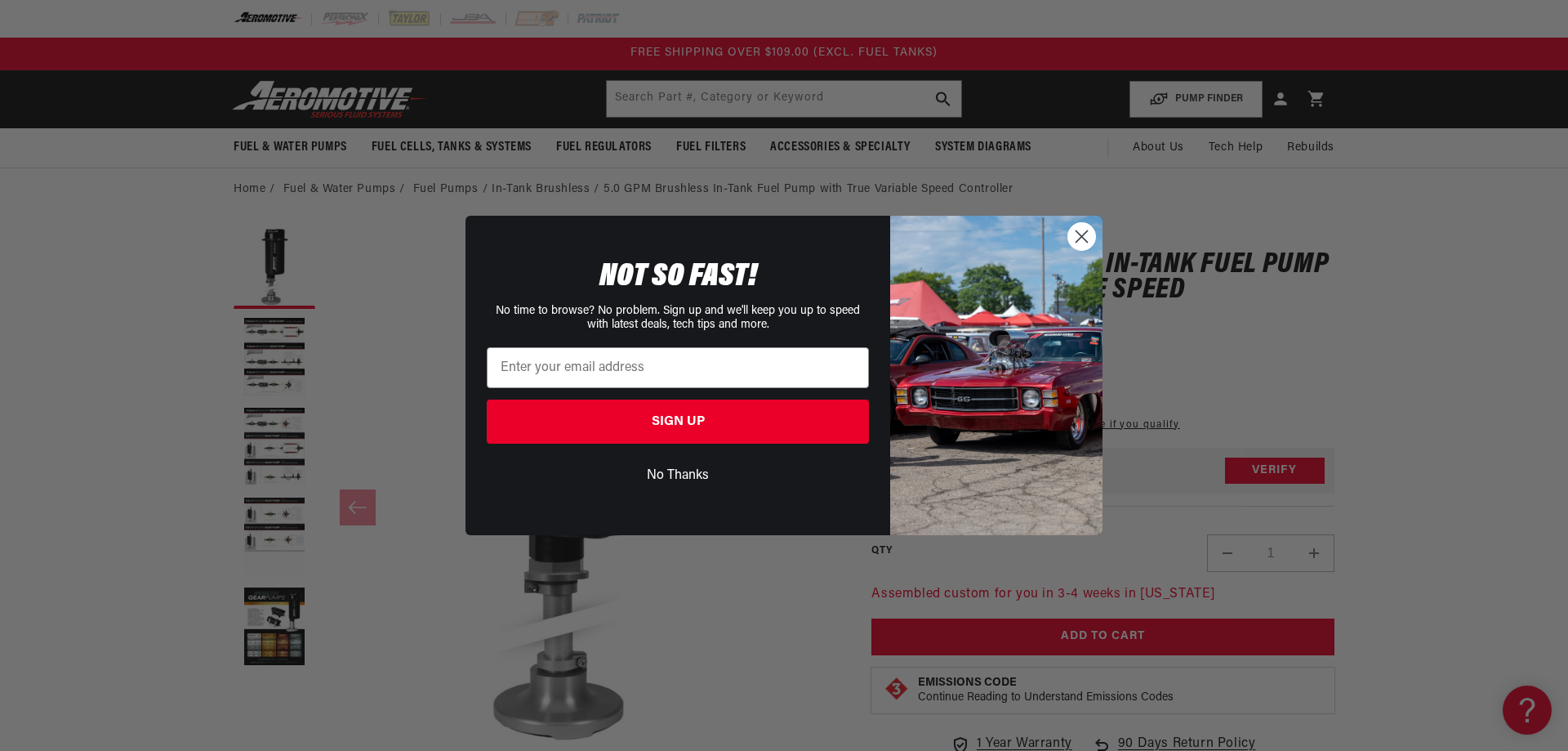
click at [688, 472] on button "No Thanks" at bounding box center [678, 475] width 382 height 31
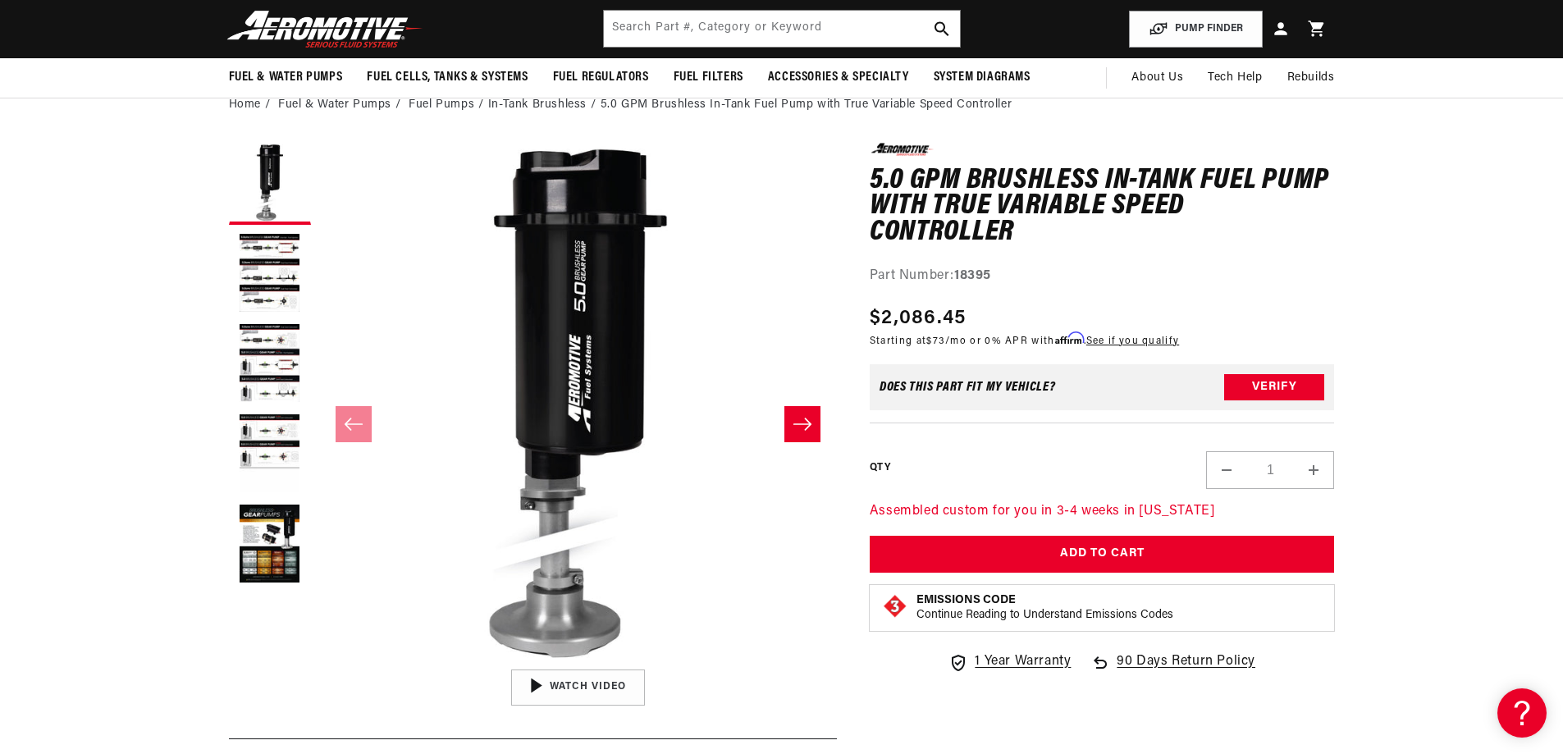
scroll to position [82, 0]
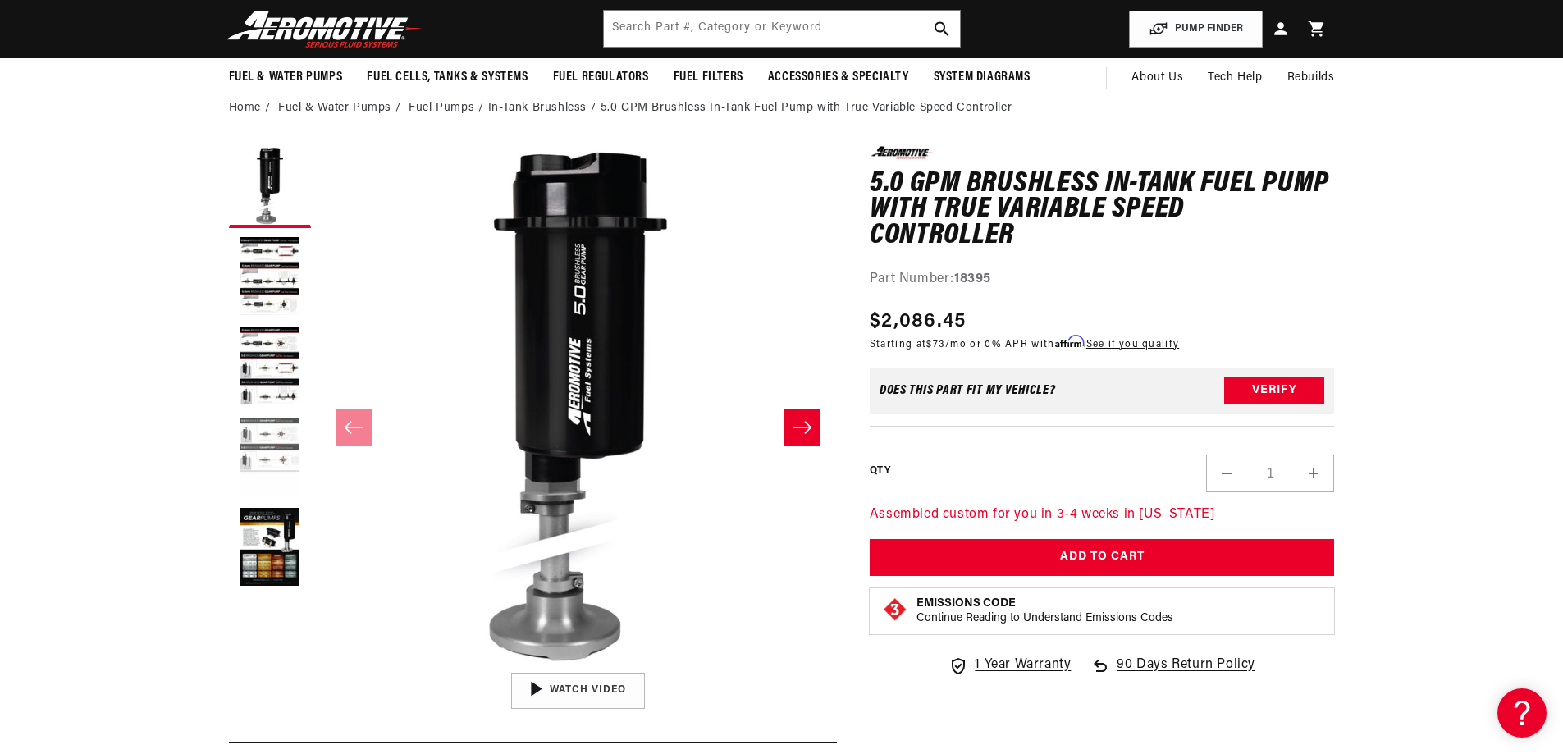
click at [281, 449] on button "Load image 4 in gallery view" at bounding box center [270, 458] width 82 height 82
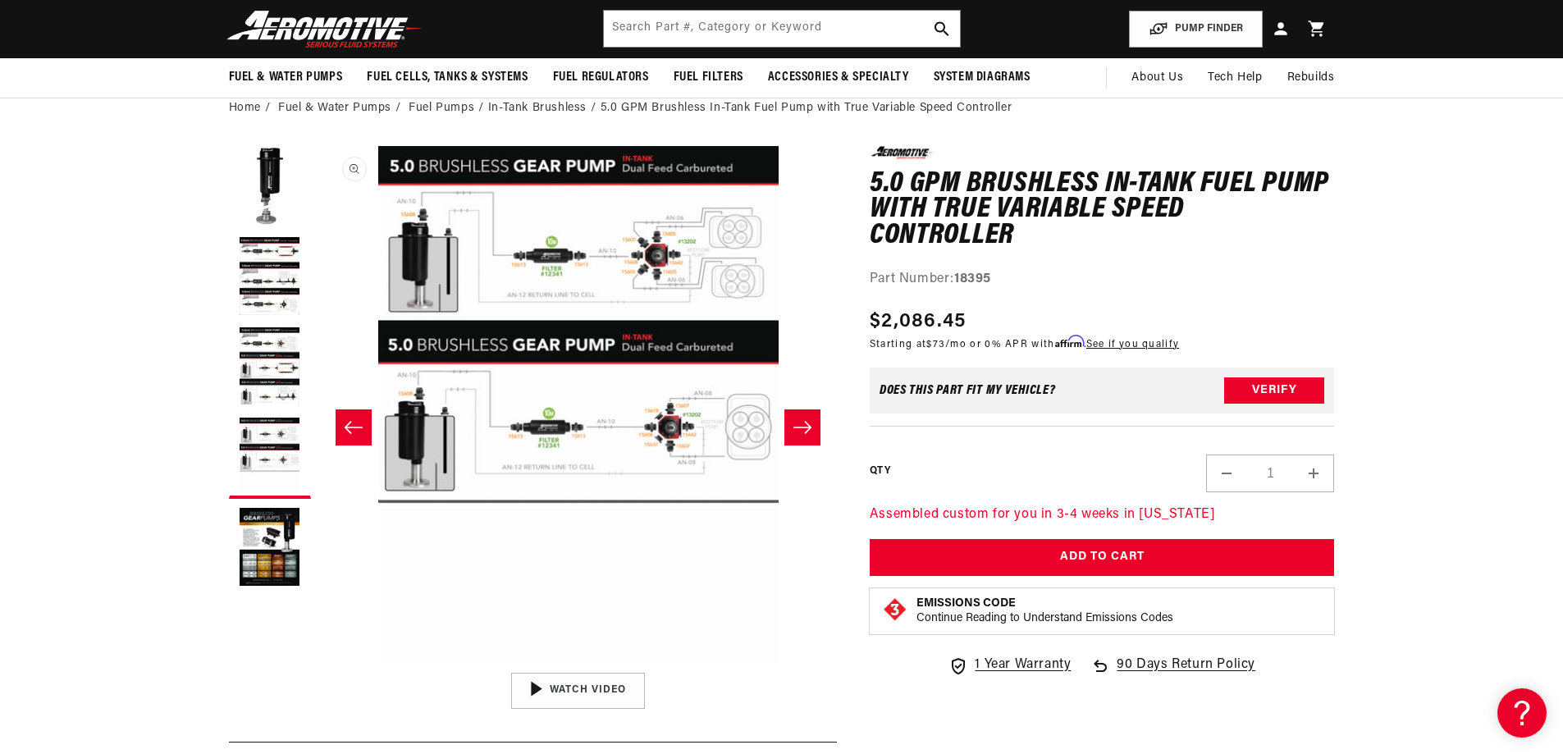
scroll to position [0, 1554]
click at [258, 399] on button "Load image 3 in gallery view" at bounding box center [270, 367] width 82 height 82
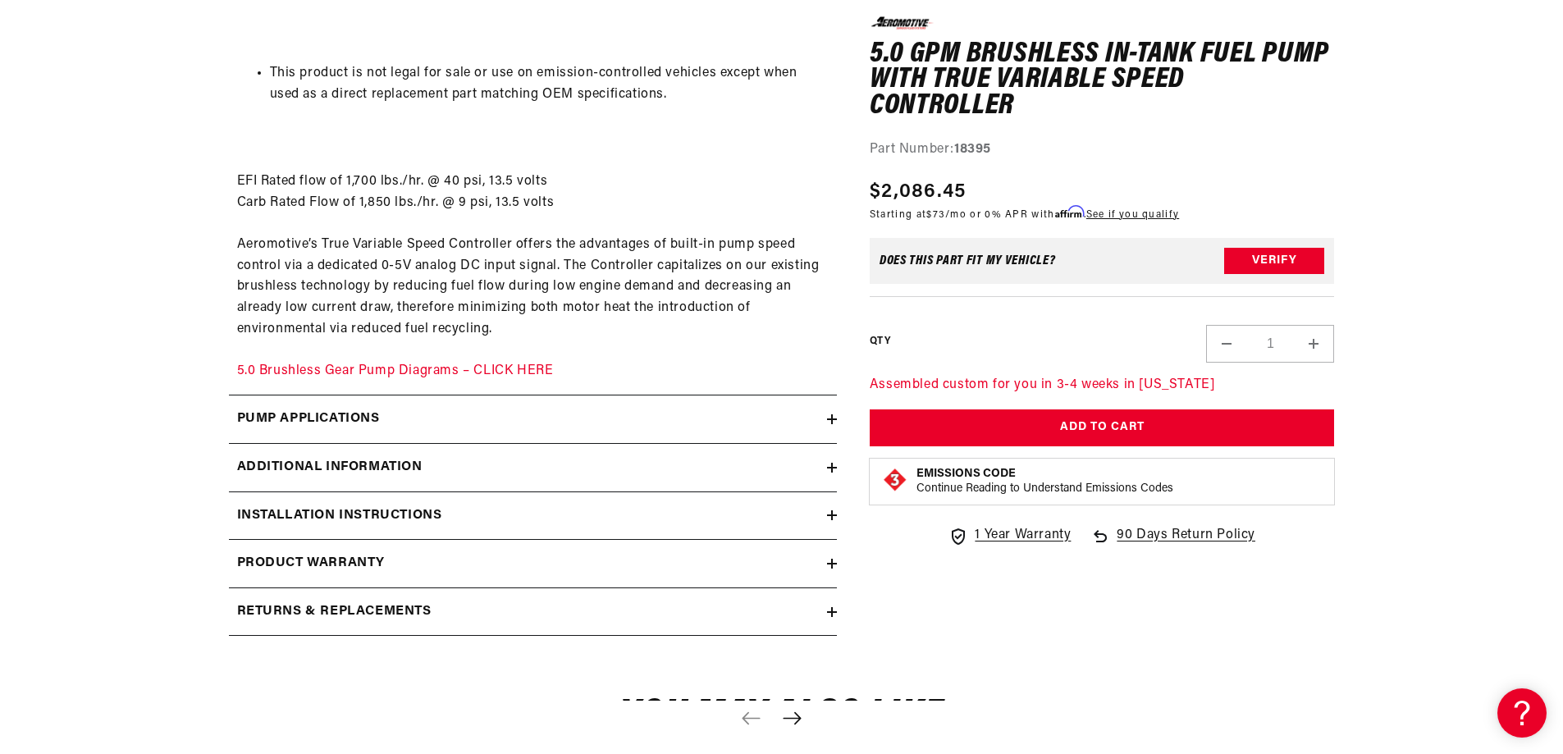
scroll to position [2625, 0]
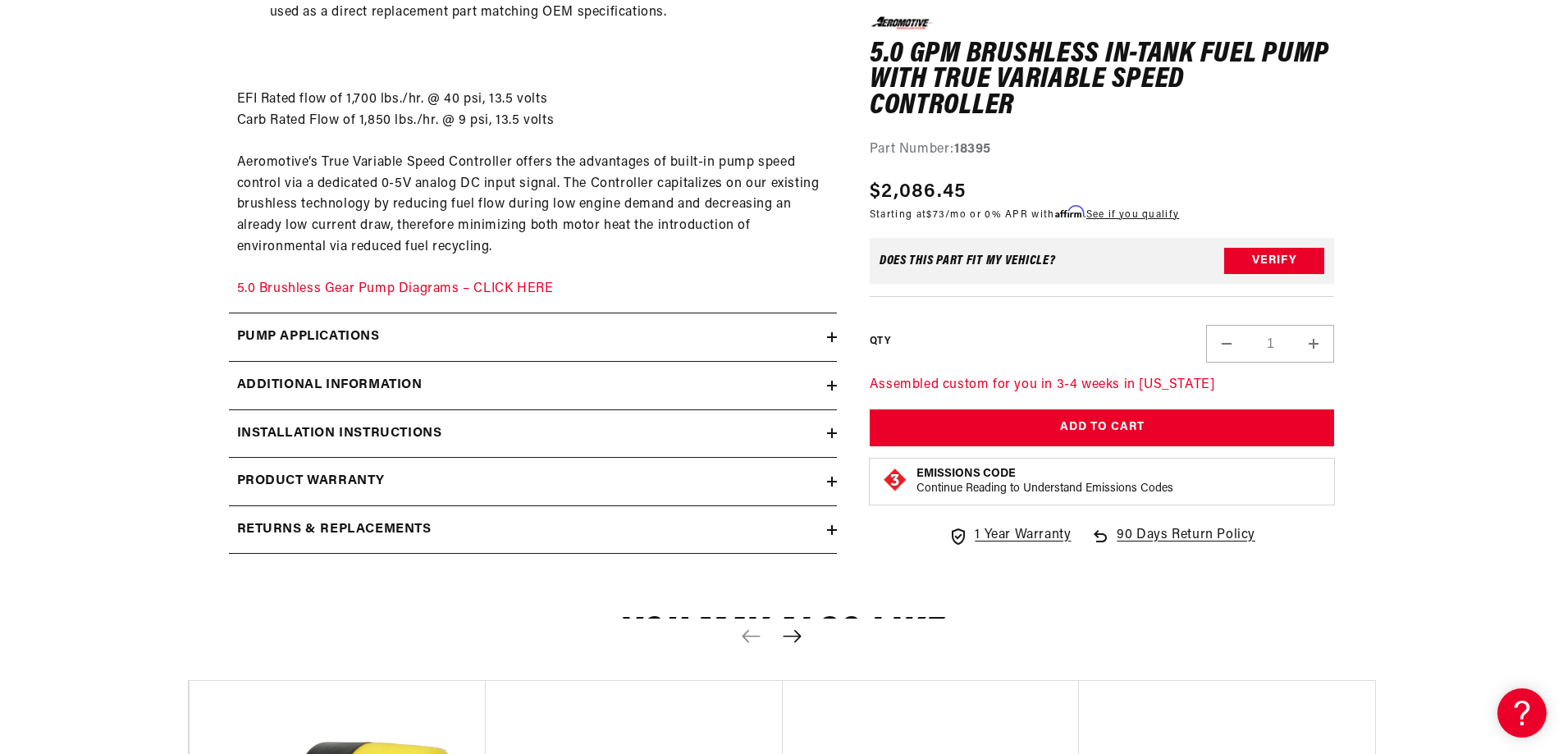
click at [832, 437] on icon at bounding box center [832, 433] width 0 height 10
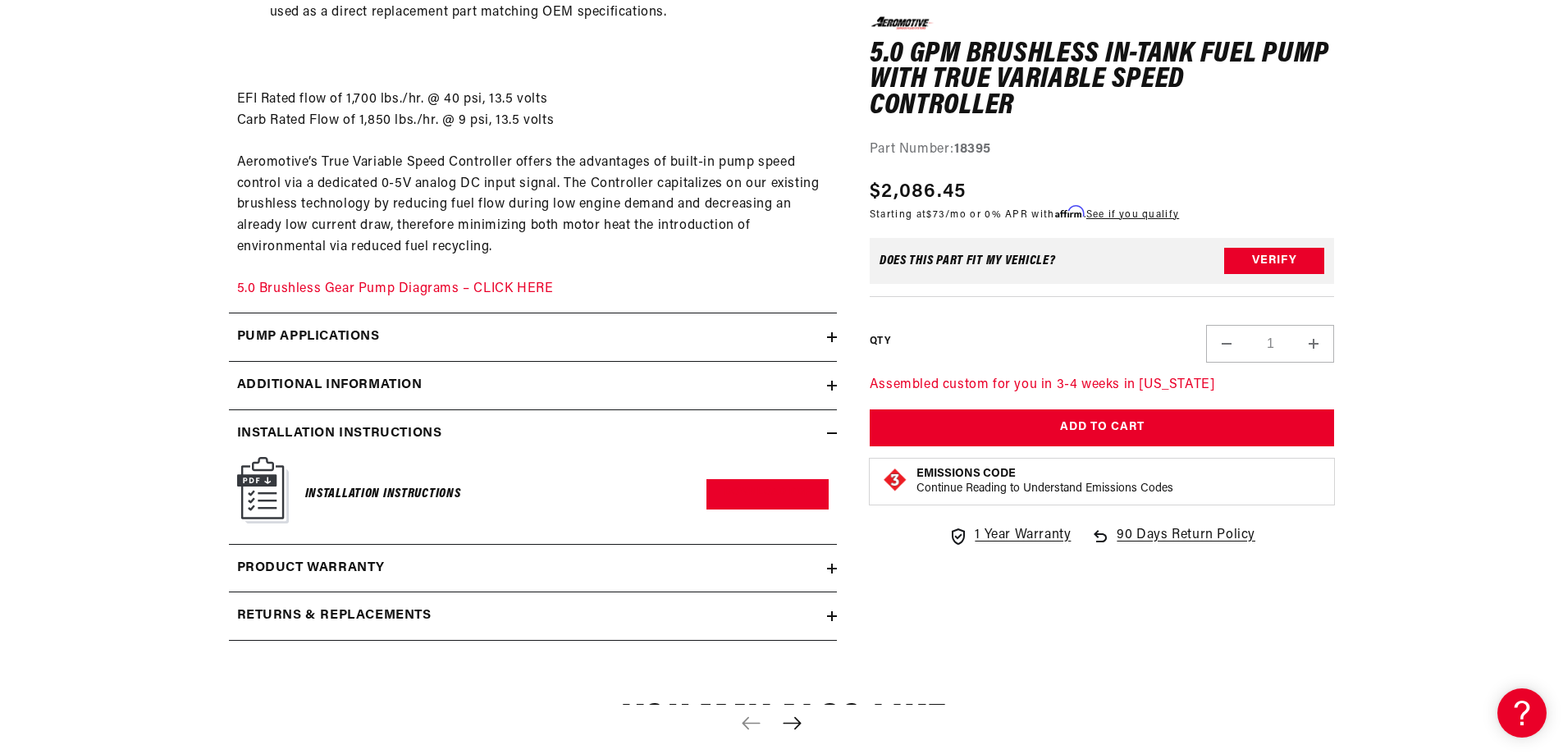
drag, startPoint x: 233, startPoint y: 502, endPoint x: 304, endPoint y: 497, distance: 71.5
click at [235, 502] on div "Installation Instructions Download PDF" at bounding box center [533, 494] width 608 height 75
click at [760, 495] on link "Download PDF" at bounding box center [767, 494] width 122 height 30
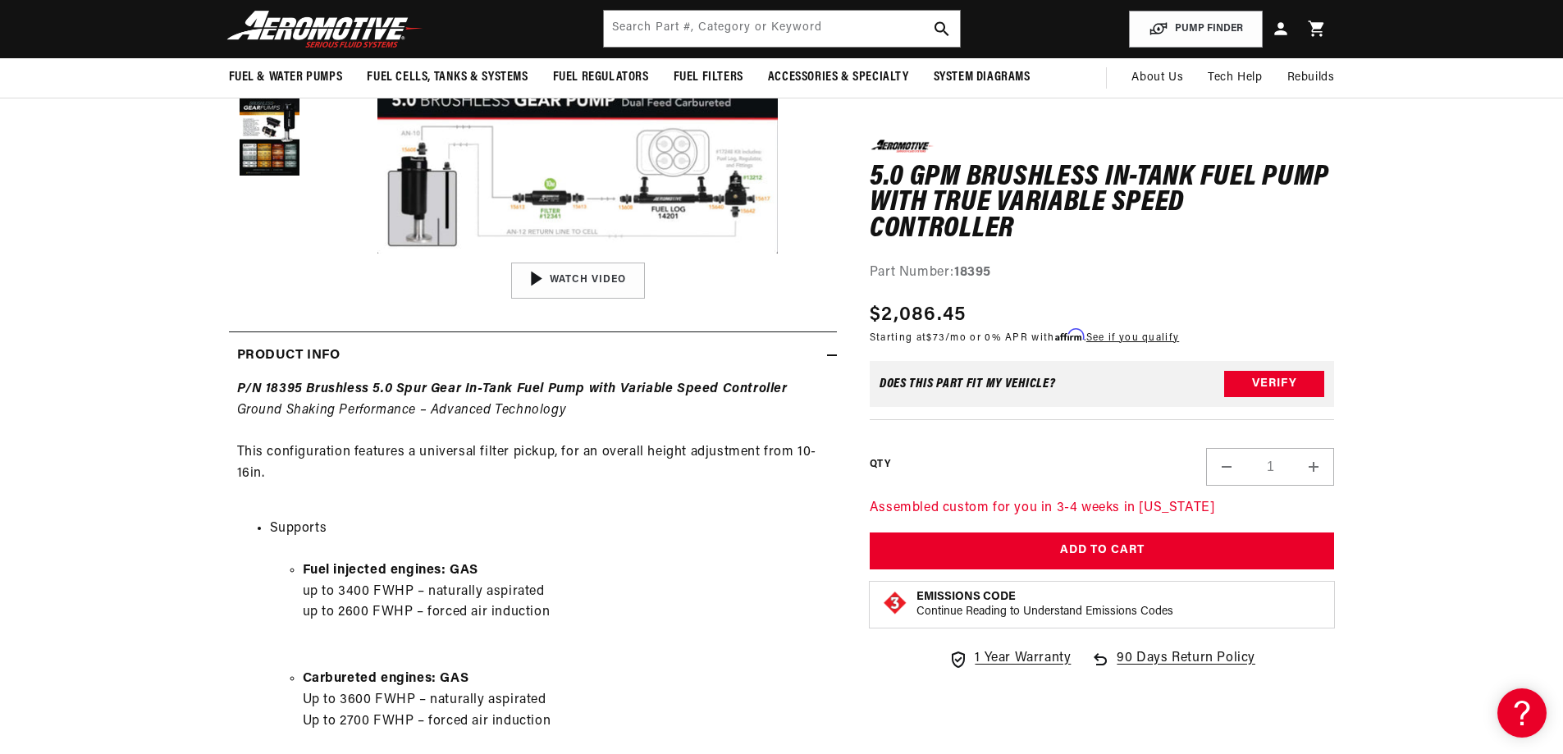
scroll to position [0, 1036]
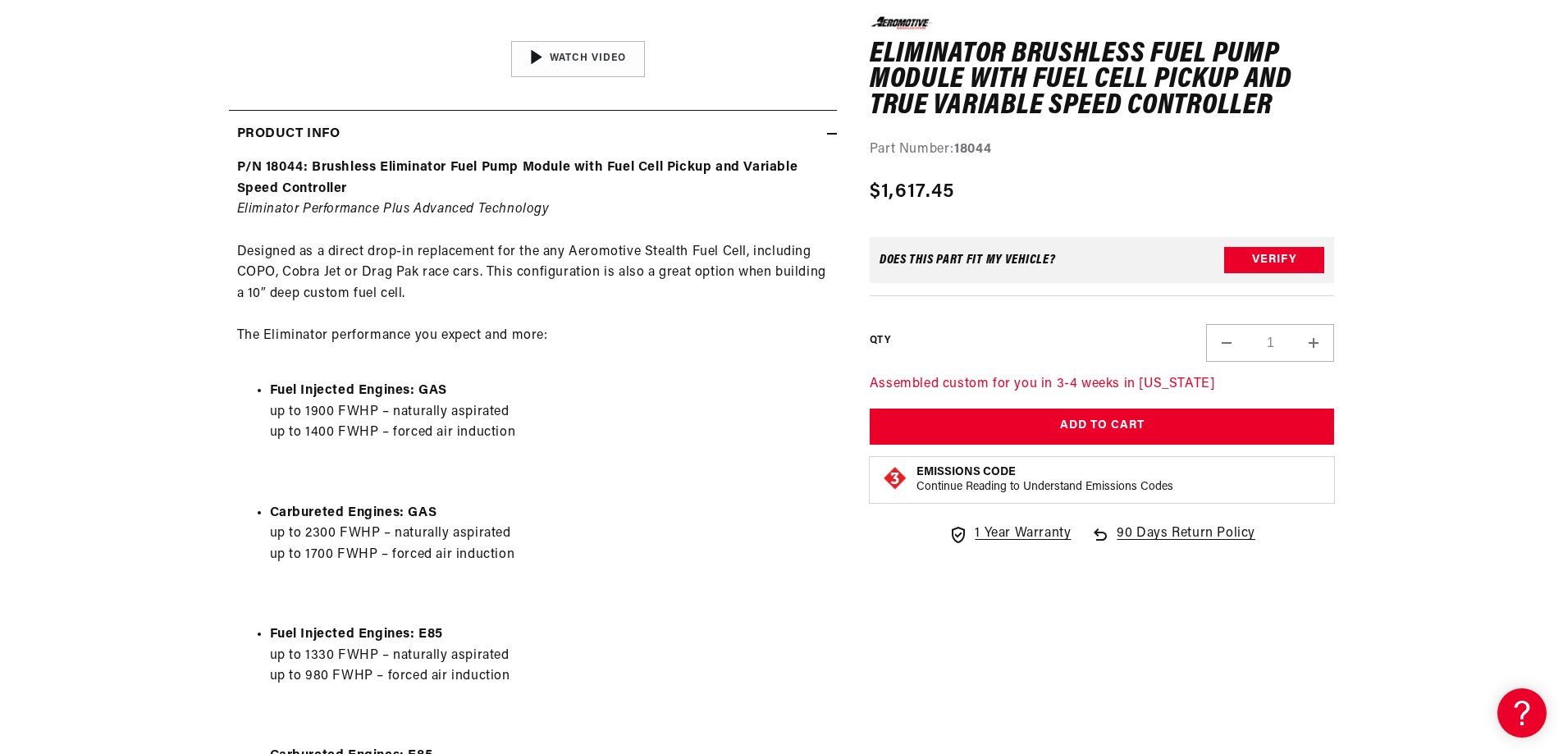
scroll to position [738, 0]
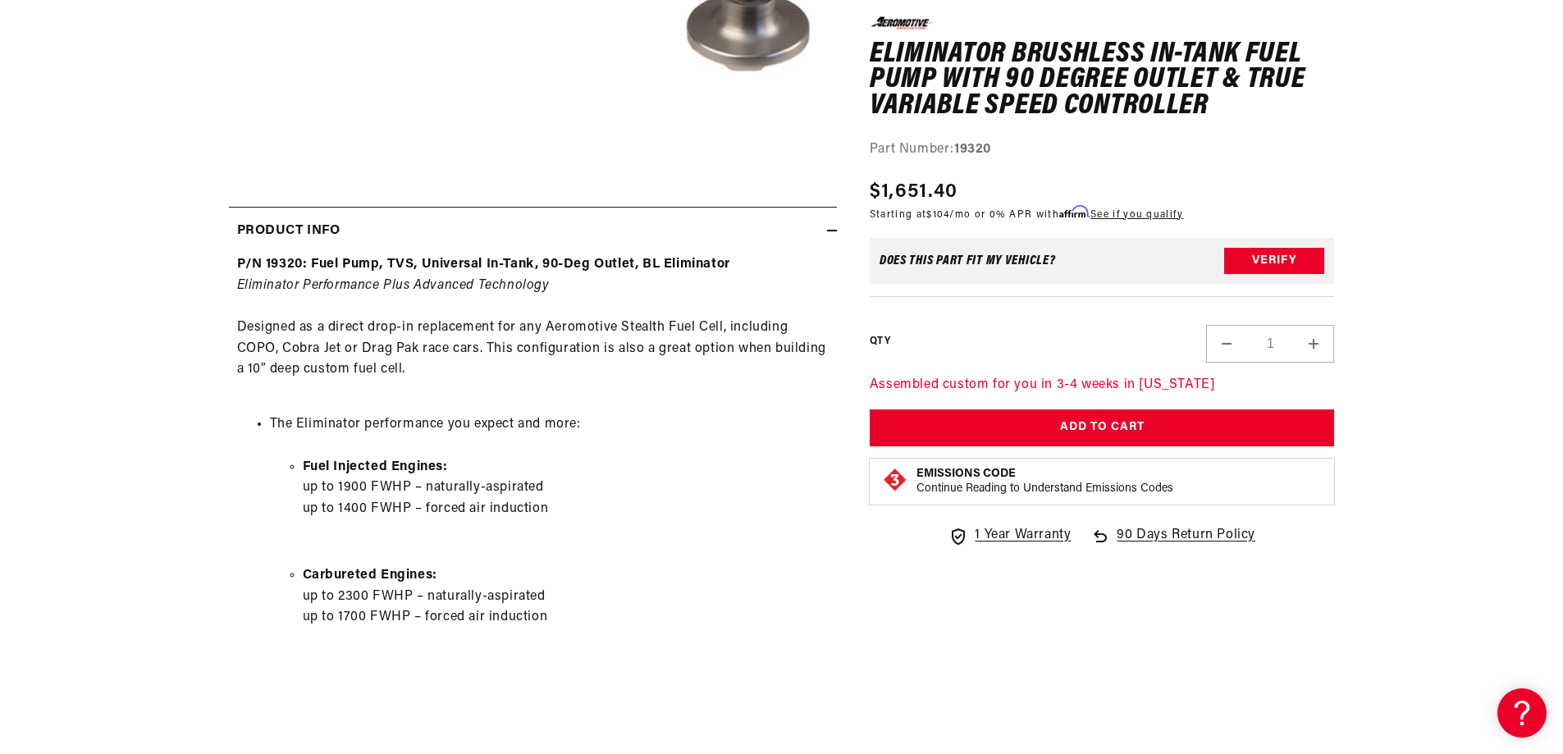
scroll to position [738, 0]
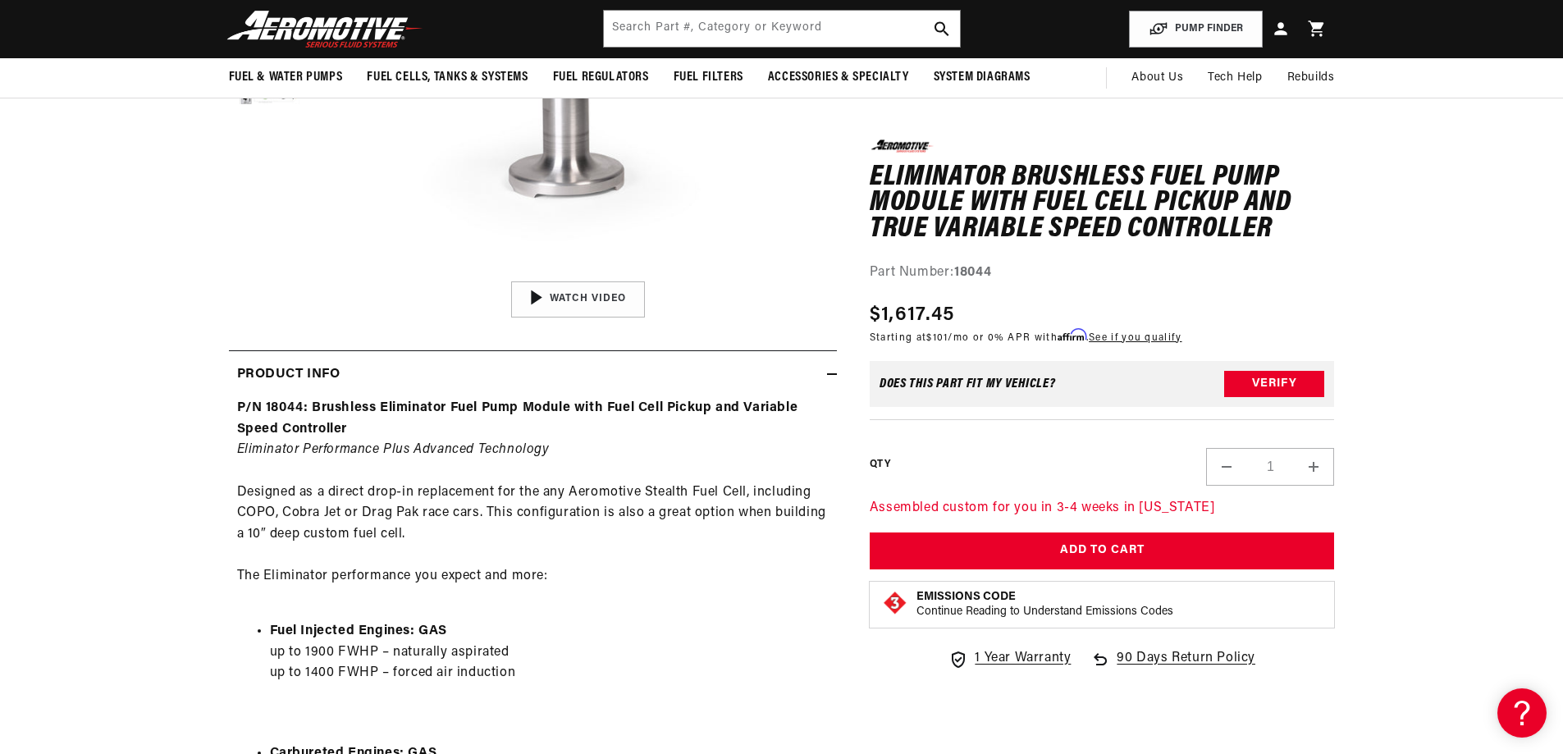
scroll to position [164, 0]
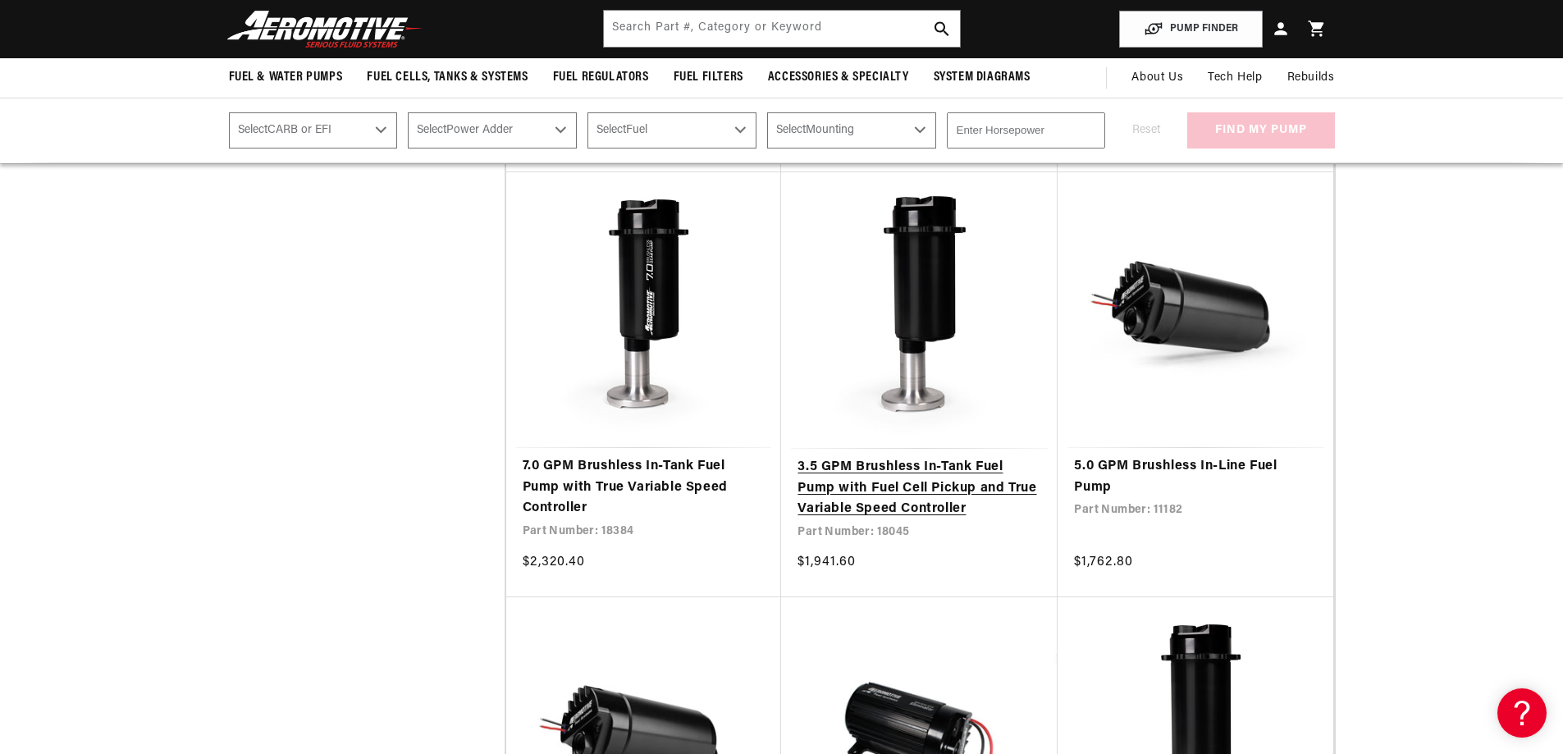
scroll to position [1558, 0]
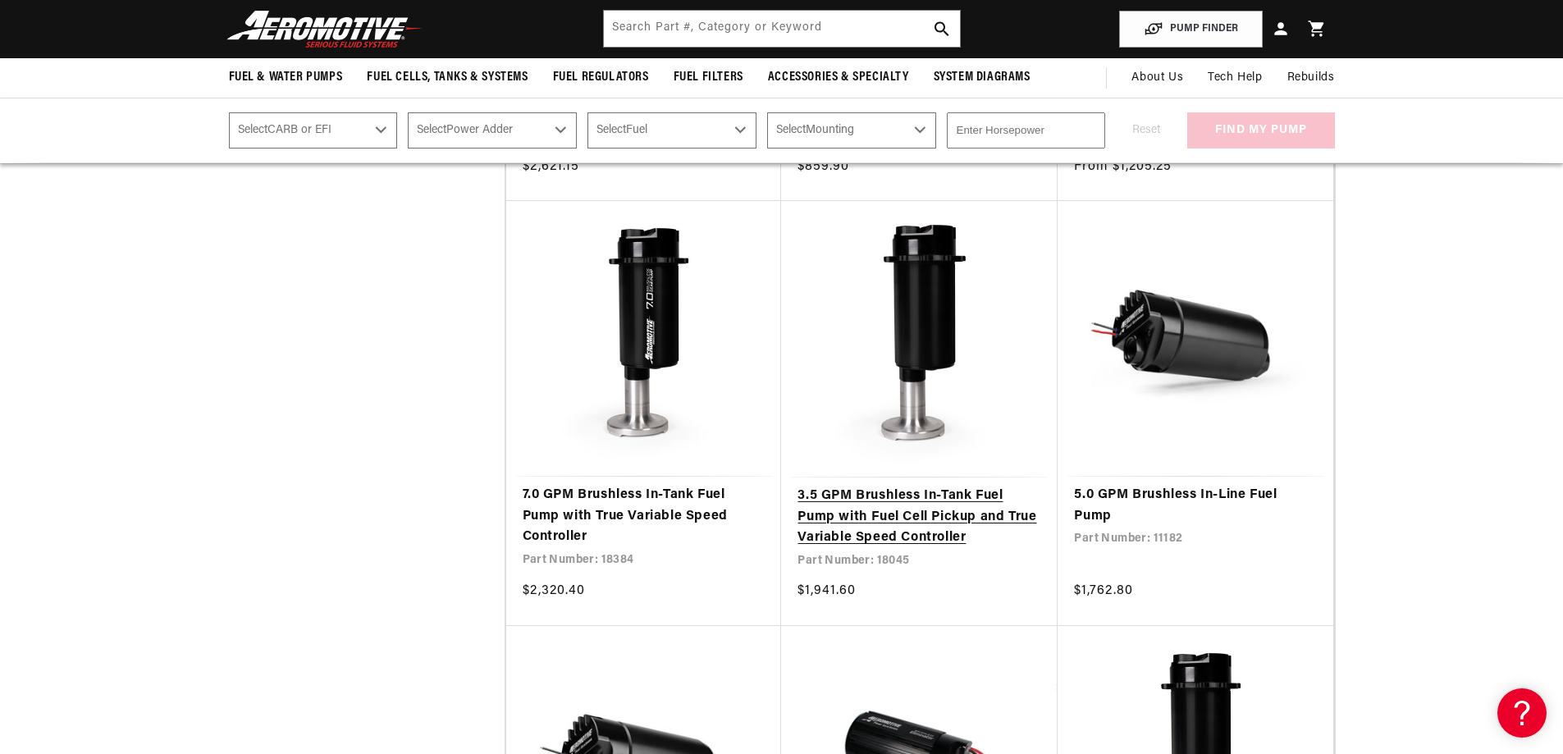
click at [919, 513] on link "3.5 GPM Brushless In-Tank Fuel Pump with Fuel Cell Pickup and True Variable Spe…" at bounding box center [919, 517] width 244 height 63
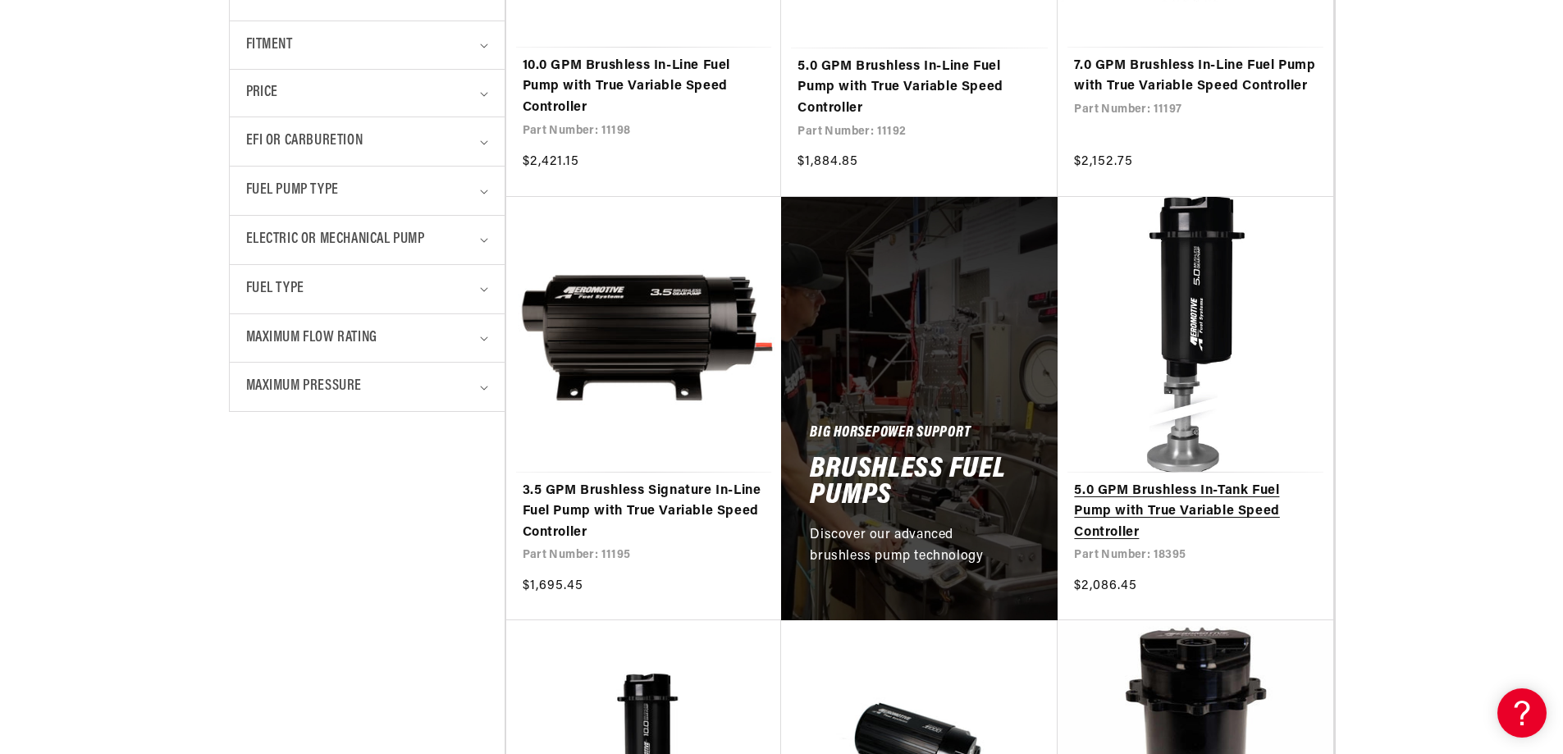
scroll to position [820, 0]
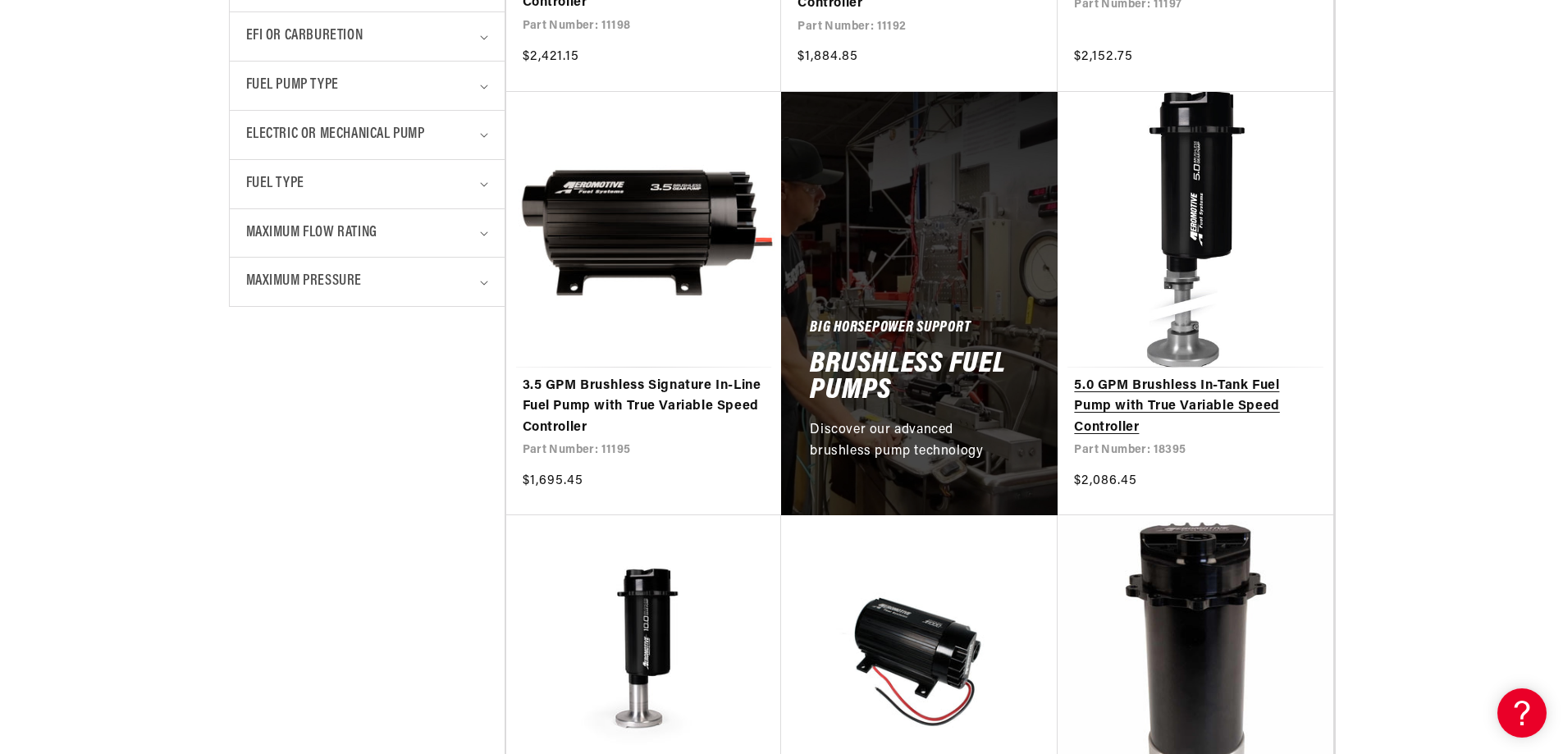
click at [1168, 400] on link "5.0 GPM Brushless In-Tank Fuel Pump with True Variable Speed Controller" at bounding box center [1195, 407] width 243 height 63
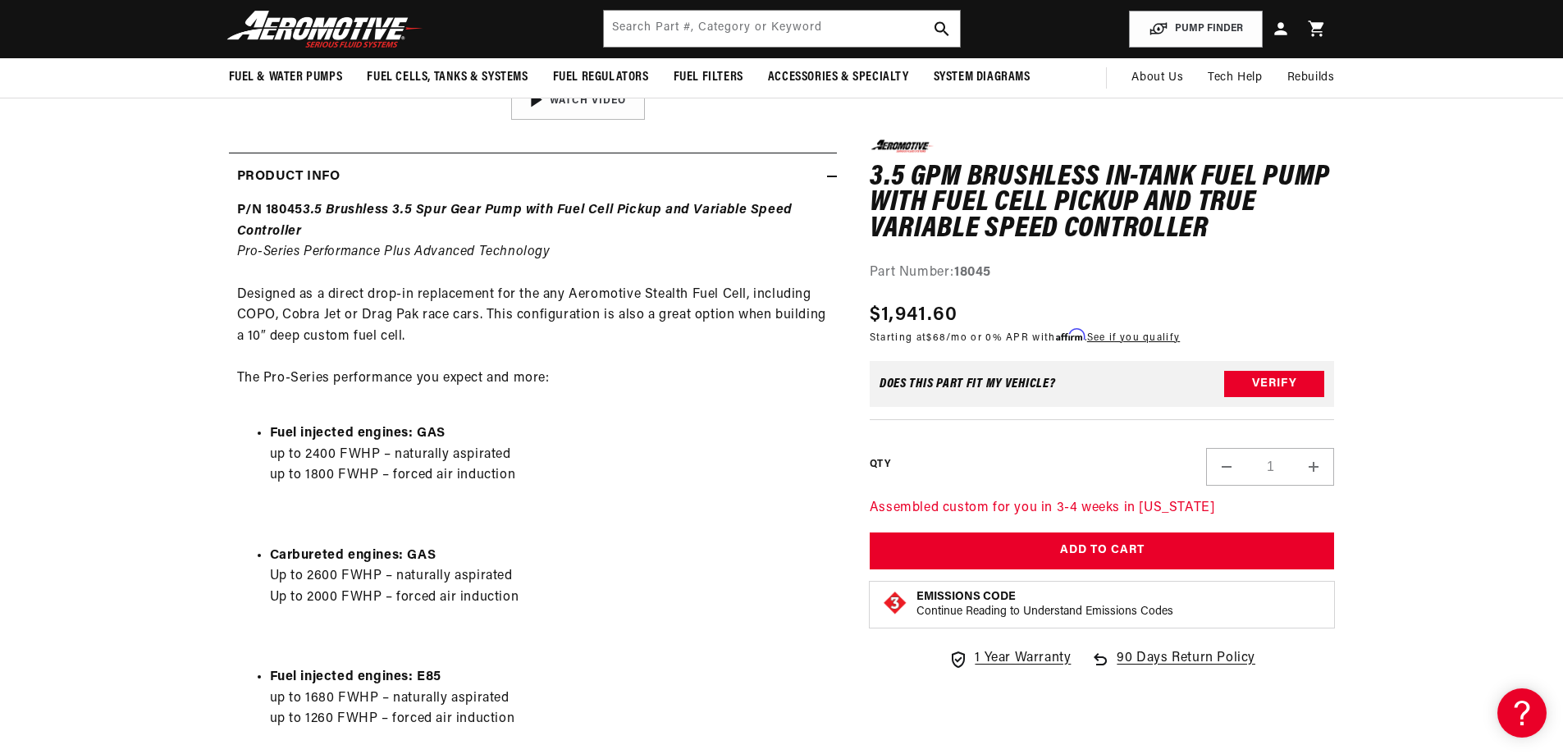
scroll to position [656, 0]
